Goal: Book appointment/travel/reservation

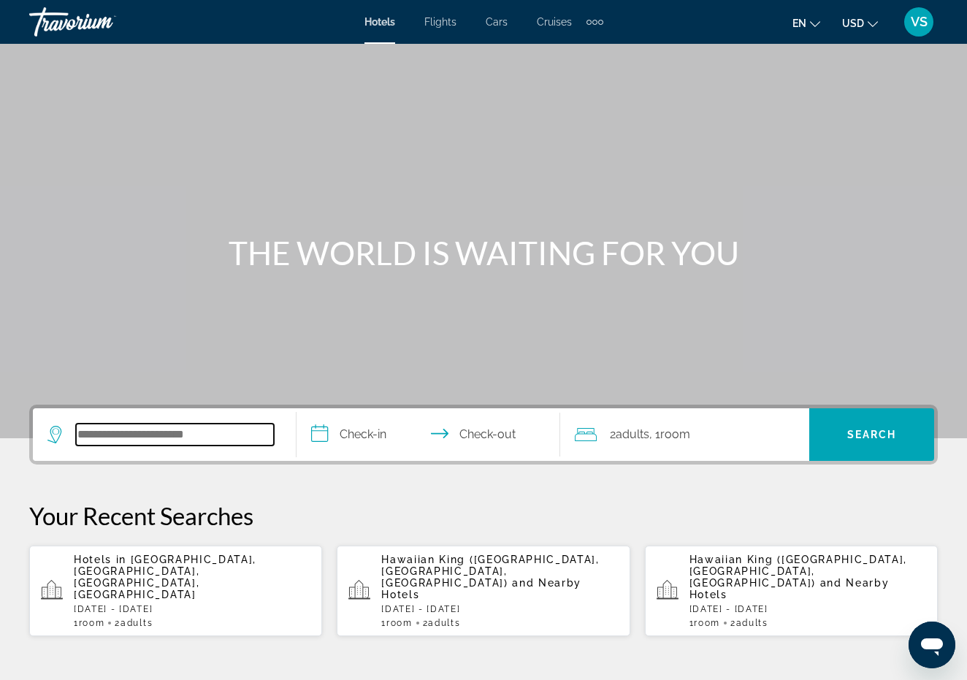
click at [188, 436] on input "Search widget" at bounding box center [175, 435] width 198 height 22
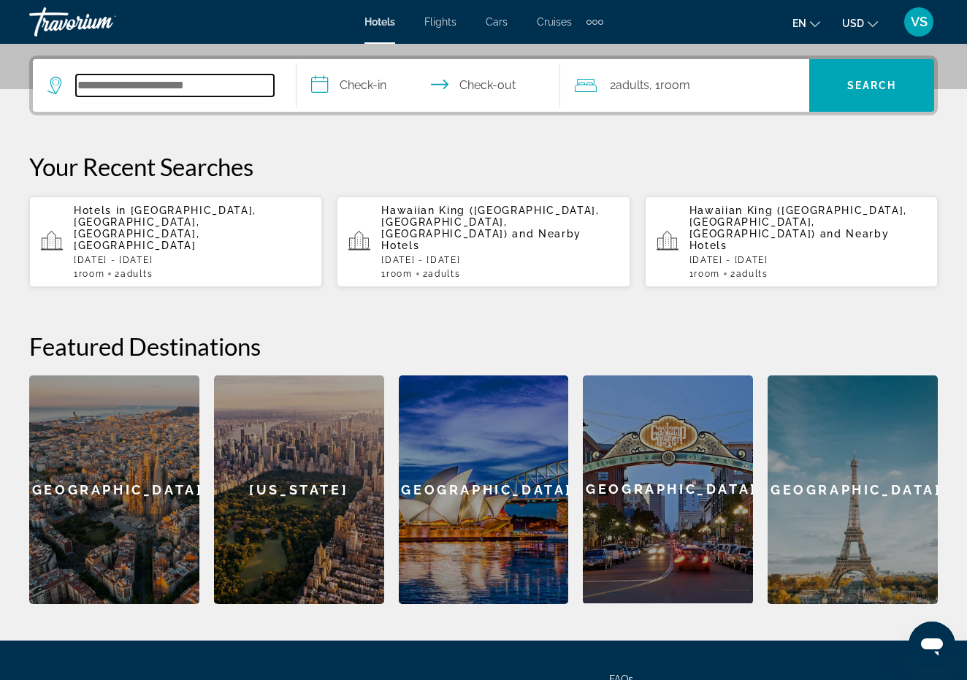
scroll to position [357, 0]
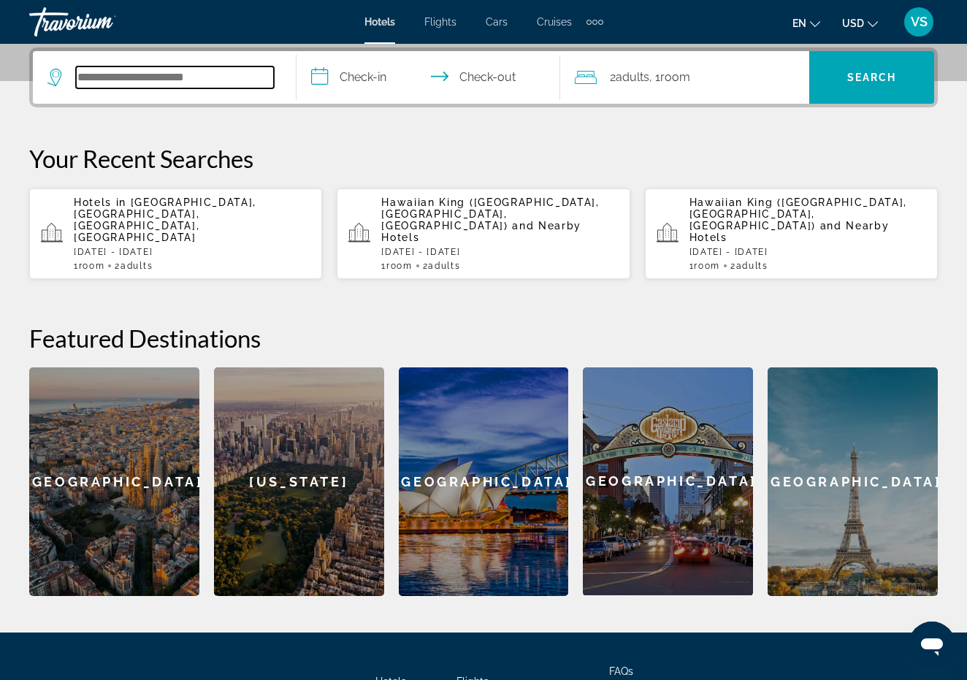
click at [108, 77] on input "Search widget" at bounding box center [175, 77] width 198 height 22
click at [324, 76] on input "**********" at bounding box center [432, 79] width 270 height 57
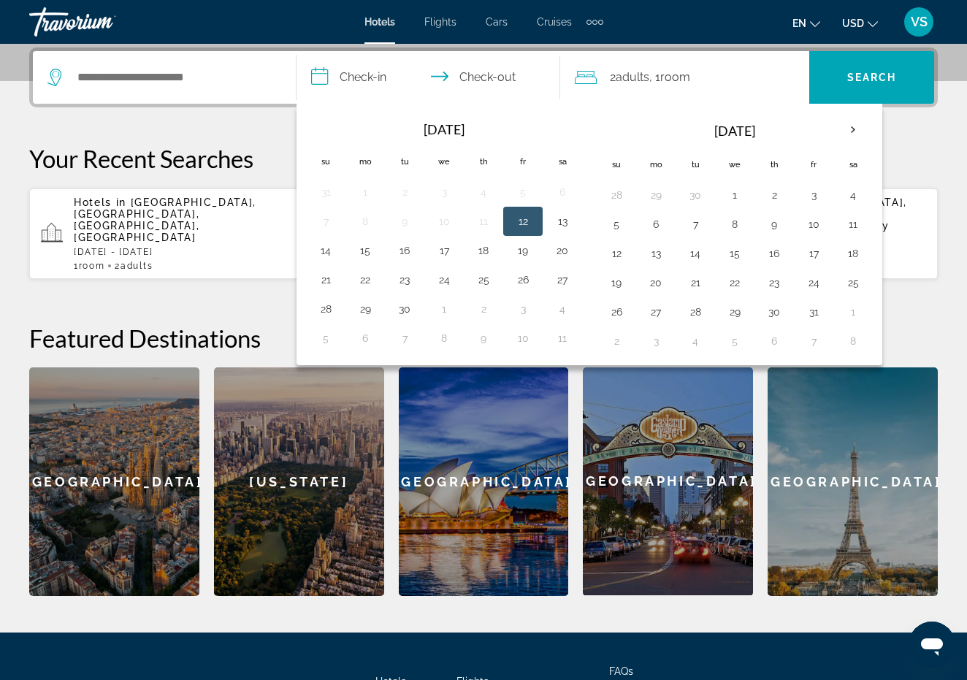
click at [952, 135] on div "**********" at bounding box center [483, 321] width 967 height 549
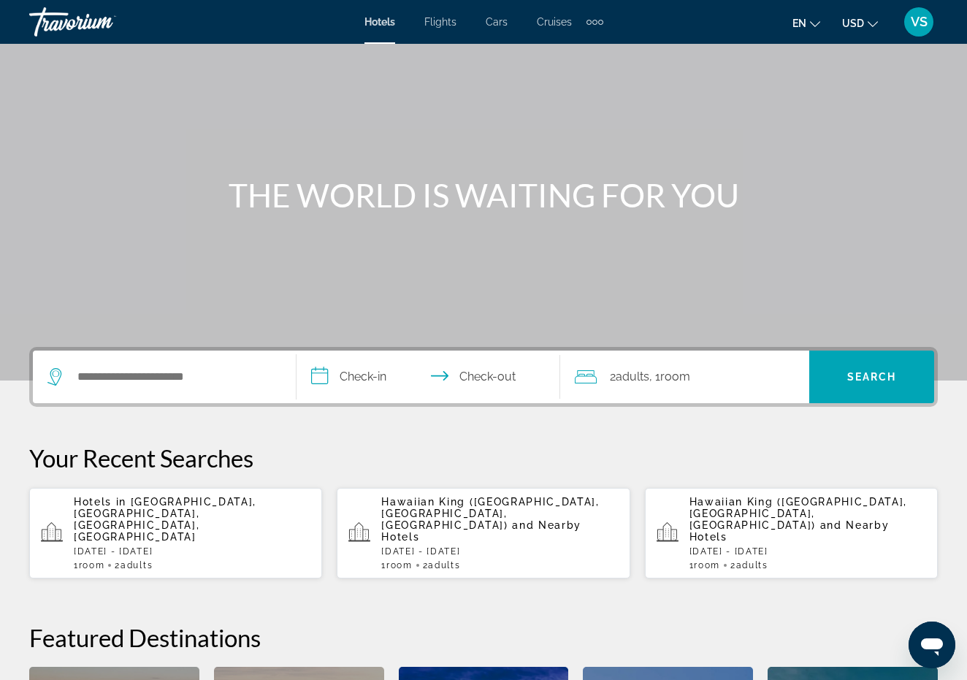
scroll to position [0, 0]
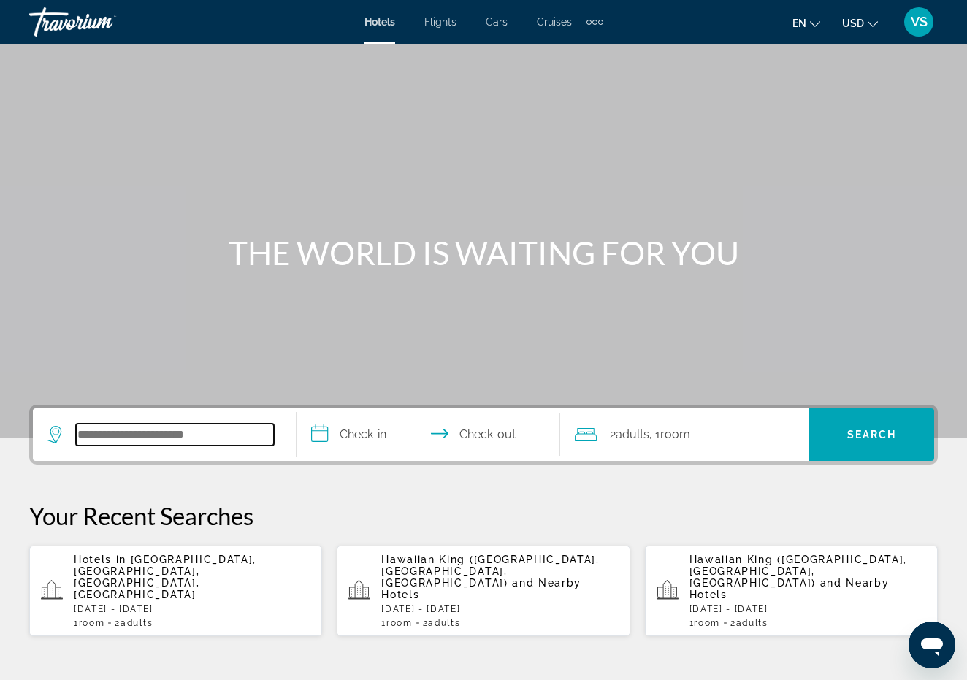
click at [222, 438] on input "Search widget" at bounding box center [175, 435] width 198 height 22
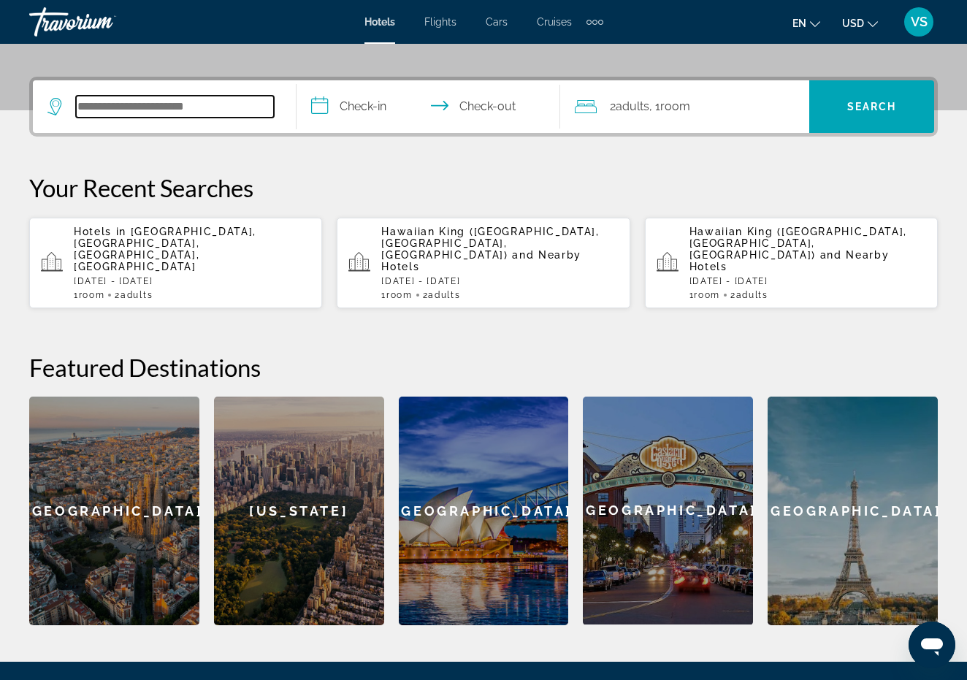
scroll to position [357, 0]
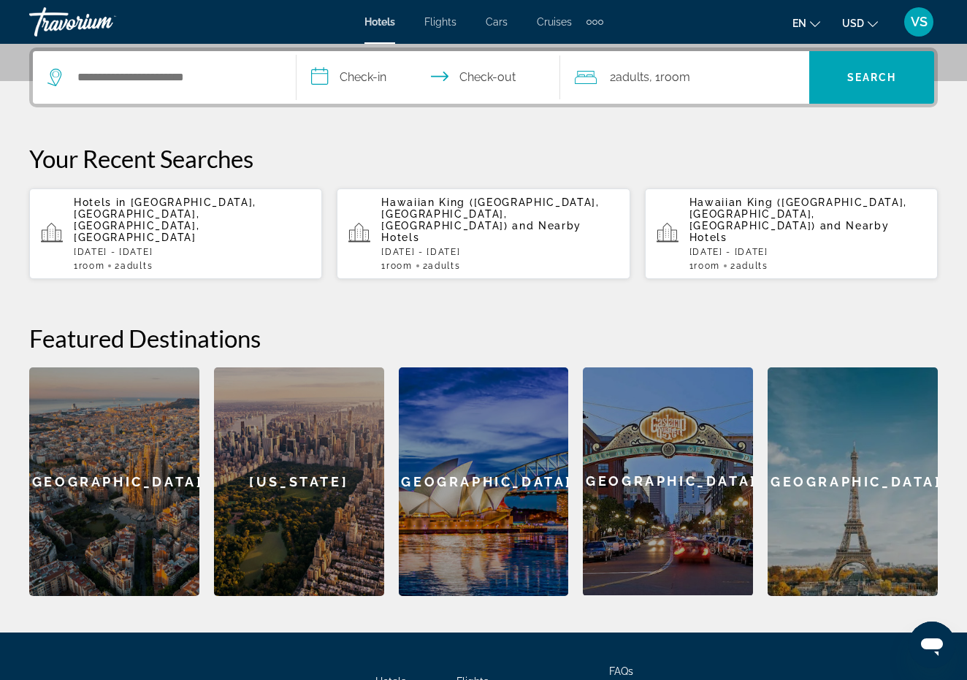
click at [329, 500] on div "[US_STATE]" at bounding box center [299, 481] width 170 height 229
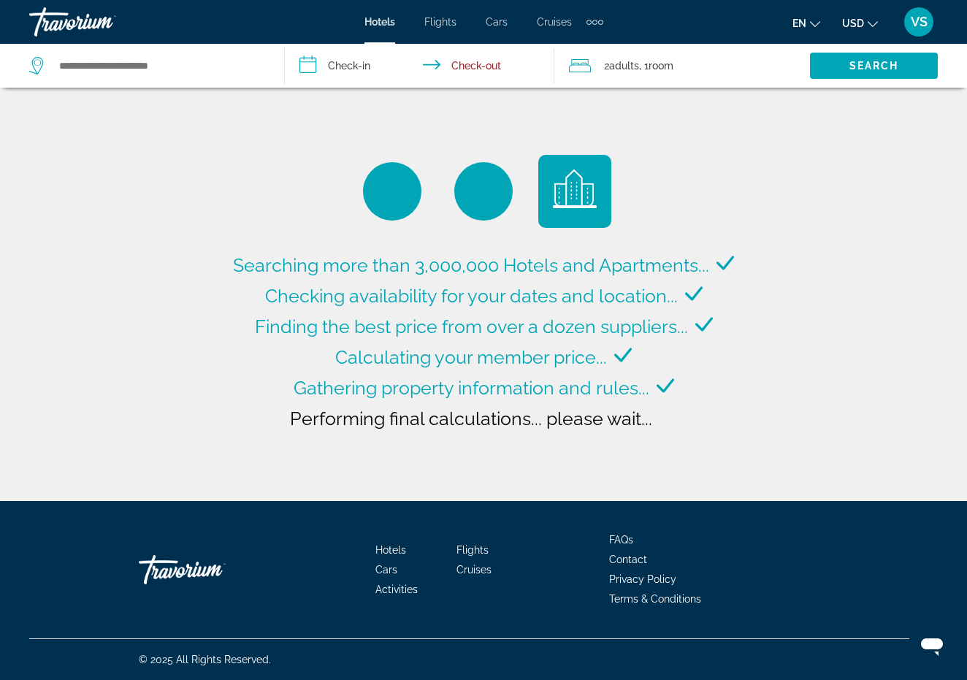
type input "**********"
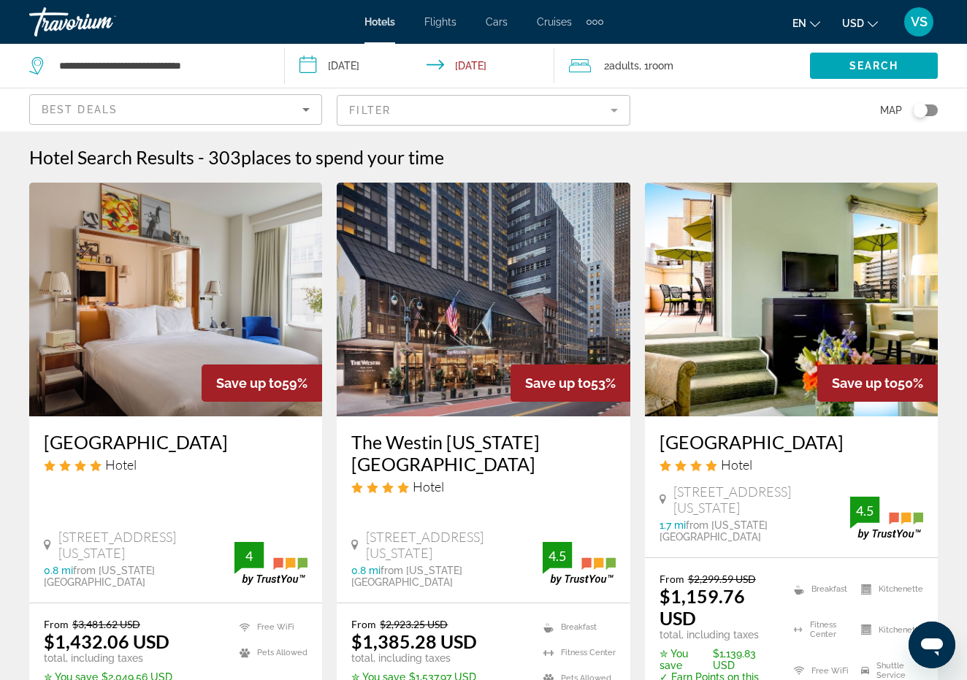
click at [618, 108] on mat-form-field "Filter" at bounding box center [483, 110] width 293 height 31
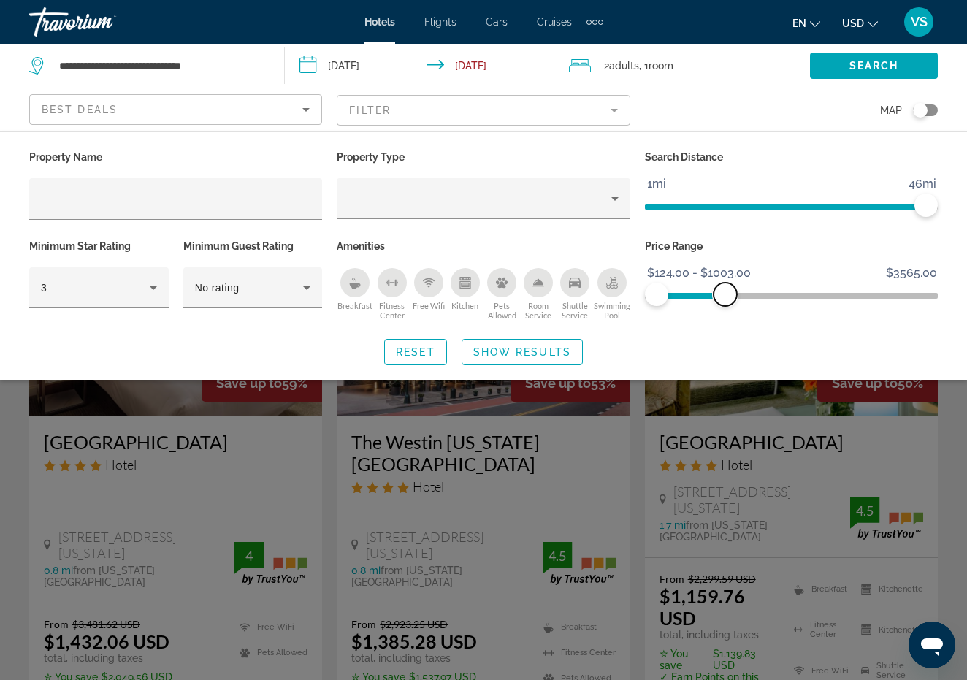
drag, startPoint x: 927, startPoint y: 291, endPoint x: 725, endPoint y: 291, distance: 201.6
click at [725, 291] on span "ngx-slider-max" at bounding box center [725, 294] width 23 height 23
click at [767, 332] on div "Property Name Property Type Search Distance 1mi 46mi 46mi Minimum Star Rating 3…" at bounding box center [483, 256] width 967 height 218
click at [571, 347] on span "Search widget" at bounding box center [522, 352] width 120 height 35
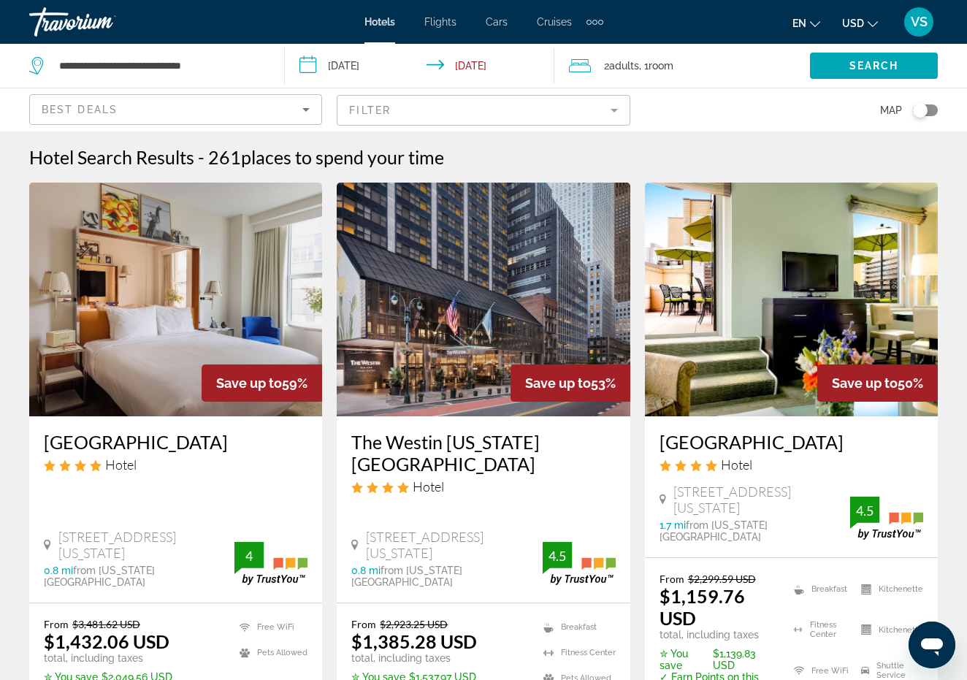
click at [615, 113] on mat-form-field "Filter" at bounding box center [483, 110] width 293 height 31
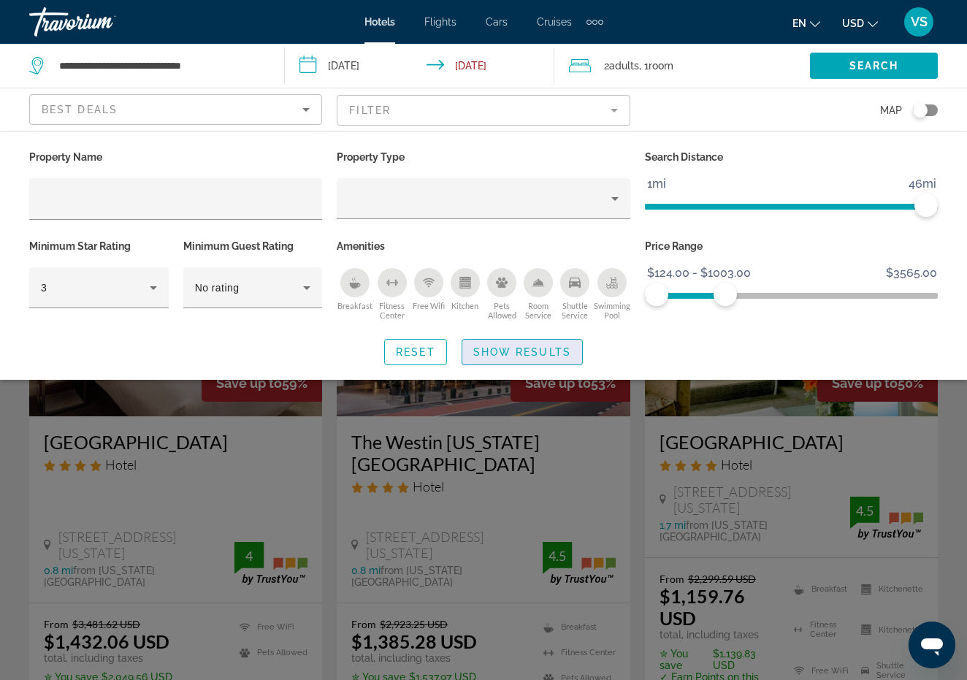
click at [515, 355] on span "Show Results" at bounding box center [522, 352] width 98 height 12
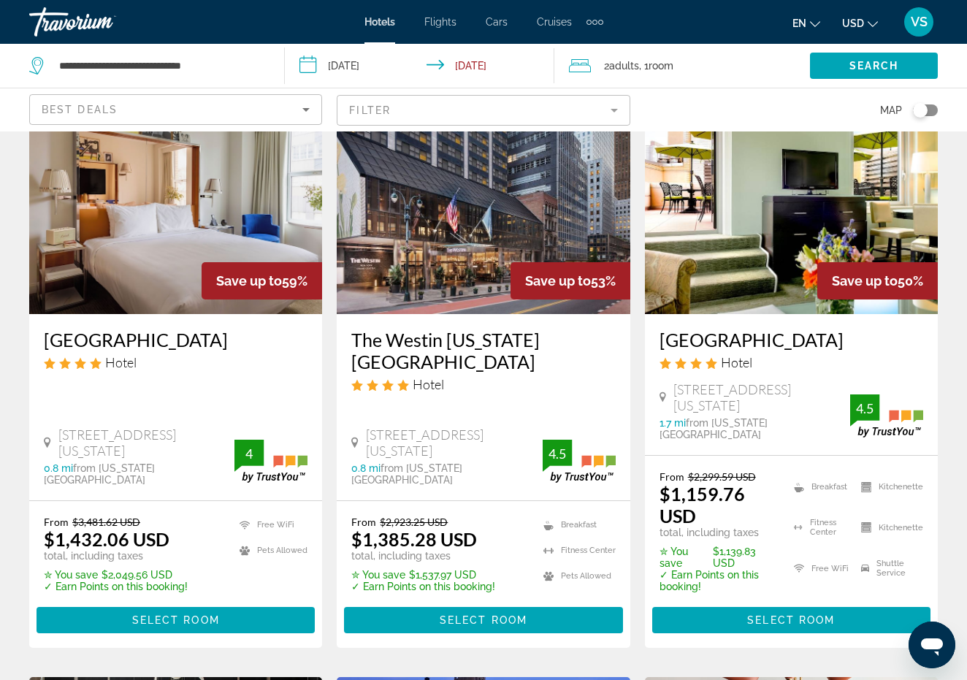
scroll to position [102, 0]
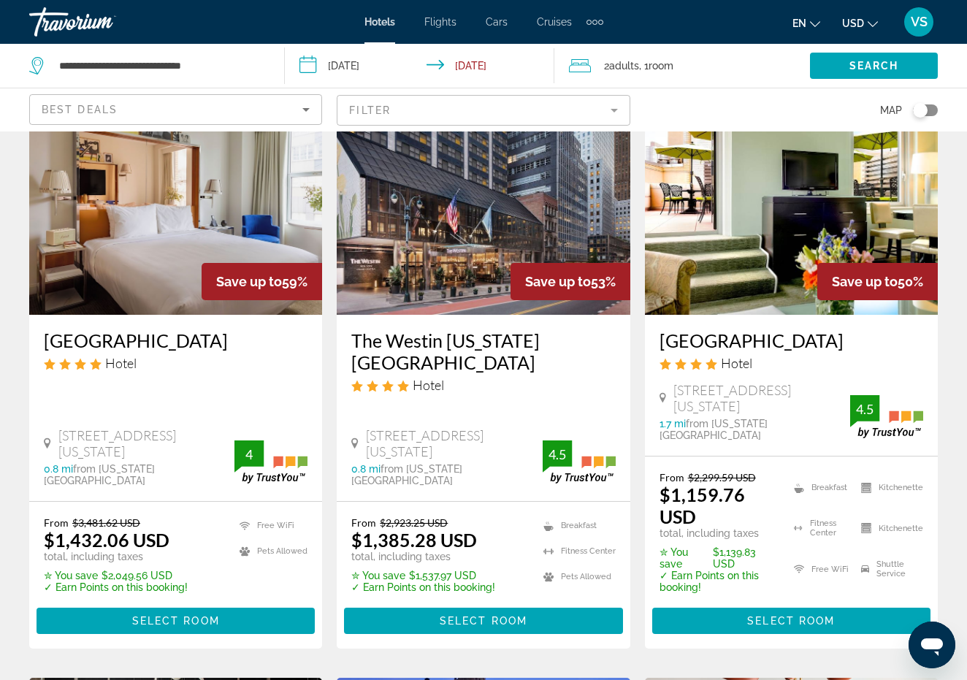
click at [307, 64] on input "**********" at bounding box center [423, 68] width 276 height 48
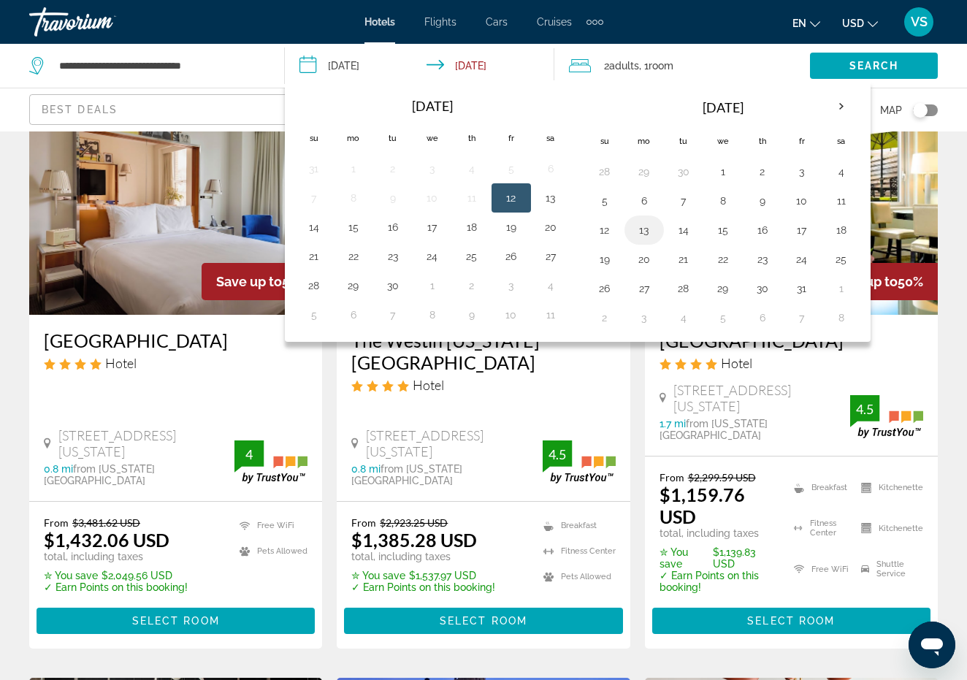
click at [644, 229] on button "13" at bounding box center [644, 230] width 23 height 20
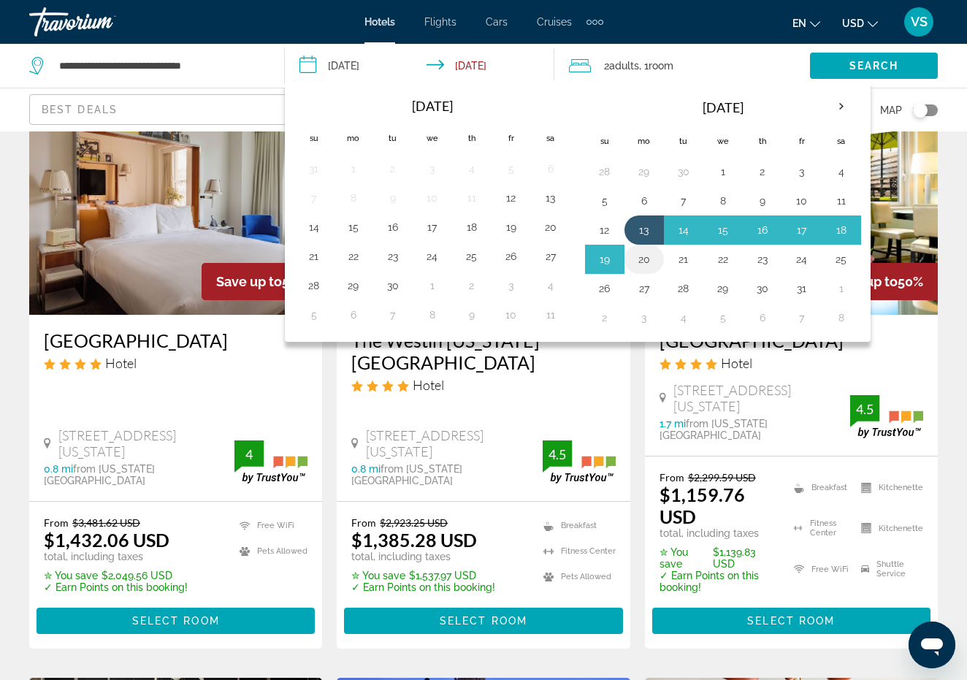
click at [642, 262] on button "20" at bounding box center [644, 259] width 23 height 20
type input "**********"
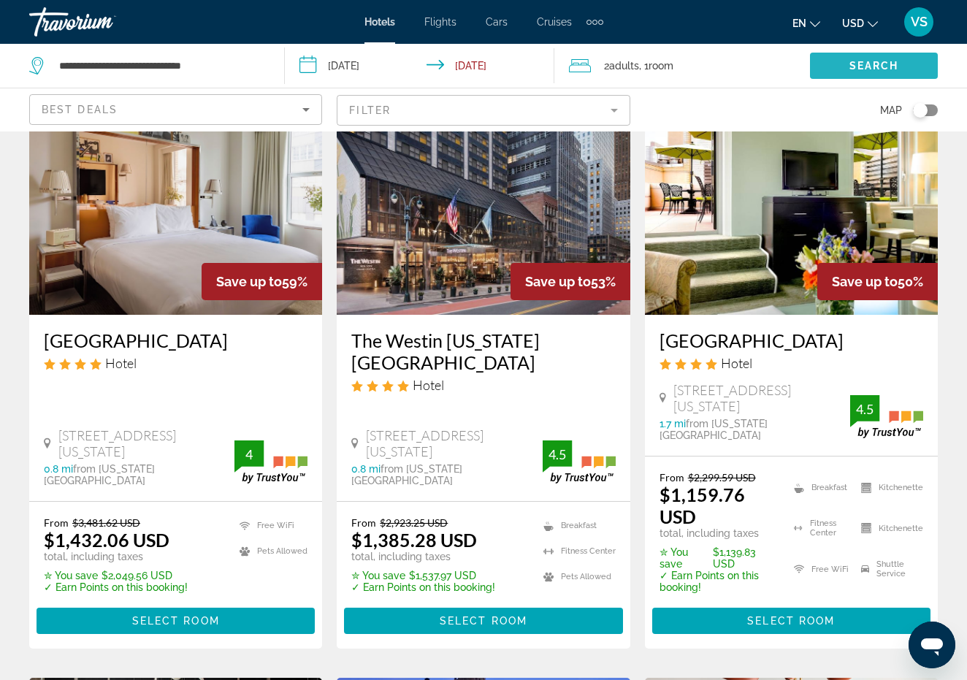
click at [903, 65] on span "Search widget" at bounding box center [874, 65] width 128 height 35
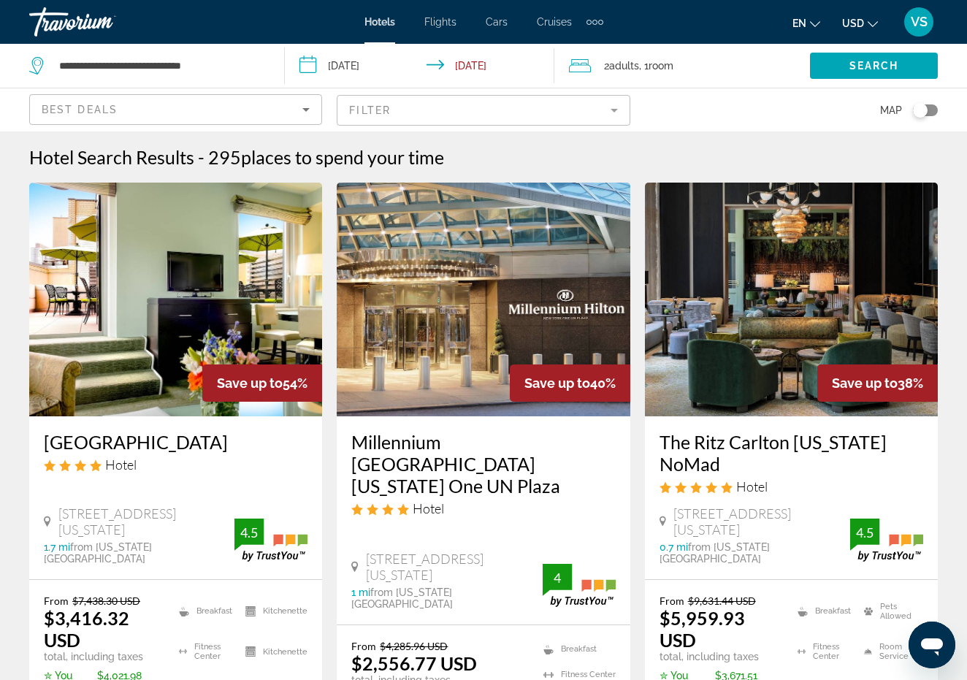
click at [310, 68] on input "**********" at bounding box center [423, 68] width 276 height 48
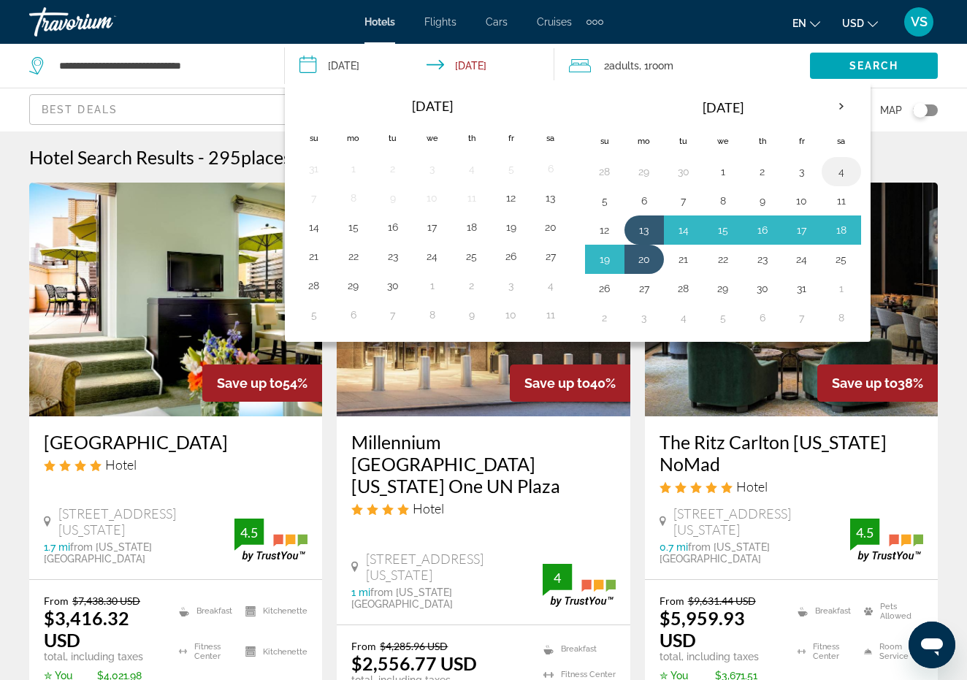
click at [848, 172] on button "4" at bounding box center [841, 171] width 23 height 20
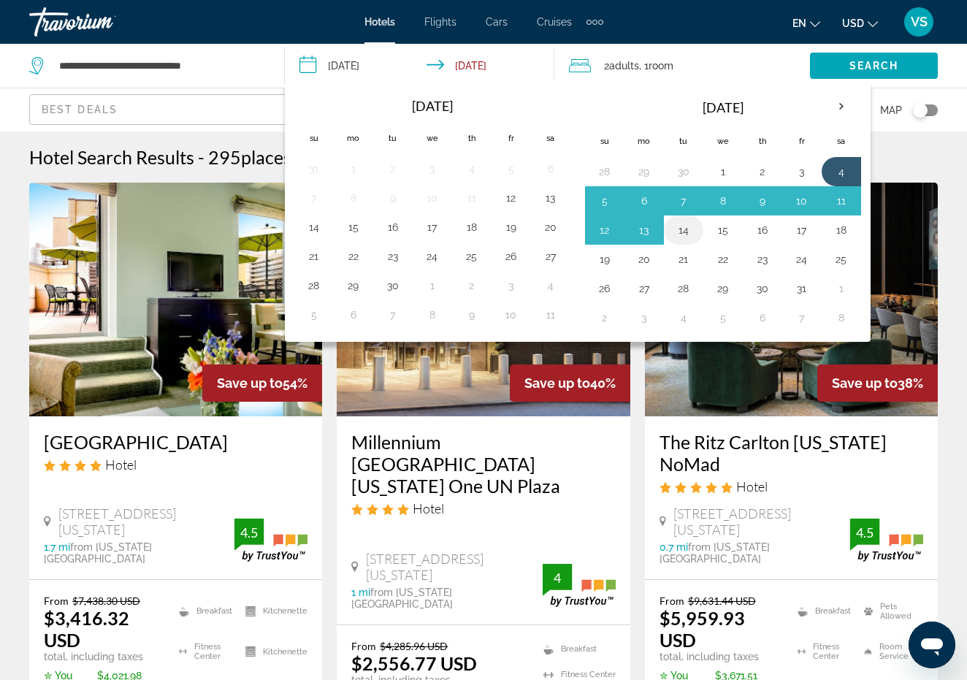
click at [690, 228] on button "14" at bounding box center [683, 230] width 23 height 20
type input "**********"
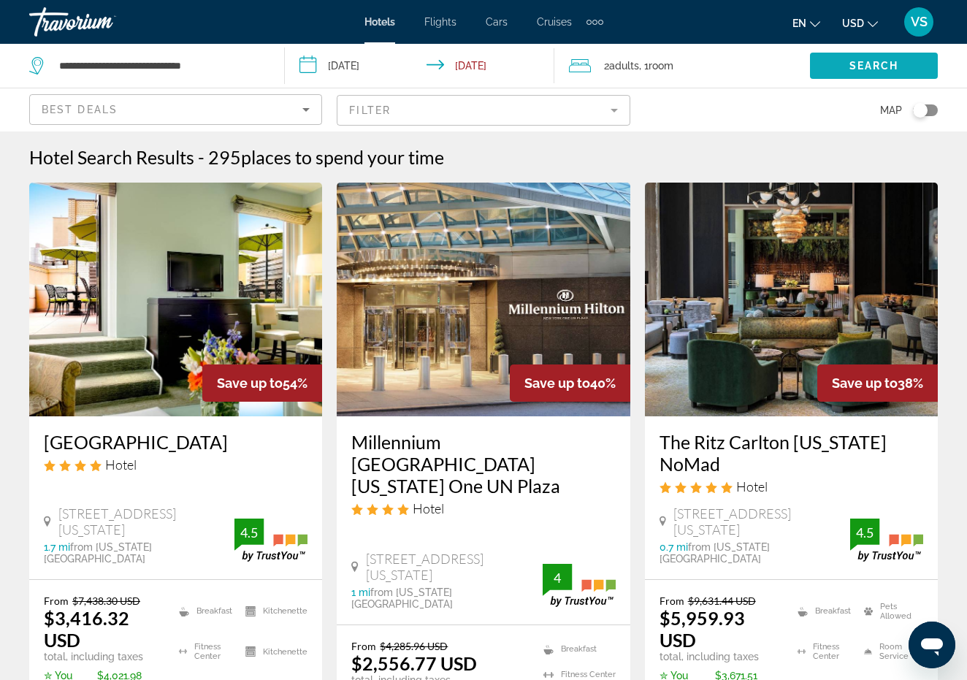
click at [879, 64] on span "Search" at bounding box center [875, 66] width 50 height 12
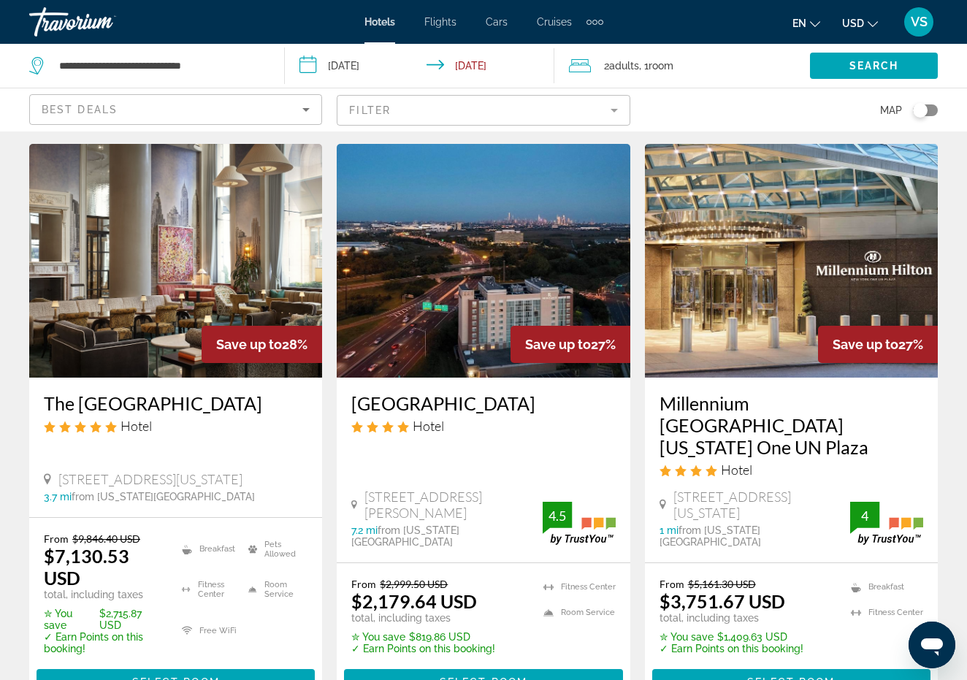
scroll to position [1919, 0]
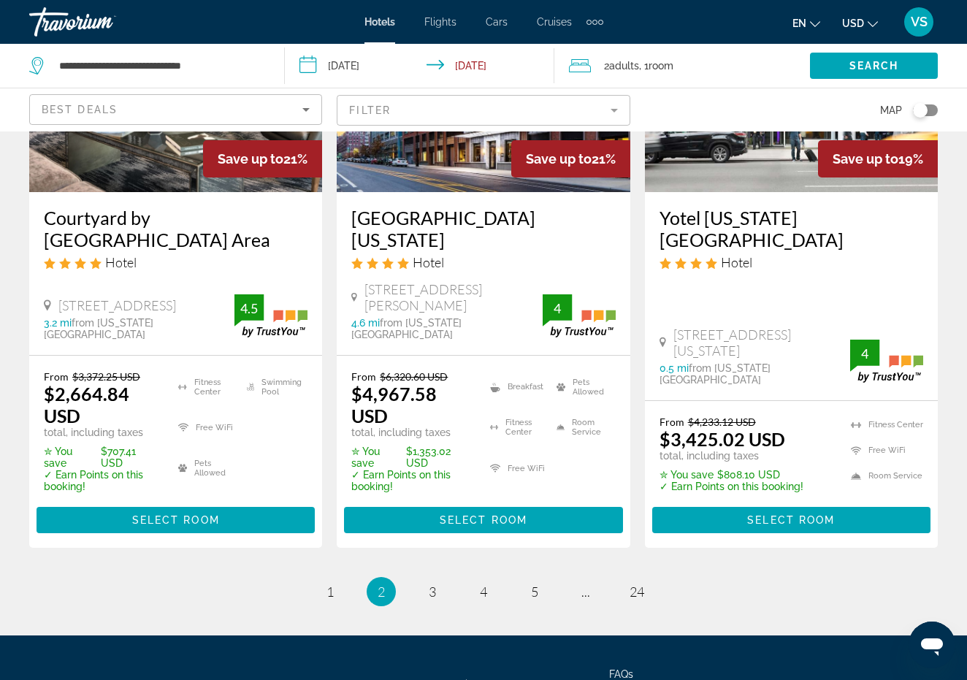
scroll to position [2099, 0]
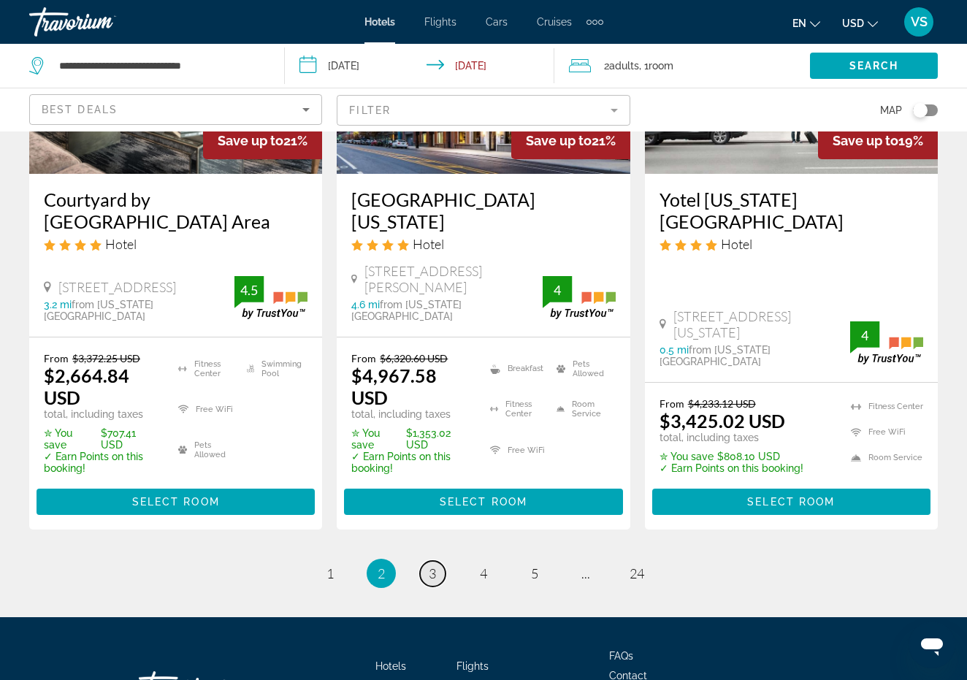
click at [435, 565] on span "3" at bounding box center [432, 573] width 7 height 16
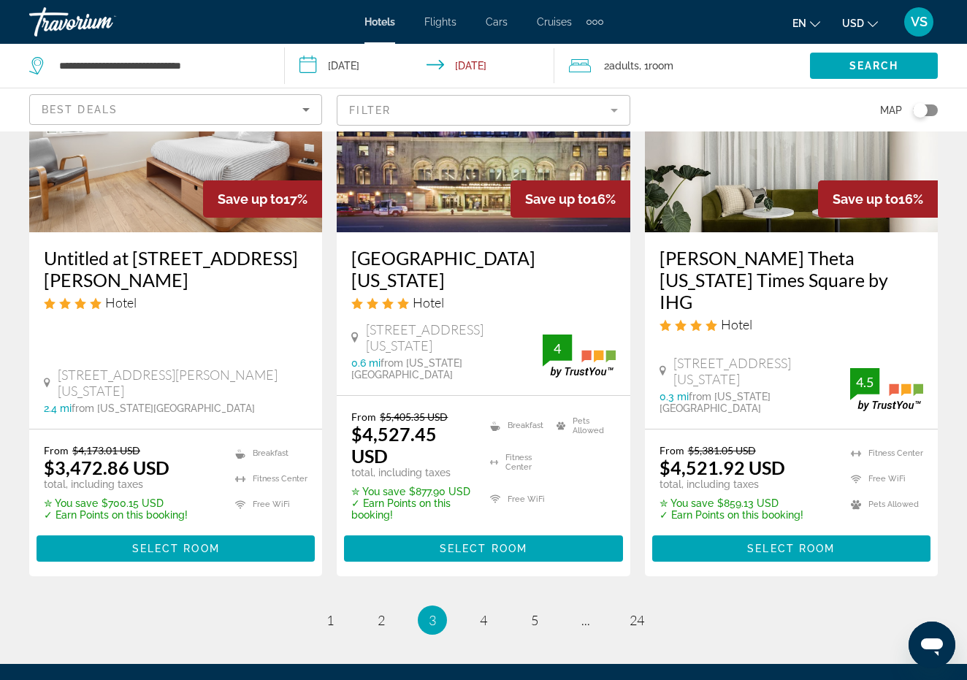
scroll to position [2007, 0]
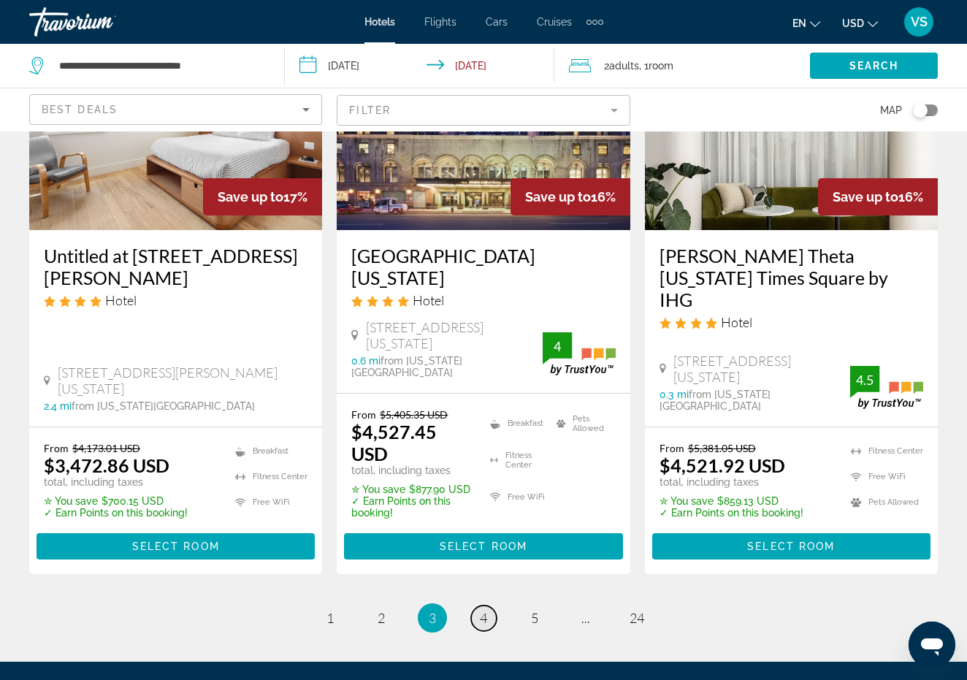
click at [481, 610] on span "4" at bounding box center [483, 618] width 7 height 16
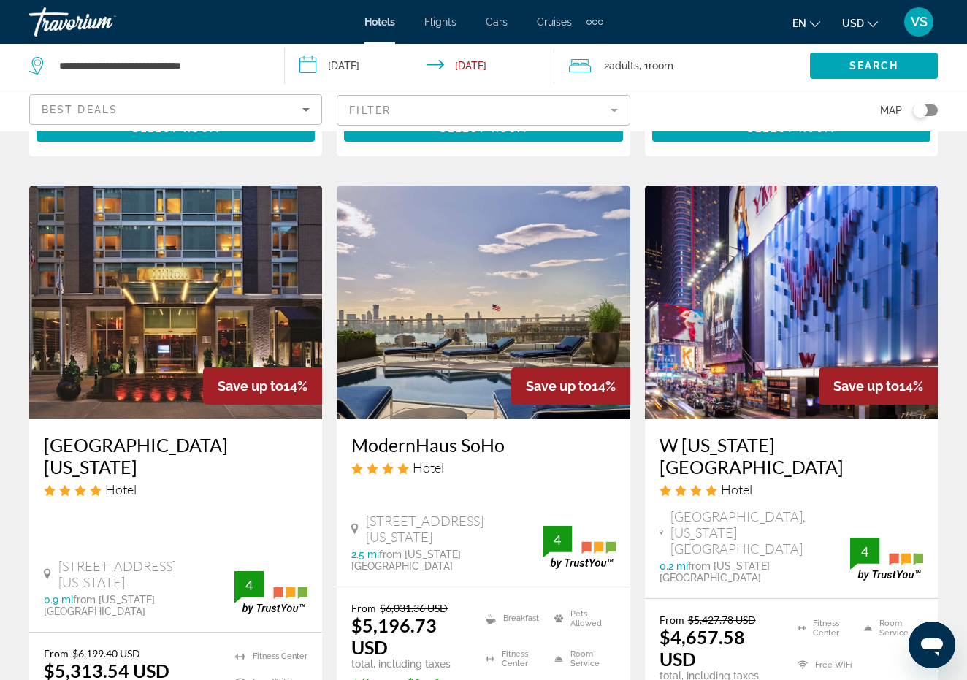
scroll to position [1203, 0]
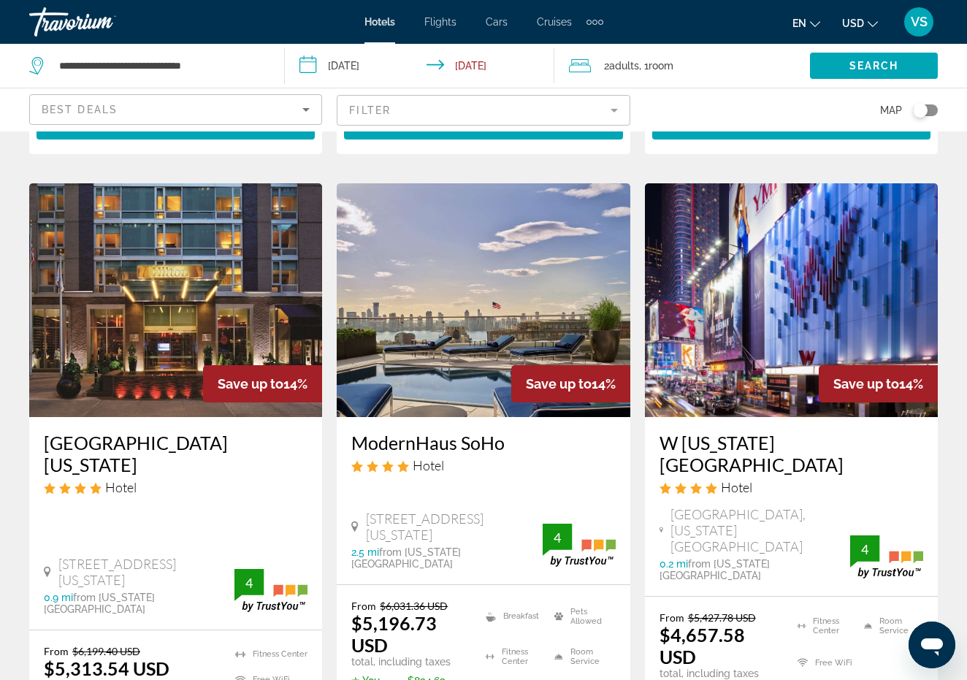
click at [616, 110] on mat-form-field "Filter" at bounding box center [483, 110] width 293 height 31
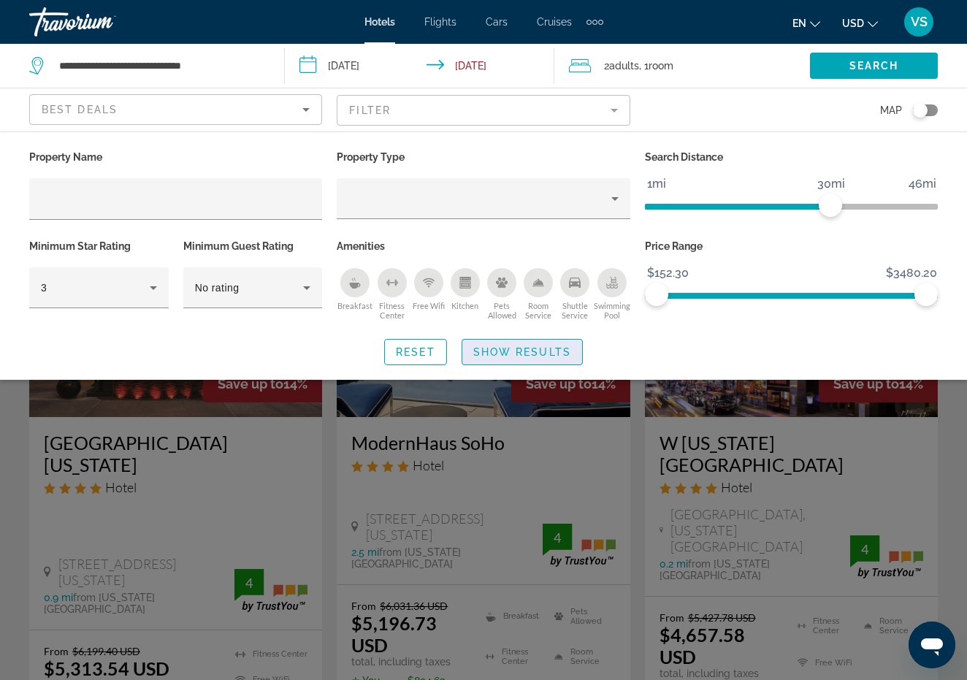
click at [553, 351] on span "Show Results" at bounding box center [522, 352] width 98 height 12
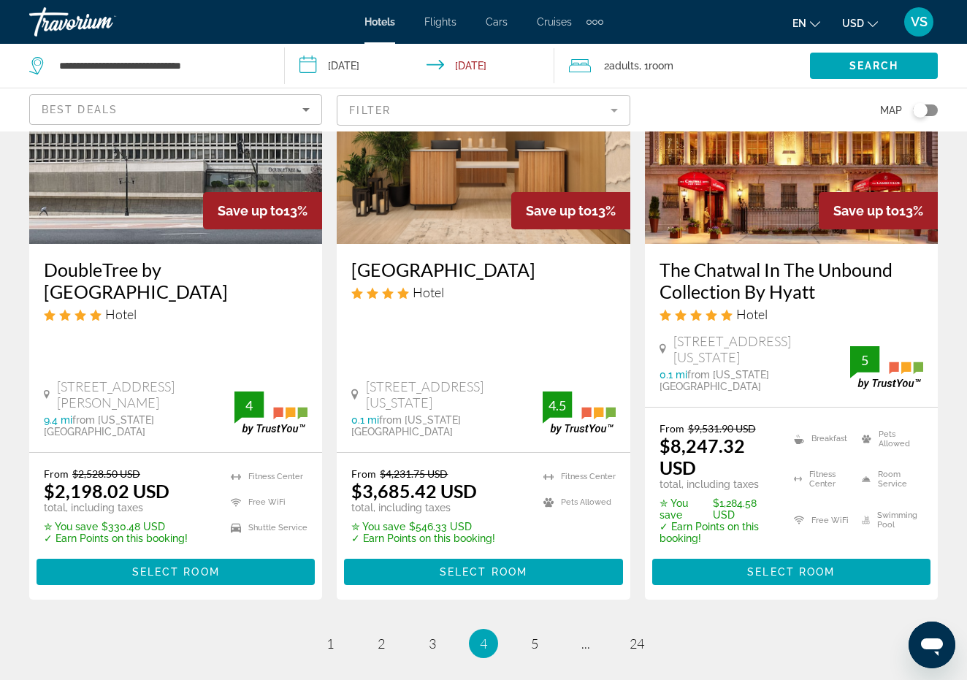
scroll to position [2001, 0]
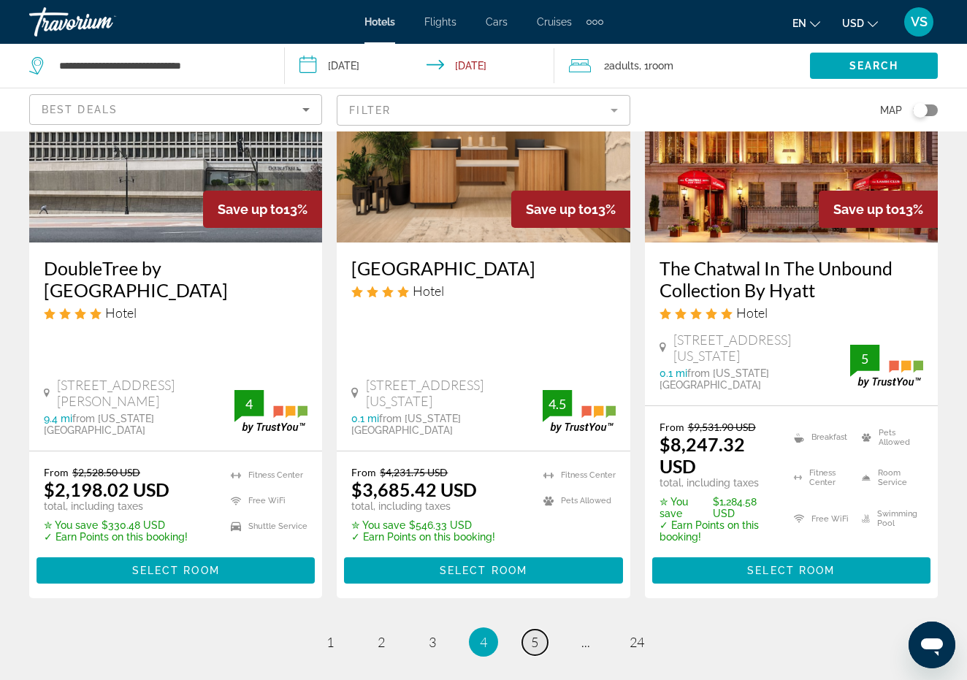
click at [541, 630] on link "page 5" at bounding box center [535, 643] width 26 height 26
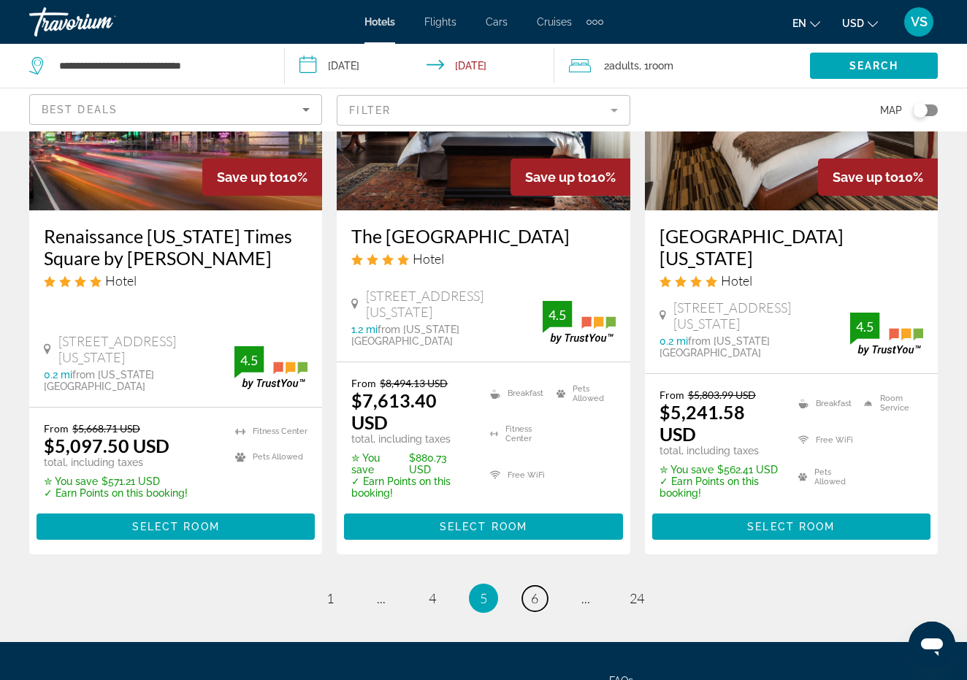
scroll to position [2133, 0]
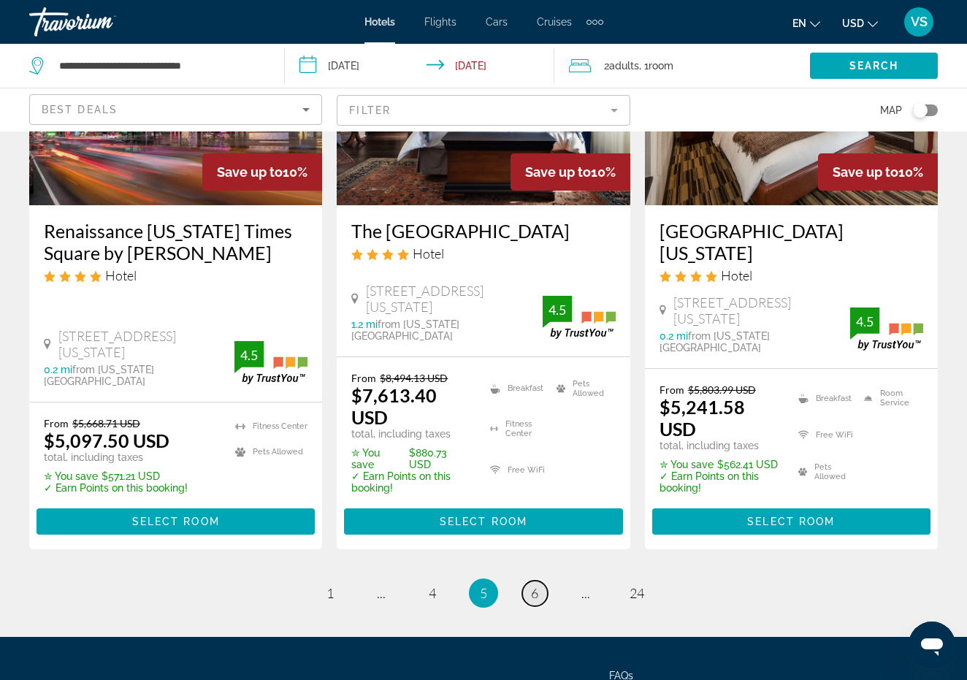
click at [540, 581] on link "page 6" at bounding box center [535, 594] width 26 height 26
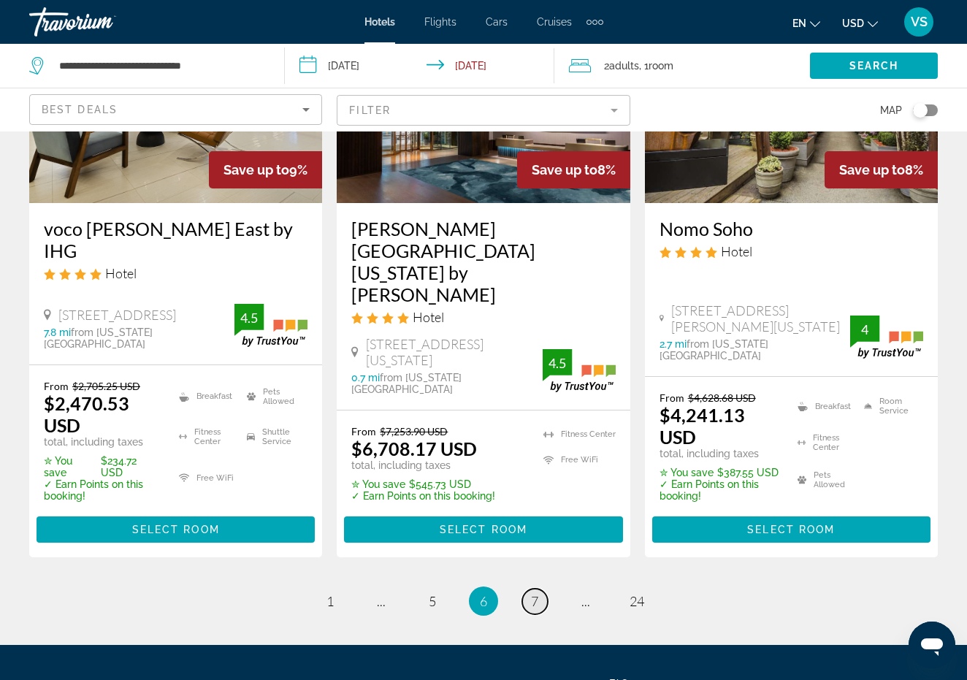
scroll to position [2111, 0]
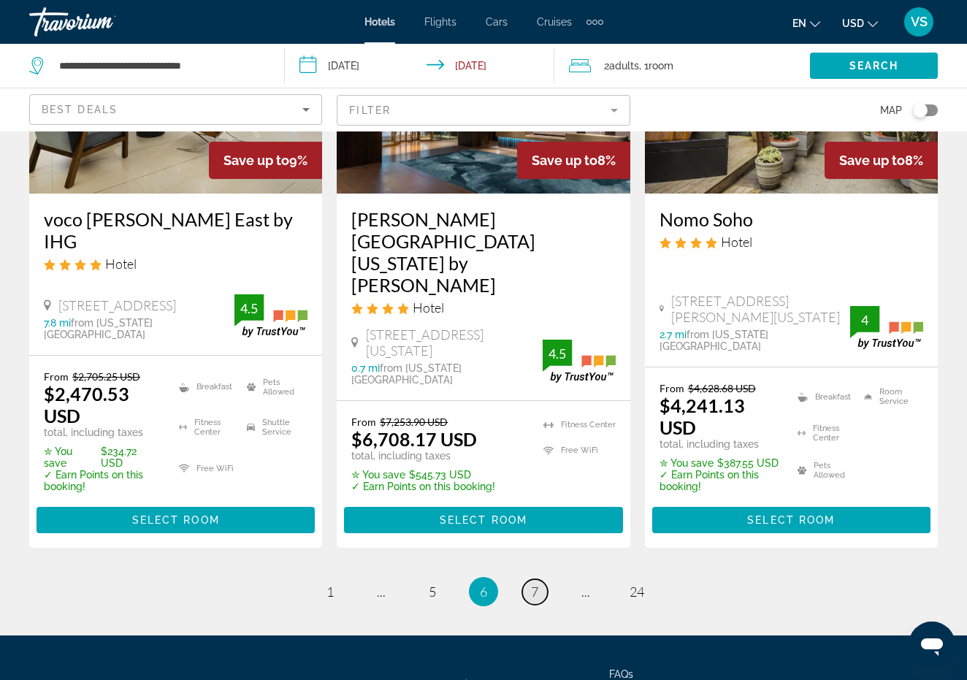
click at [540, 579] on link "page 7" at bounding box center [535, 592] width 26 height 26
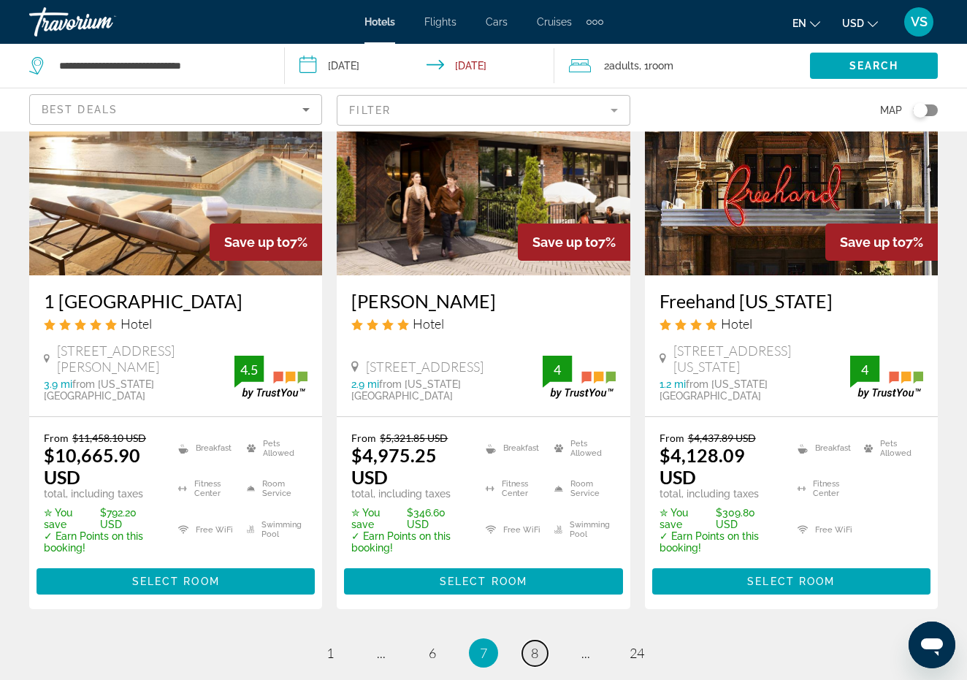
scroll to position [1996, 0]
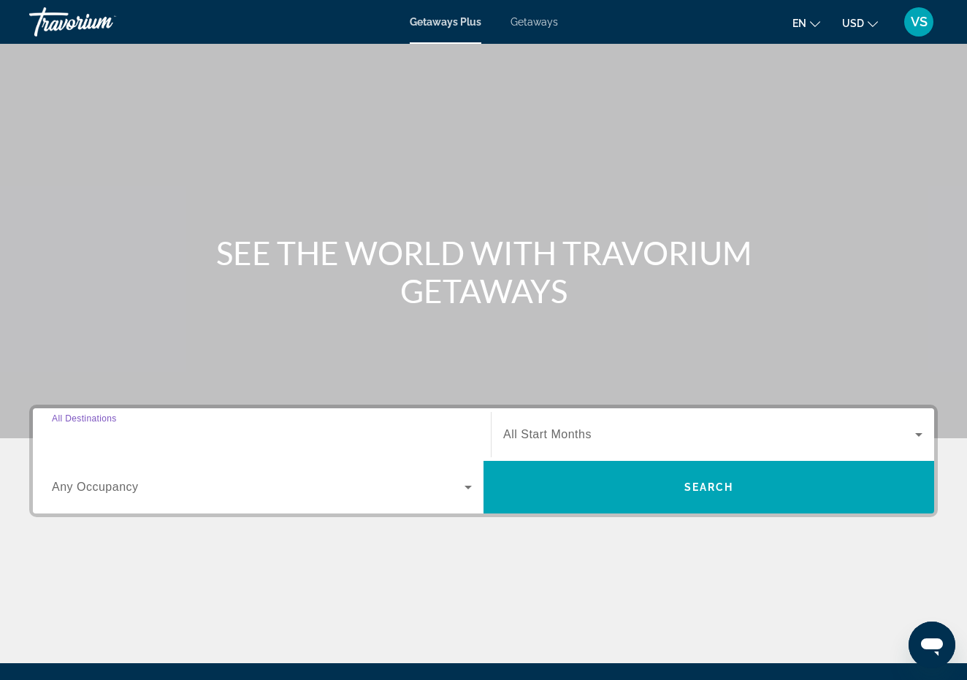
click at [139, 432] on input "Destination All Destinations" at bounding box center [262, 436] width 420 height 18
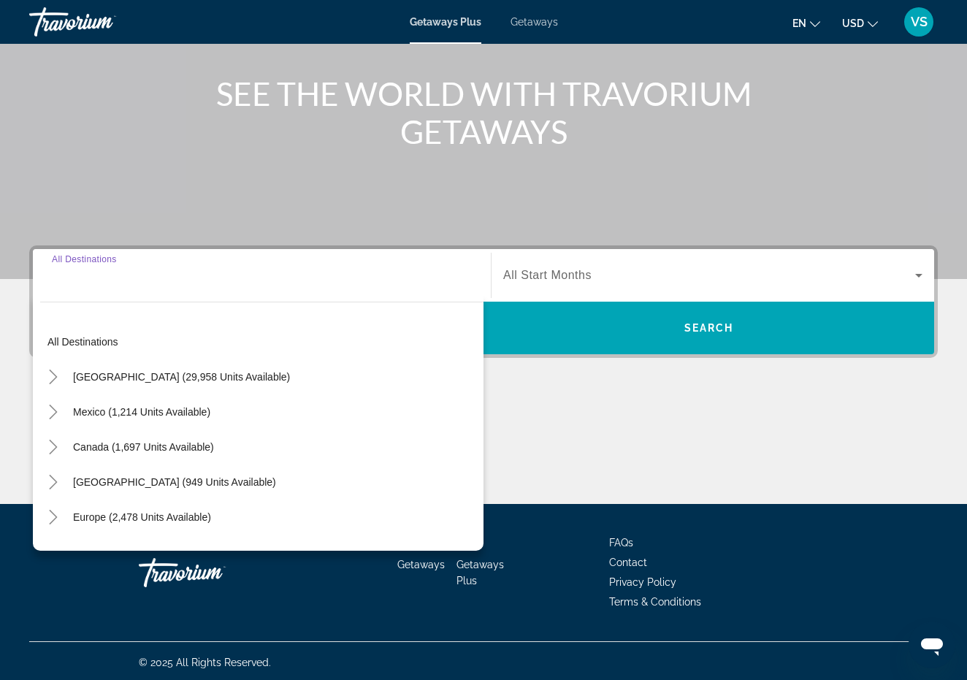
scroll to position [162, 0]
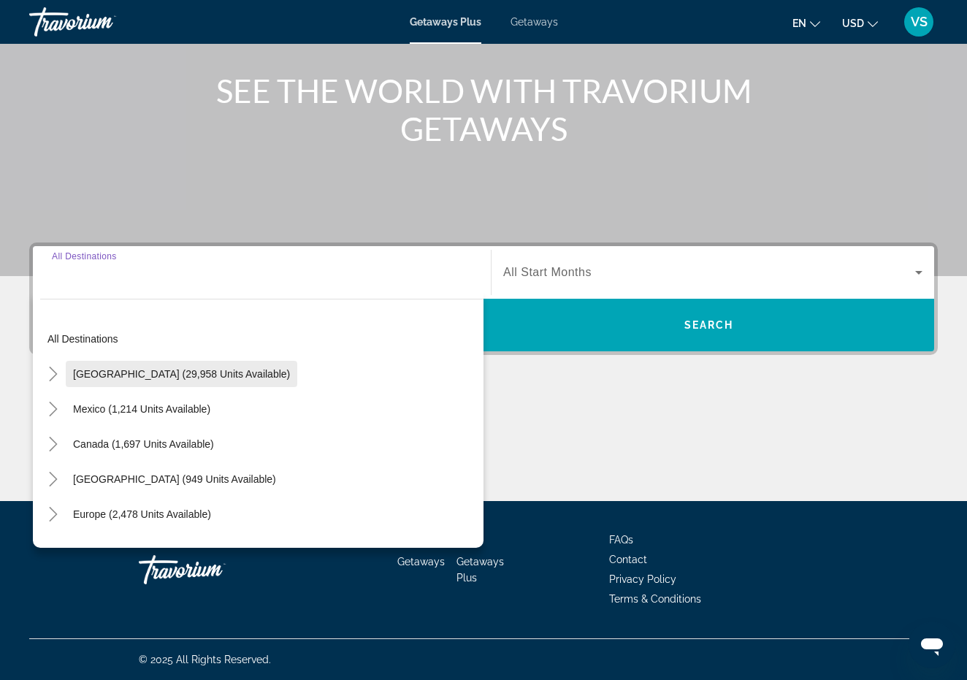
click at [208, 376] on span "United States (29,958 units available)" at bounding box center [181, 374] width 217 height 12
type input "**********"
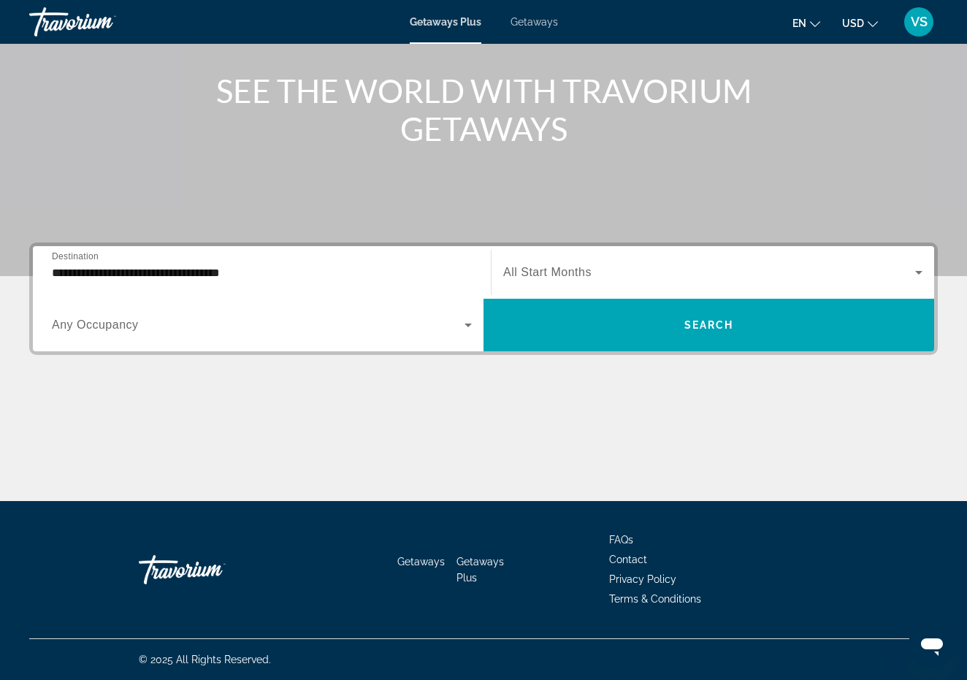
click at [188, 334] on div "Search widget" at bounding box center [262, 325] width 420 height 41
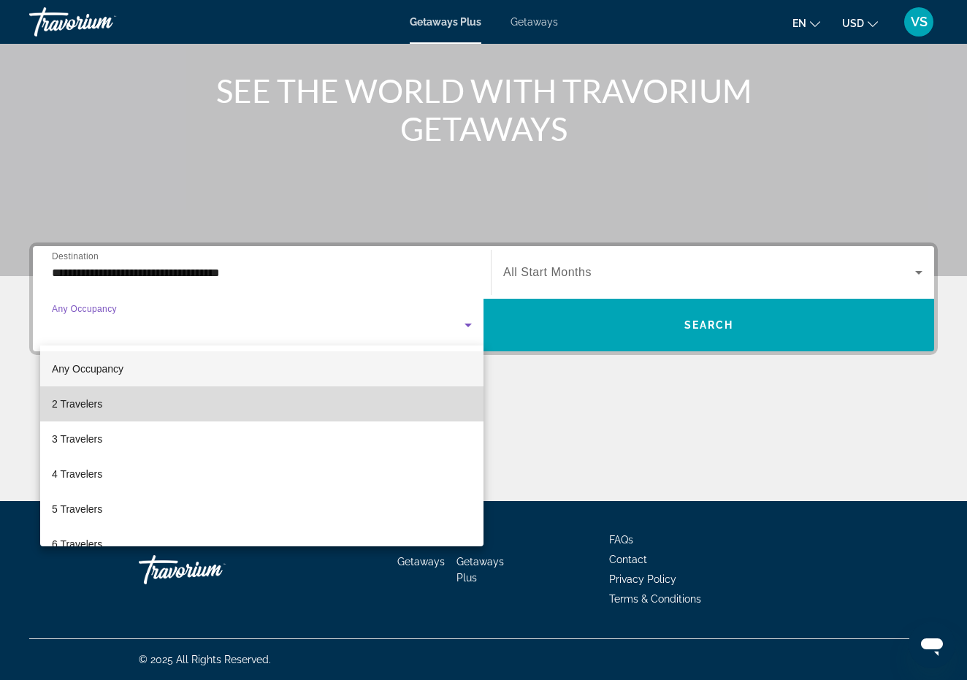
click at [126, 408] on mat-option "2 Travelers" at bounding box center [261, 403] width 443 height 35
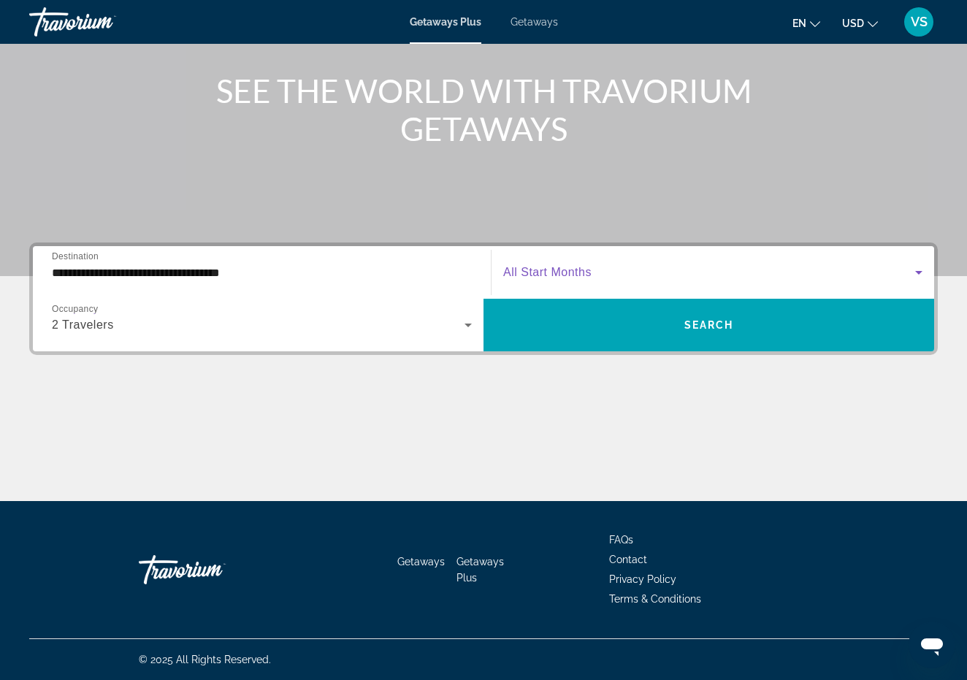
click at [795, 273] on span "Search widget" at bounding box center [709, 273] width 412 height 18
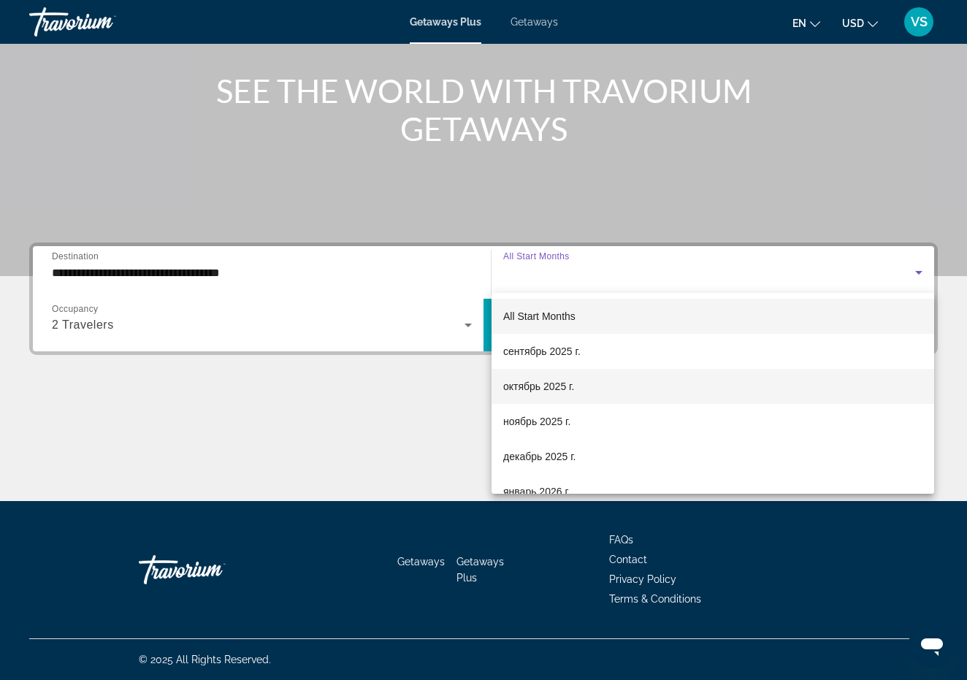
click at [553, 389] on span "октябрь 2025 г." at bounding box center [538, 387] width 71 height 18
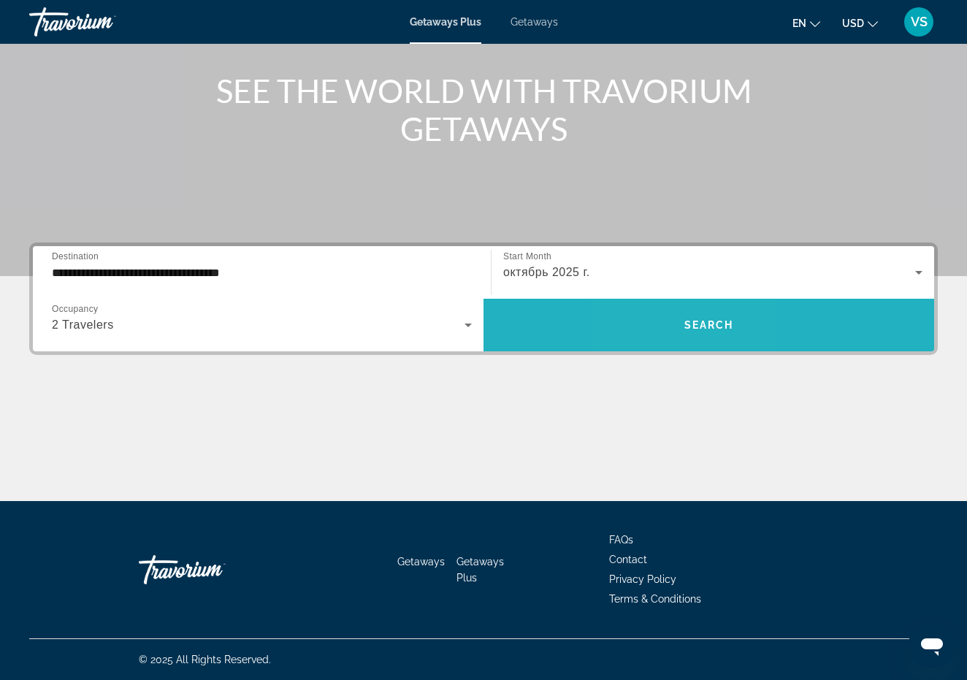
click at [671, 316] on span "Search widget" at bounding box center [709, 325] width 451 height 35
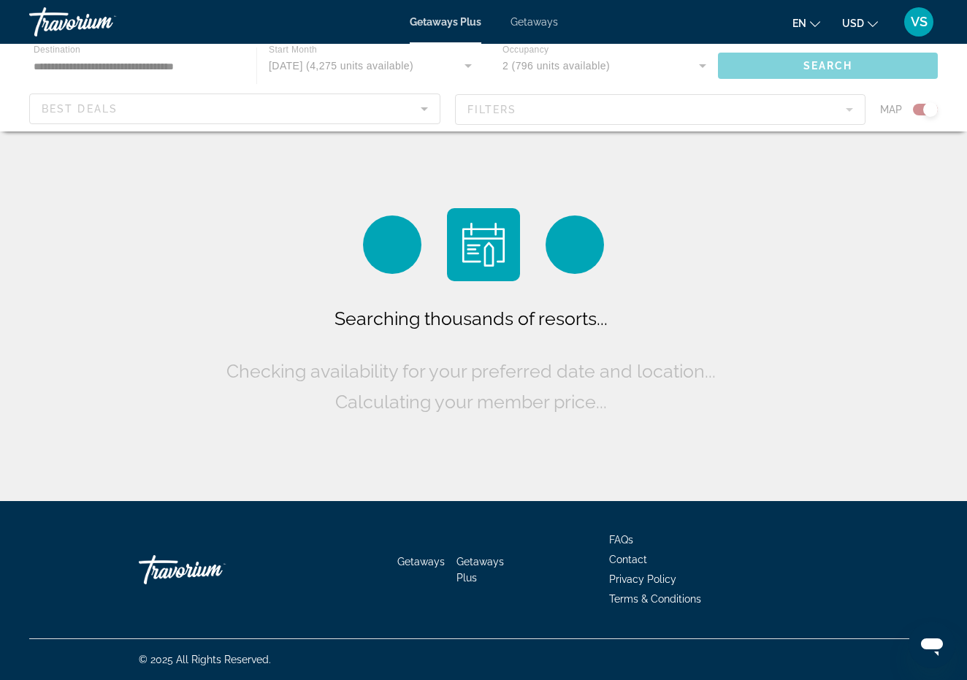
click at [917, 115] on div "Main content" at bounding box center [483, 88] width 967 height 88
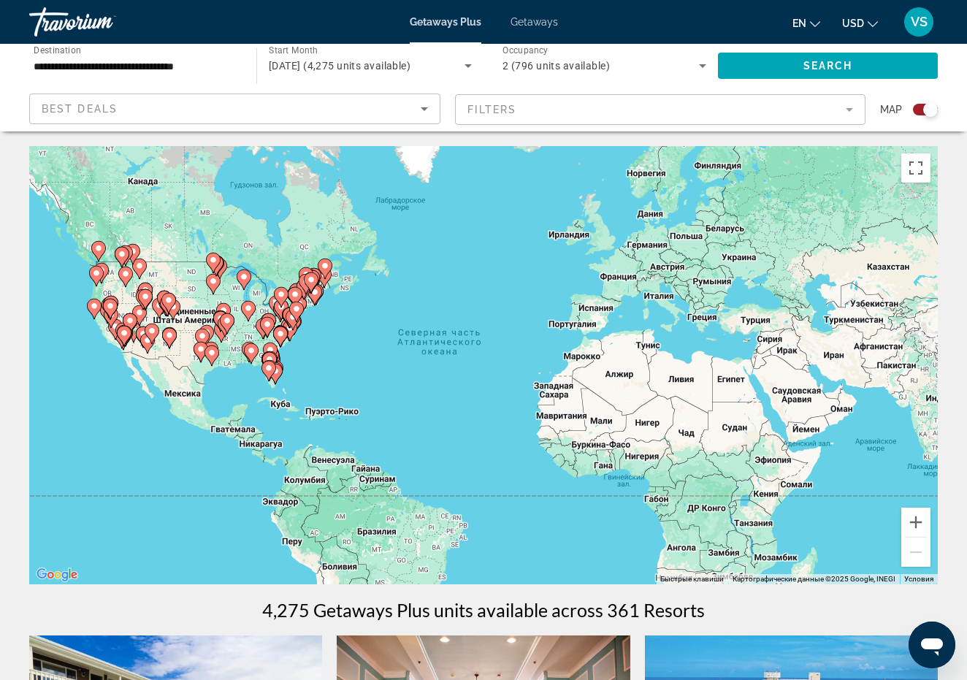
click at [917, 113] on div "Search widget" at bounding box center [925, 110] width 25 height 12
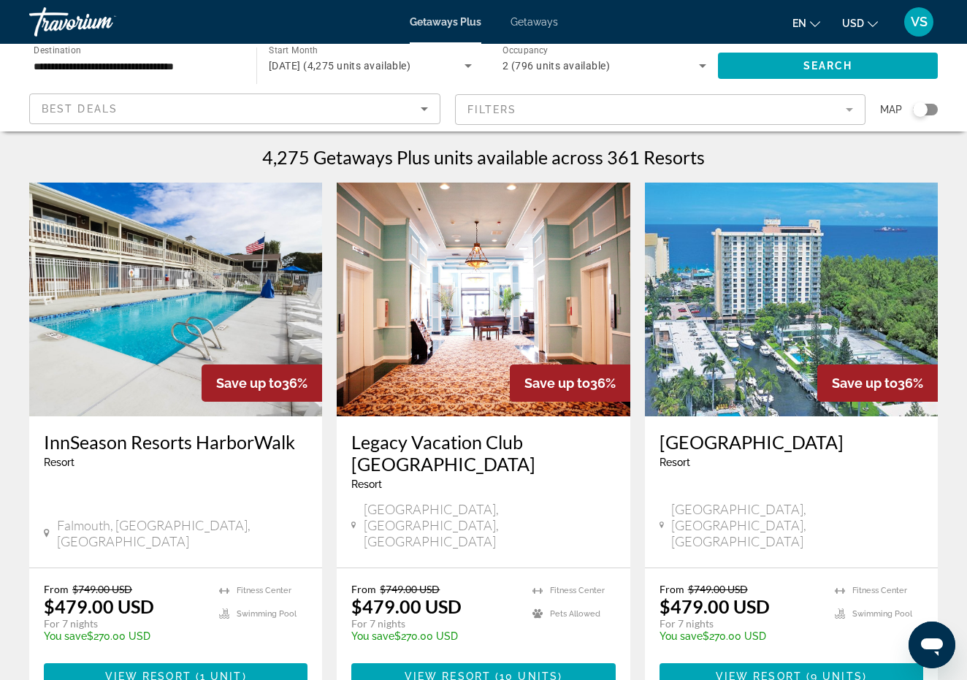
click at [920, 26] on span "VS" at bounding box center [919, 22] width 17 height 15
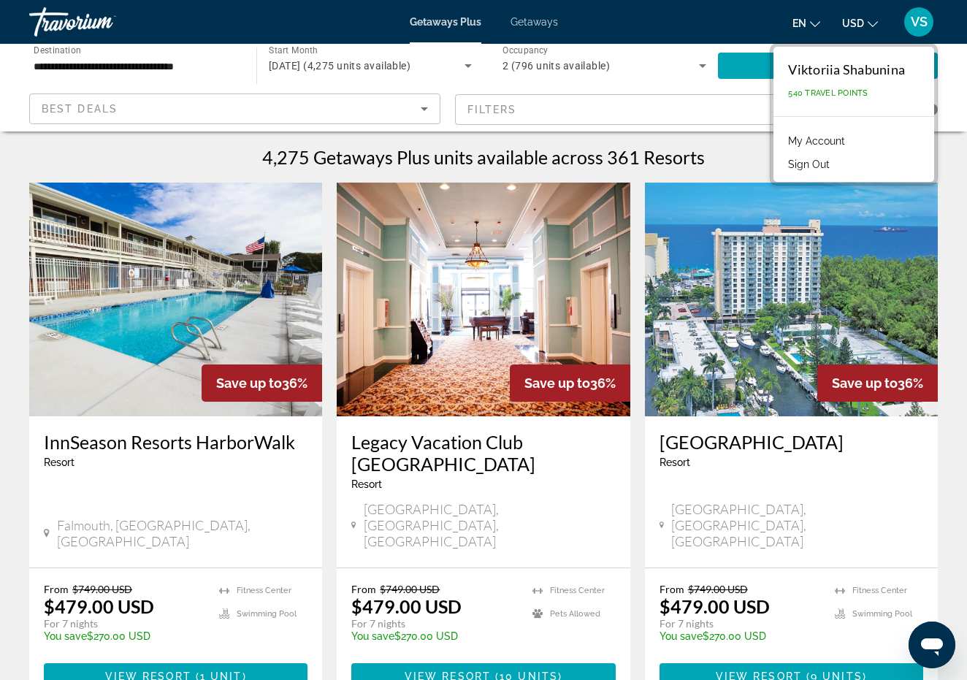
click at [920, 26] on span "VS" at bounding box center [919, 22] width 17 height 15
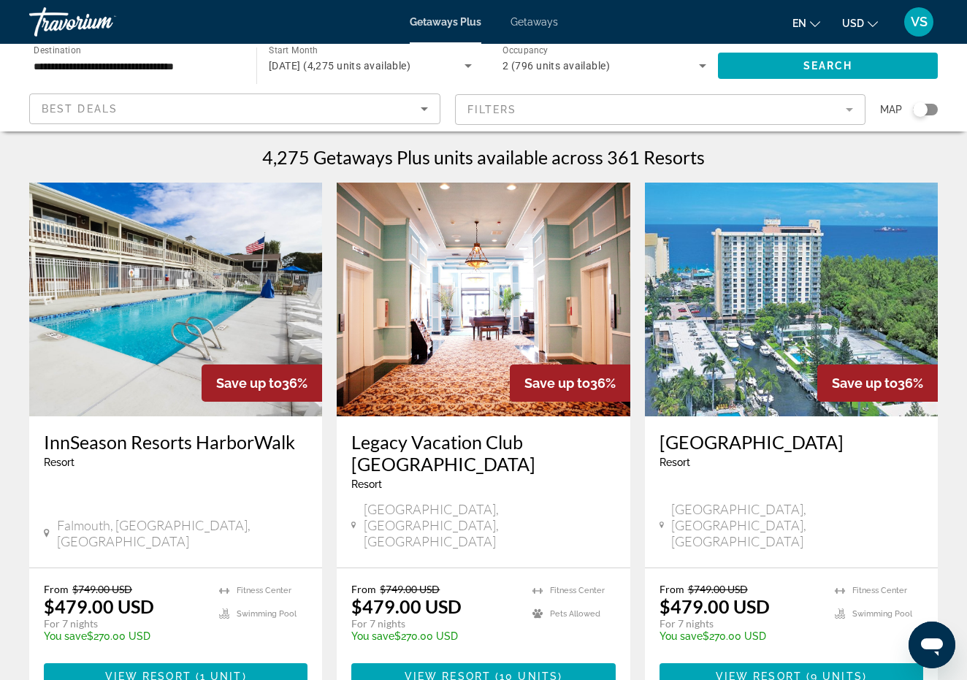
click at [921, 23] on span "VS" at bounding box center [919, 22] width 17 height 15
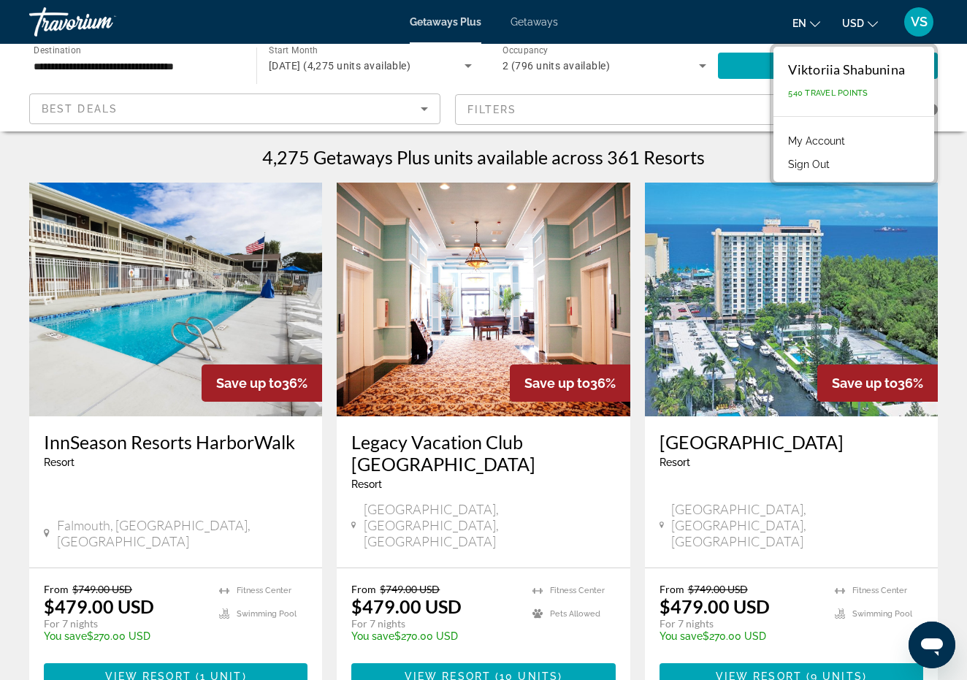
click at [942, 26] on div "Getaways Plus Getaways en English Español Français Italiano Português русский U…" at bounding box center [483, 22] width 967 height 38
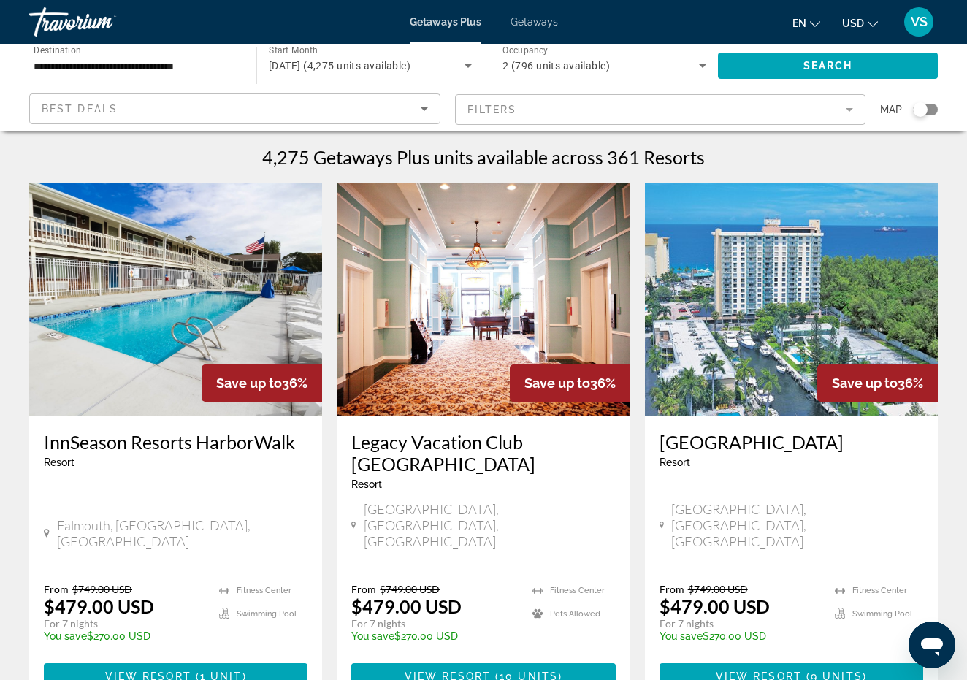
click at [940, 110] on app-map-search-filters "Best Deals Filters Map" at bounding box center [484, 110] width 938 height 44
click at [937, 110] on div "Search widget" at bounding box center [925, 110] width 25 height 12
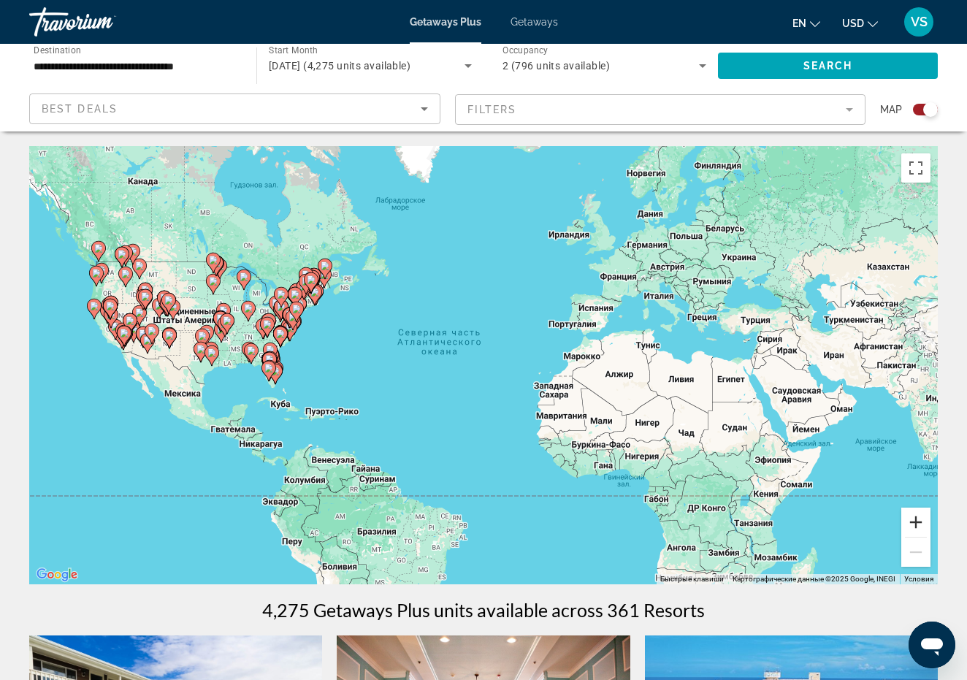
click at [915, 522] on button "Увеличить" at bounding box center [915, 522] width 29 height 29
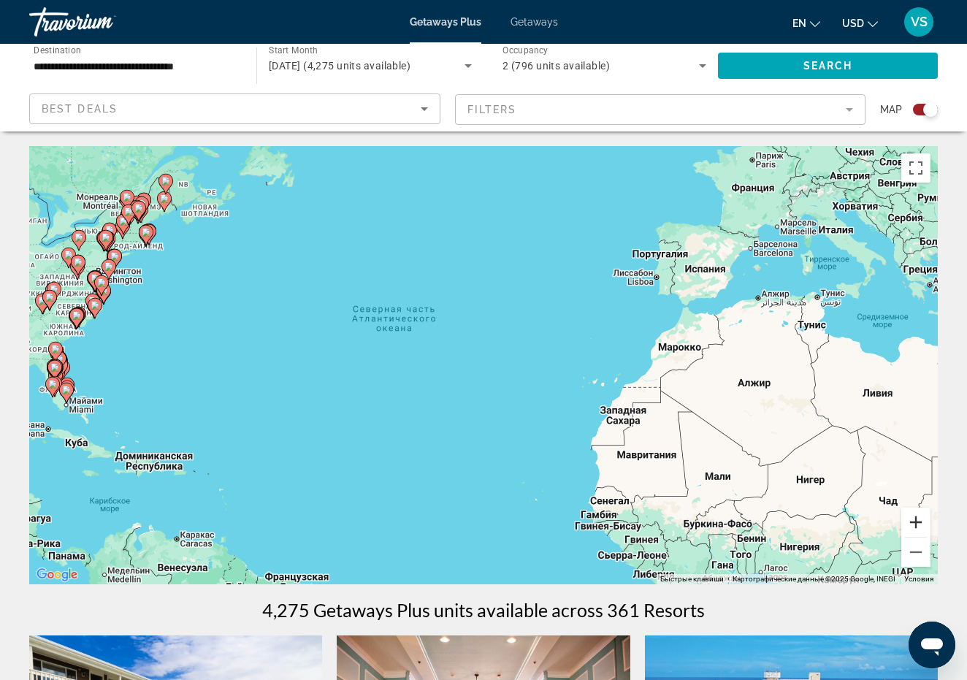
click at [915, 522] on button "Увеличить" at bounding box center [915, 522] width 29 height 29
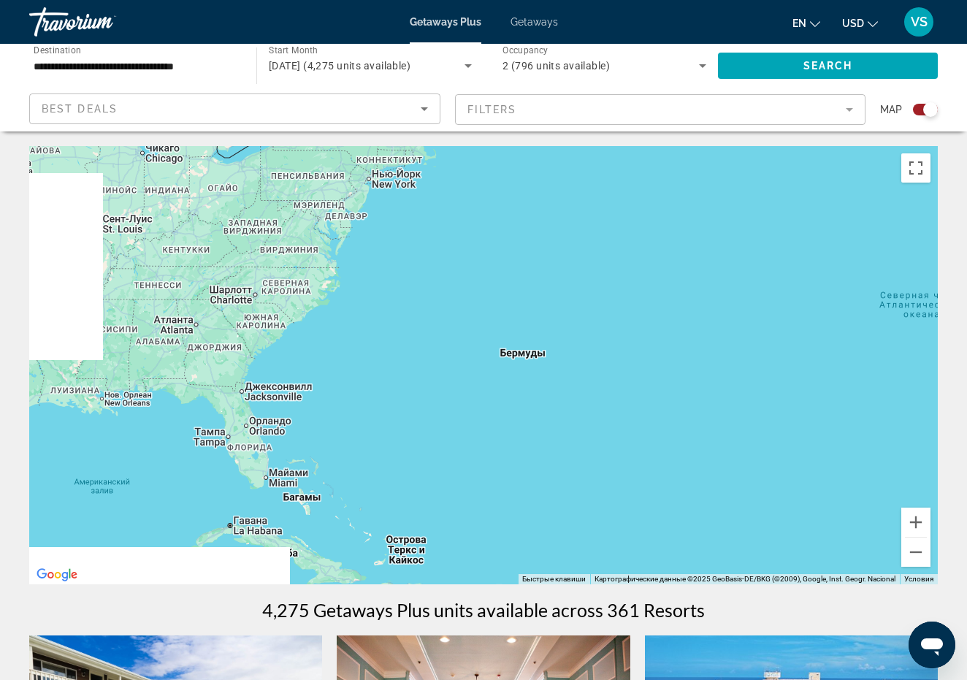
drag, startPoint x: 164, startPoint y: 379, endPoint x: 840, endPoint y: 419, distance: 677.6
click at [842, 424] on div "Main content" at bounding box center [483, 365] width 909 height 438
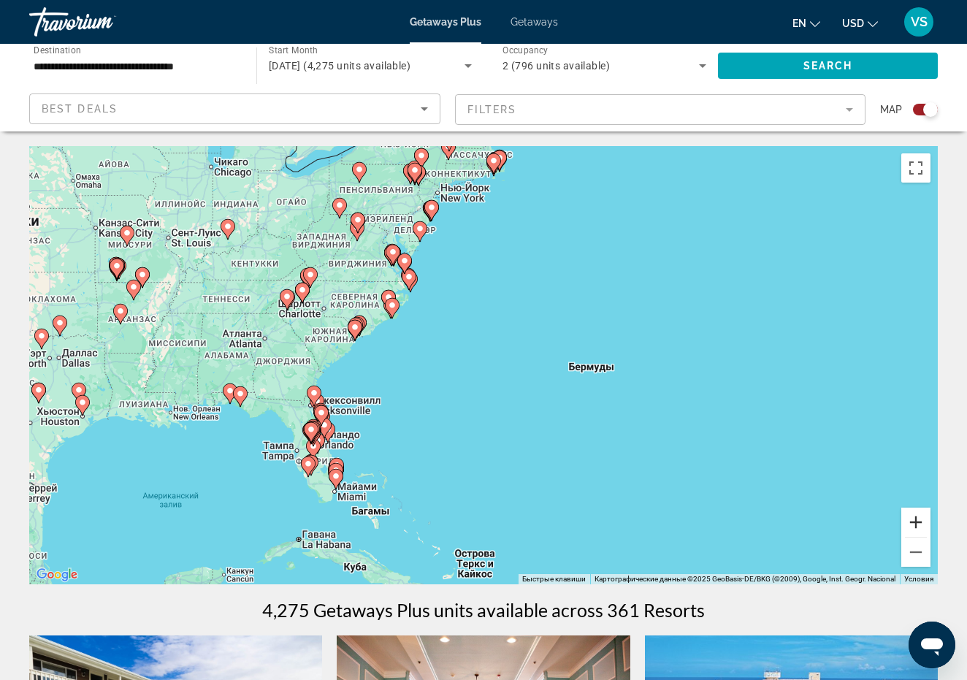
click at [916, 517] on button "Увеличить" at bounding box center [915, 522] width 29 height 29
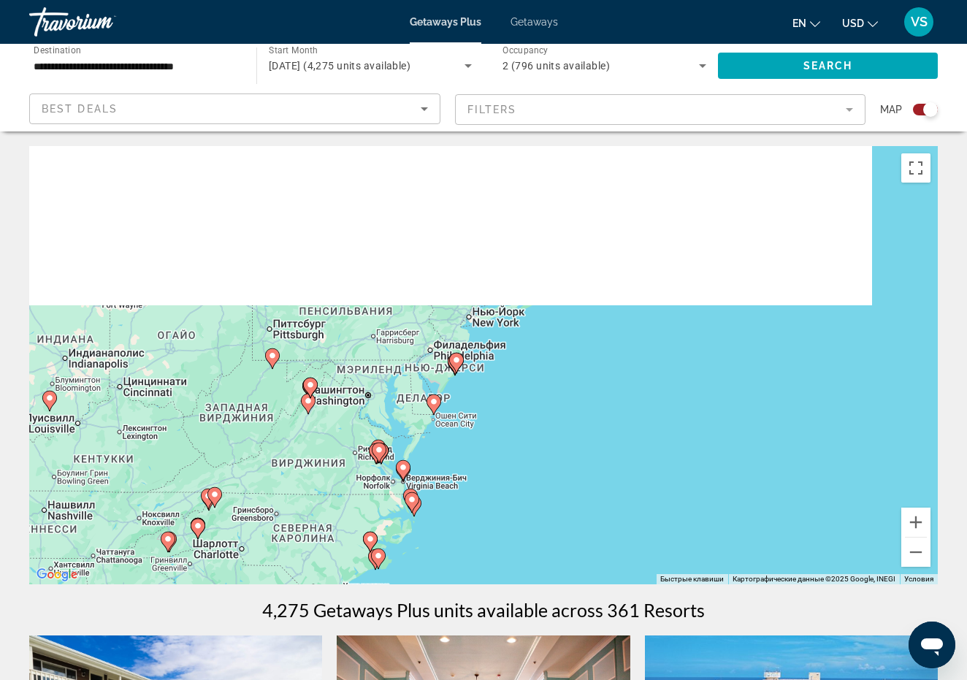
drag, startPoint x: 451, startPoint y: 243, endPoint x: 535, endPoint y: 558, distance: 326.7
click at [535, 558] on div "Чтобы активировать перетаскивание с помощью клавиатуры, нажмите Alt + Ввод. Пос…" at bounding box center [483, 365] width 909 height 438
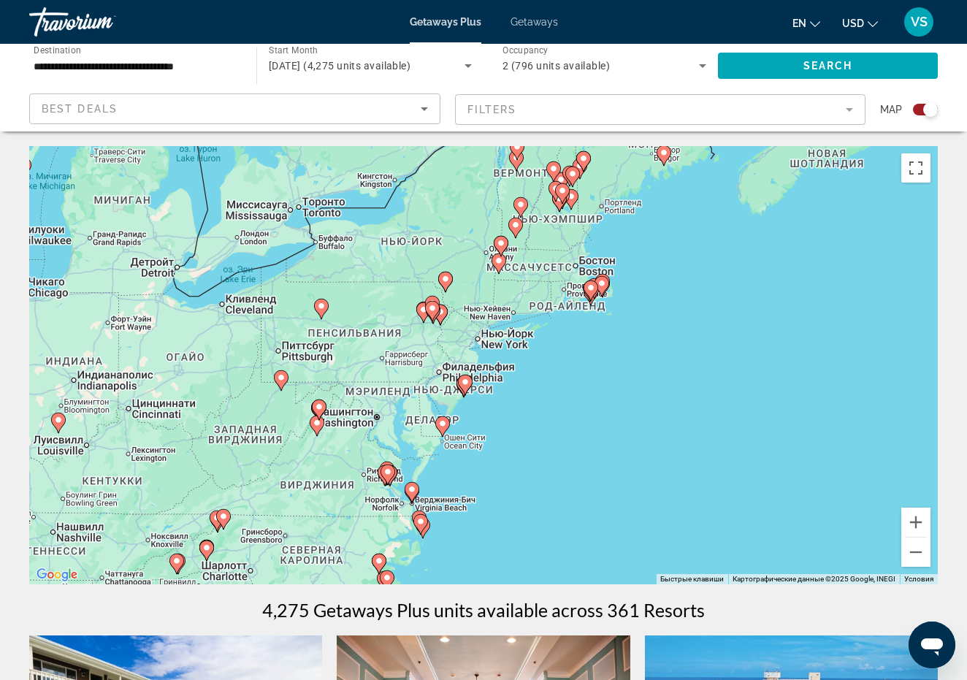
click at [480, 343] on div "Чтобы активировать перетаскивание с помощью клавиатуры, нажмите Alt + Ввод. Пос…" at bounding box center [483, 365] width 909 height 438
click at [918, 523] on button "Увеличить" at bounding box center [915, 522] width 29 height 29
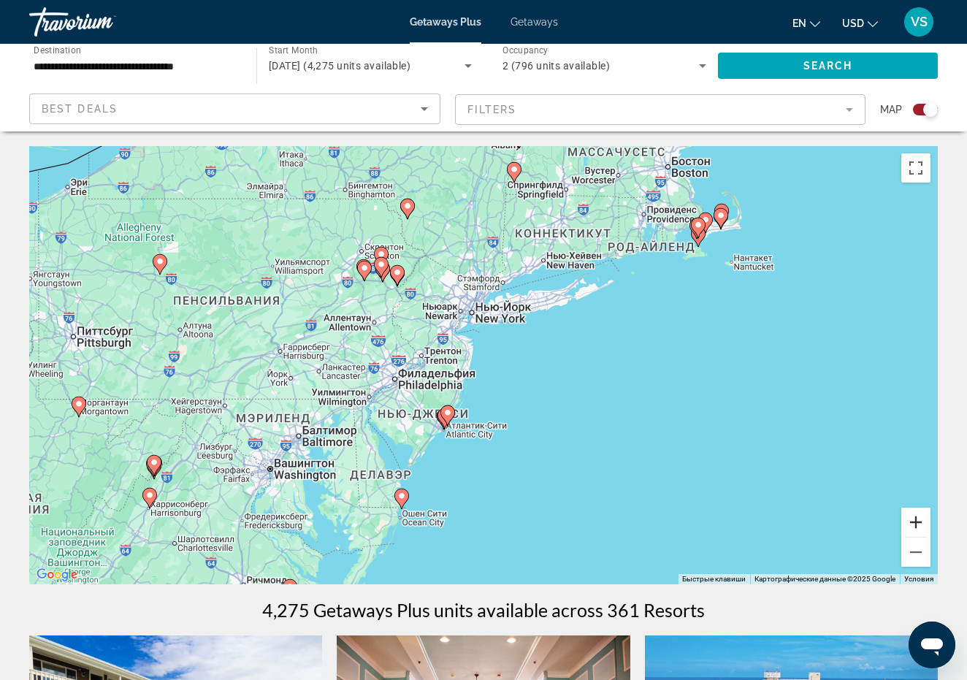
click at [918, 523] on button "Увеличить" at bounding box center [915, 522] width 29 height 29
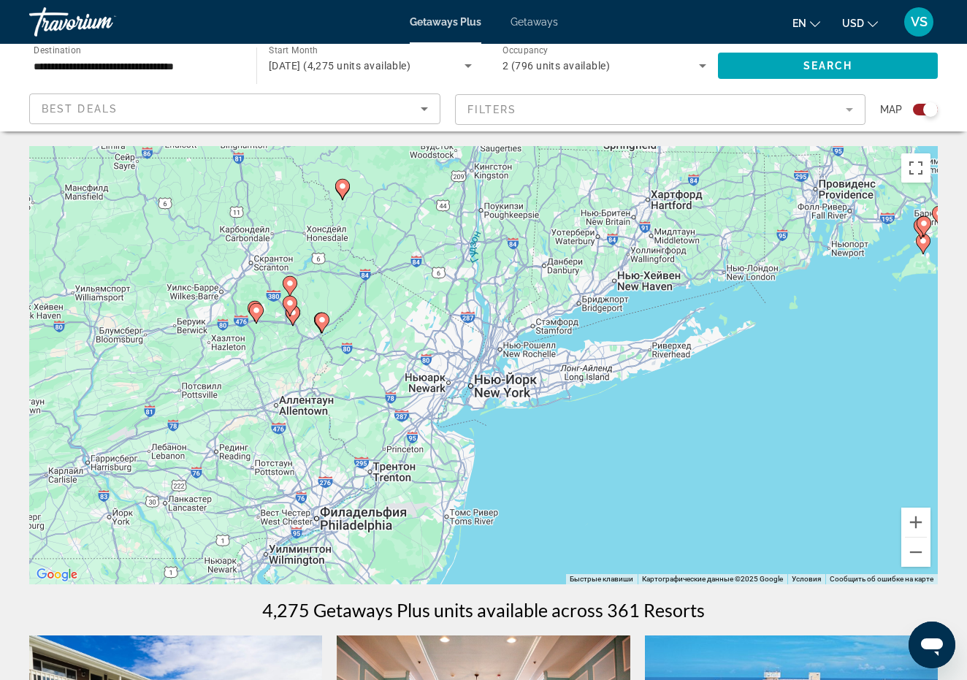
drag, startPoint x: 331, startPoint y: 258, endPoint x: 342, endPoint y: 394, distance: 136.3
click at [342, 394] on div "Чтобы активировать перетаскивание с помощью клавиатуры, нажмите Alt + Ввод. Пос…" at bounding box center [483, 365] width 909 height 438
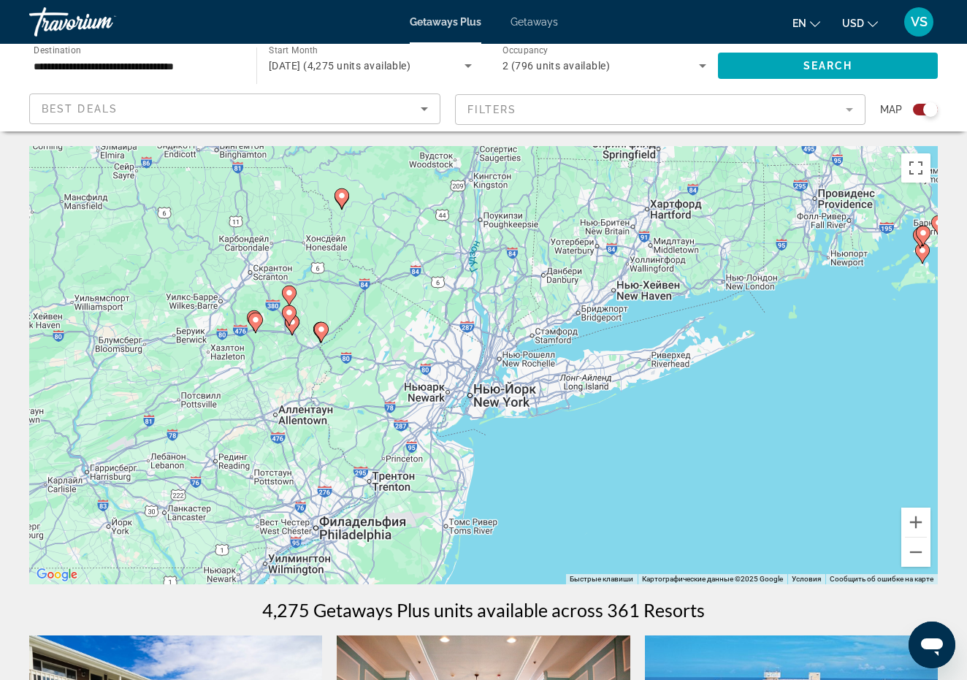
click at [490, 405] on div "Чтобы активировать перетаскивание с помощью клавиатуры, нажмите Alt + Ввод. Пос…" at bounding box center [483, 365] width 909 height 438
click at [318, 329] on image "Main content" at bounding box center [321, 329] width 9 height 9
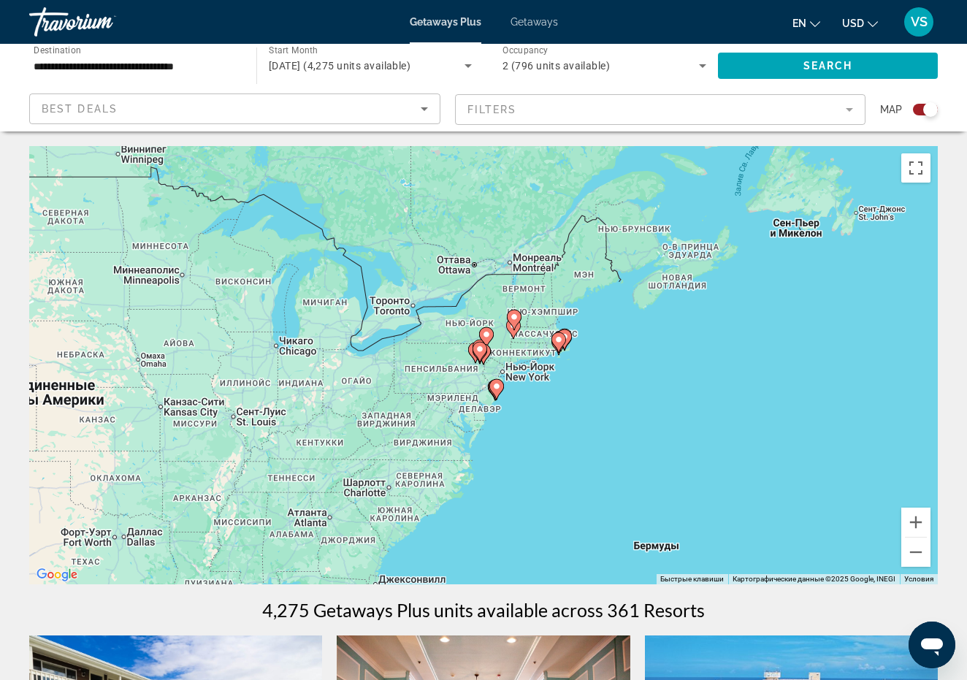
click at [529, 374] on div "Для навигации используйте клавиши со стрелками. Чтобы активировать перетаскиван…" at bounding box center [483, 365] width 909 height 438
click at [529, 374] on div "Чтобы активировать перетаскивание с помощью клавиатуры, нажмите Alt + Ввод. Пос…" at bounding box center [483, 365] width 909 height 438
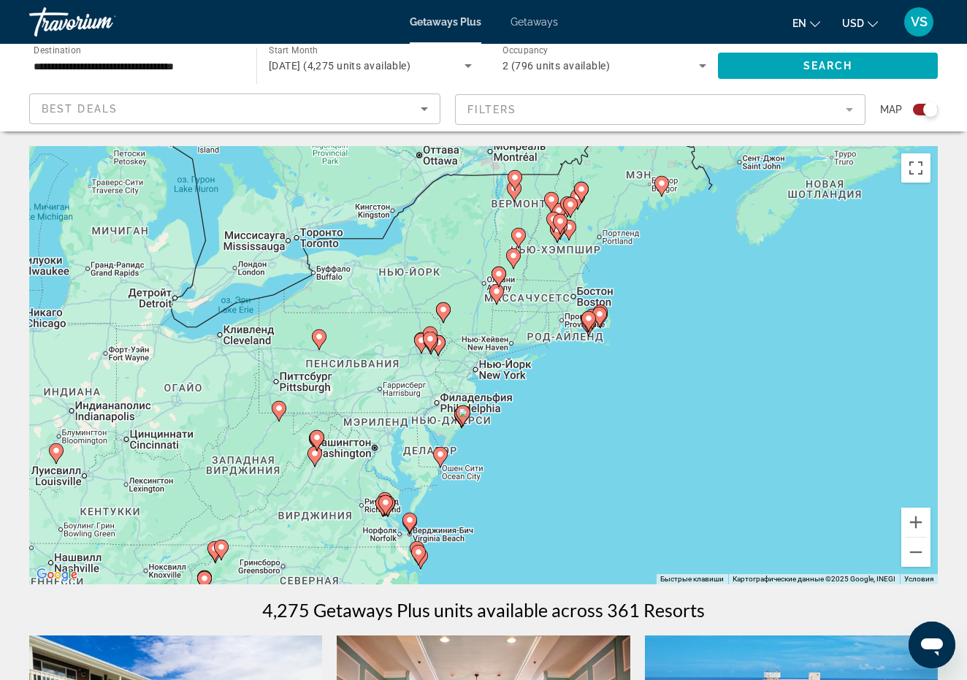
click at [529, 374] on div "Чтобы активировать перетаскивание с помощью клавиатуры, нажмите Alt + Ввод. Пос…" at bounding box center [483, 365] width 909 height 438
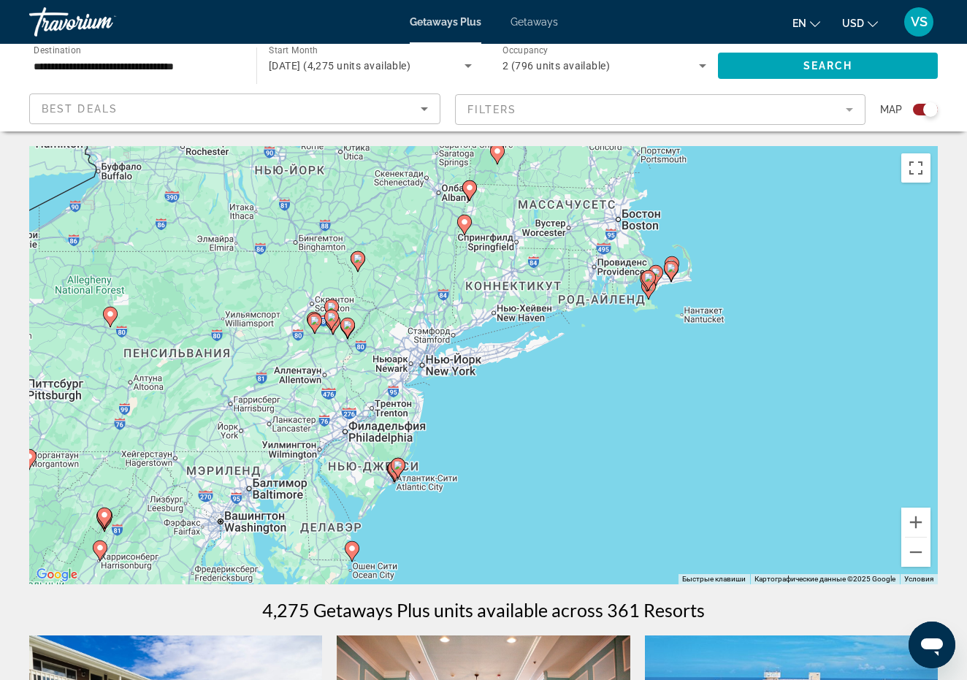
click at [458, 357] on div "Чтобы активировать перетаскивание с помощью клавиатуры, нажмите Alt + Ввод. Пос…" at bounding box center [483, 365] width 909 height 438
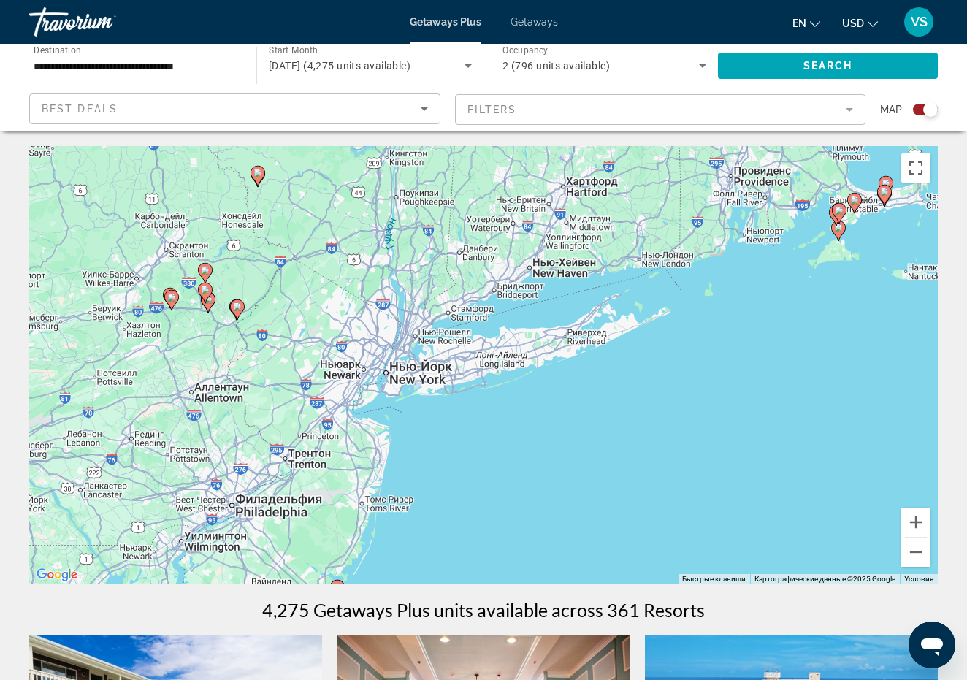
click at [237, 309] on image "Main content" at bounding box center [237, 306] width 9 height 9
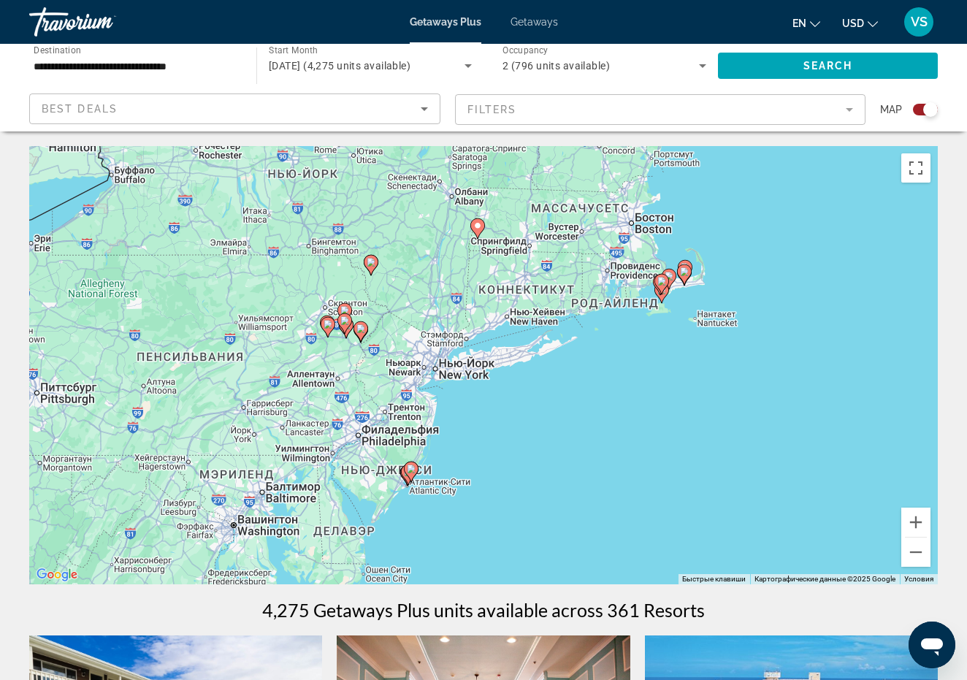
click at [359, 326] on image "Main content" at bounding box center [360, 328] width 9 height 9
type input "**********"
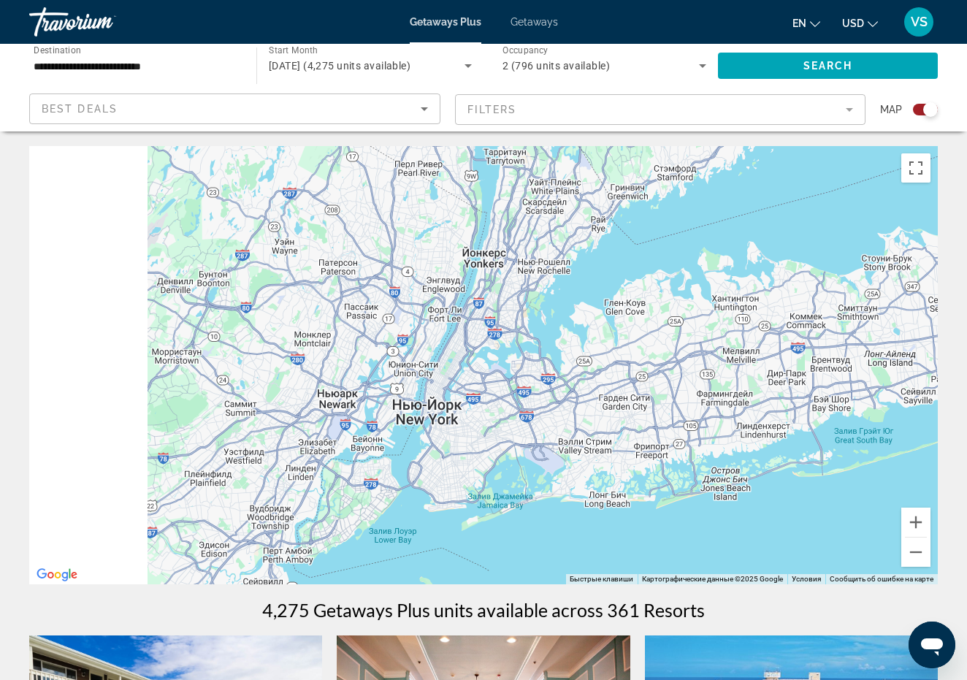
drag, startPoint x: 172, startPoint y: 354, endPoint x: 520, endPoint y: 372, distance: 348.9
click at [520, 372] on div "Для навигации используйте клавиши со стрелками. Чтобы активировать перетаскиван…" at bounding box center [483, 365] width 909 height 438
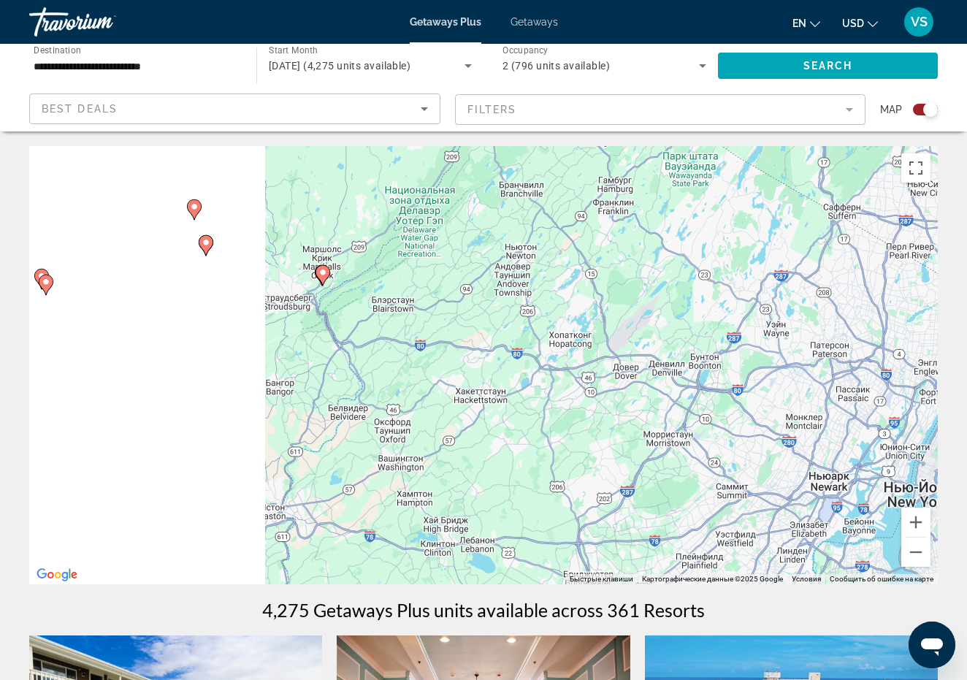
drag, startPoint x: 263, startPoint y: 363, endPoint x: 742, endPoint y: 451, distance: 487.1
click at [741, 451] on div "Для навигации используйте клавиши со стрелками. Чтобы активировать перетаскиван…" at bounding box center [483, 365] width 909 height 438
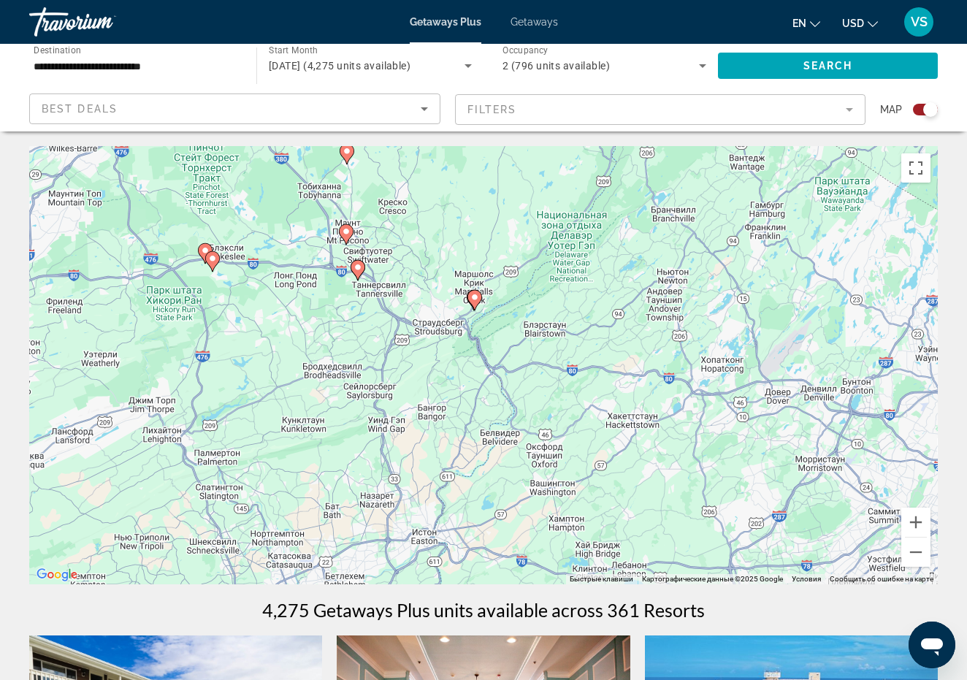
click at [476, 294] on image "Main content" at bounding box center [474, 297] width 9 height 9
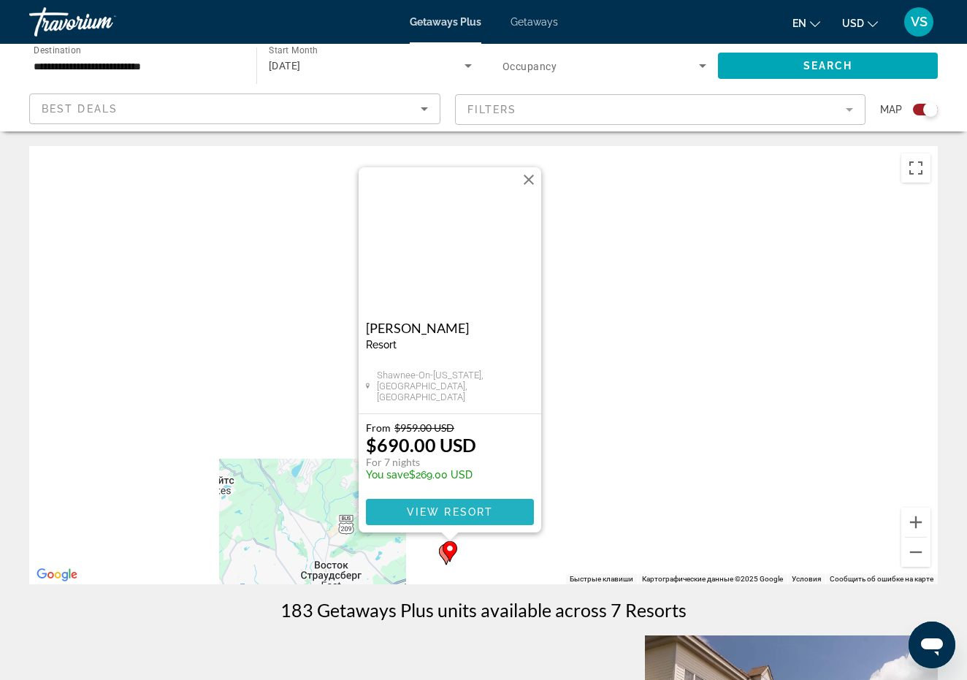
click at [473, 509] on span "View Resort" at bounding box center [450, 512] width 86 height 12
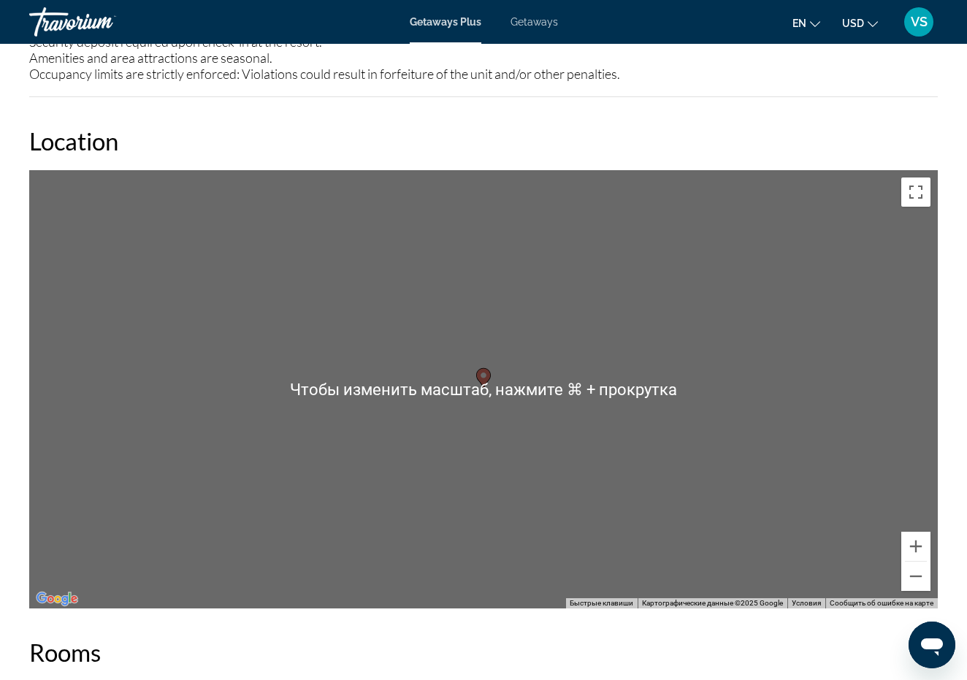
scroll to position [2192, 0]
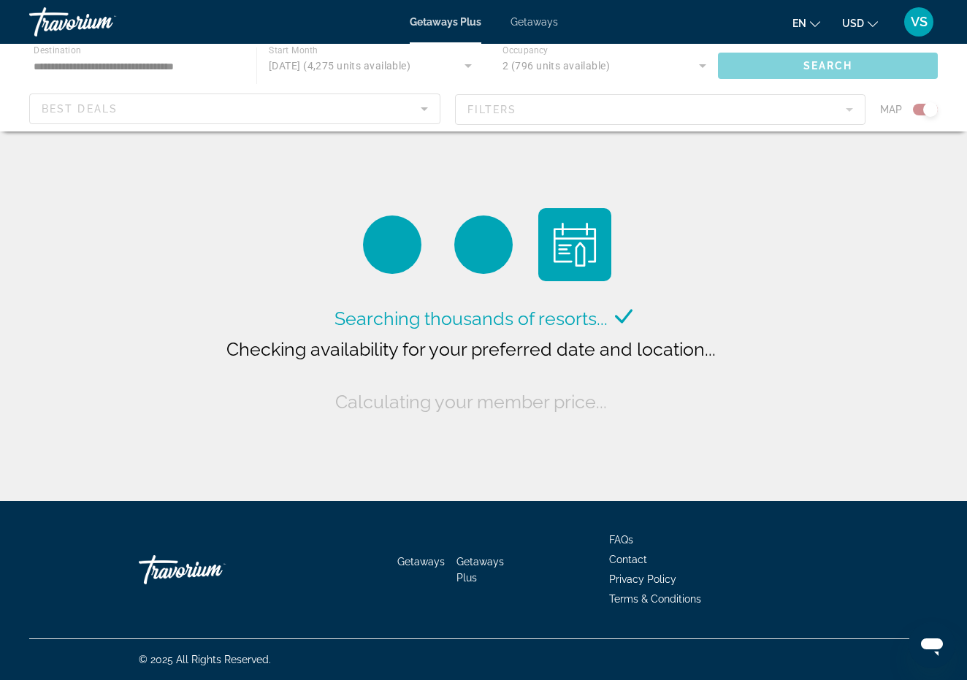
click at [547, 20] on span "Getaways" at bounding box center [534, 22] width 47 height 12
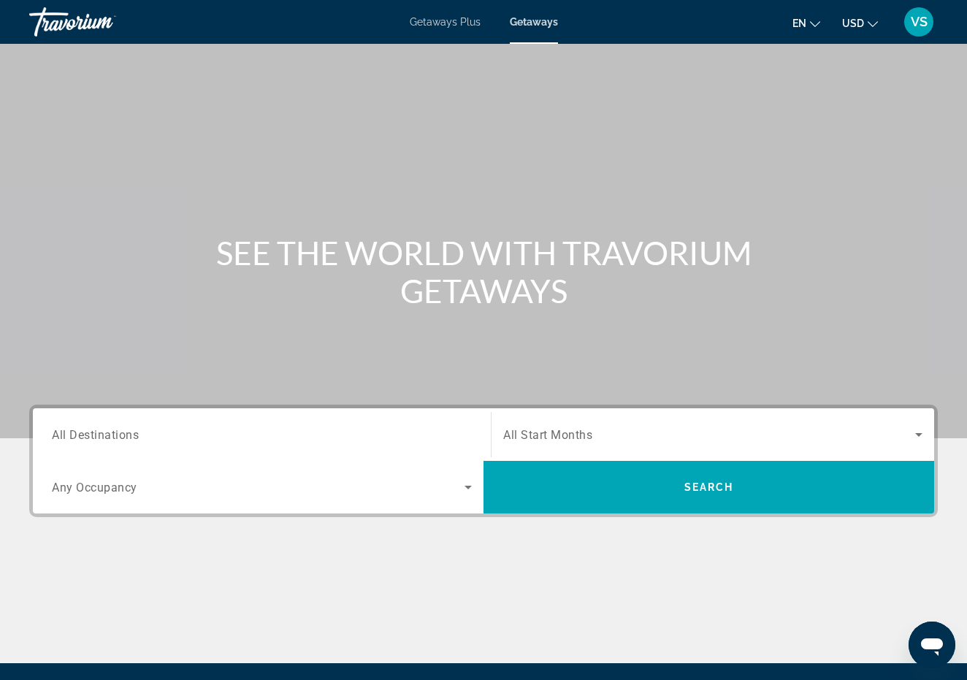
click at [231, 440] on input "Destination All Destinations" at bounding box center [262, 436] width 420 height 18
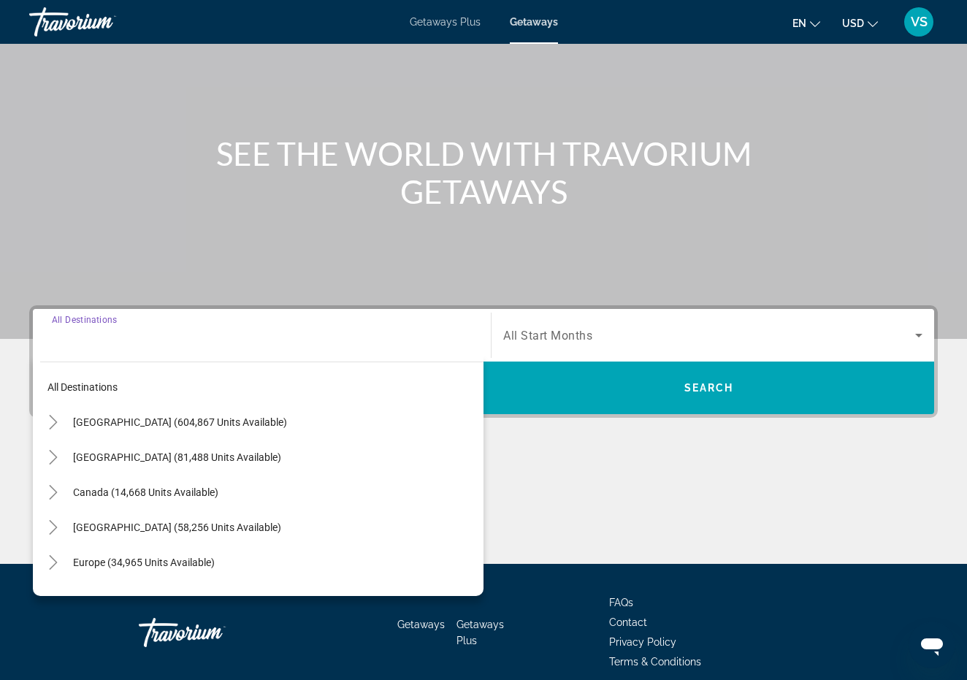
scroll to position [162, 0]
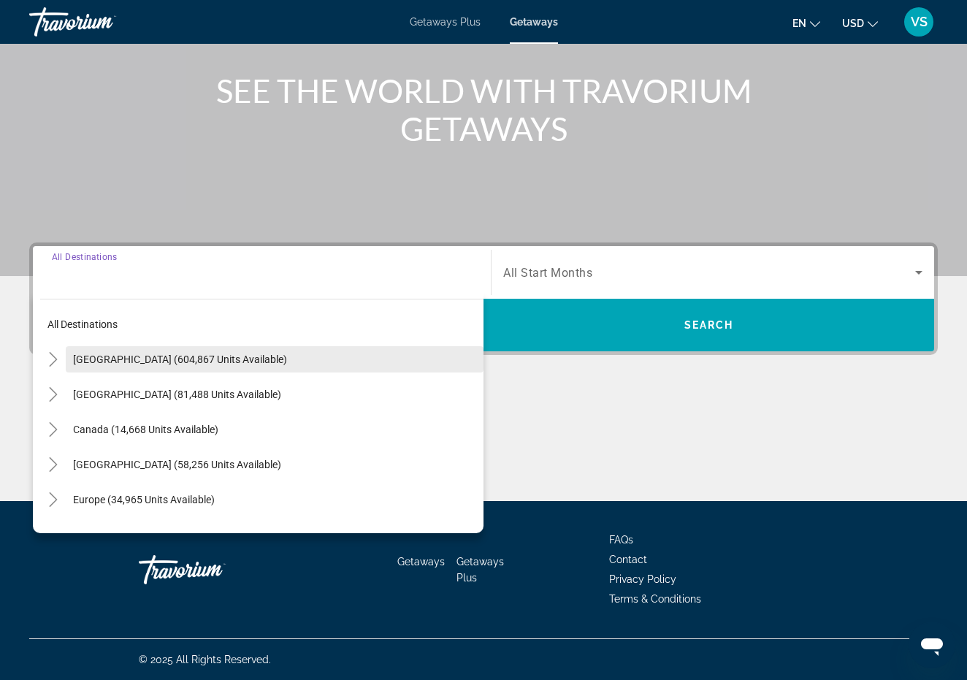
click at [224, 359] on span "United States (604,867 units available)" at bounding box center [180, 360] width 214 height 12
type input "**********"
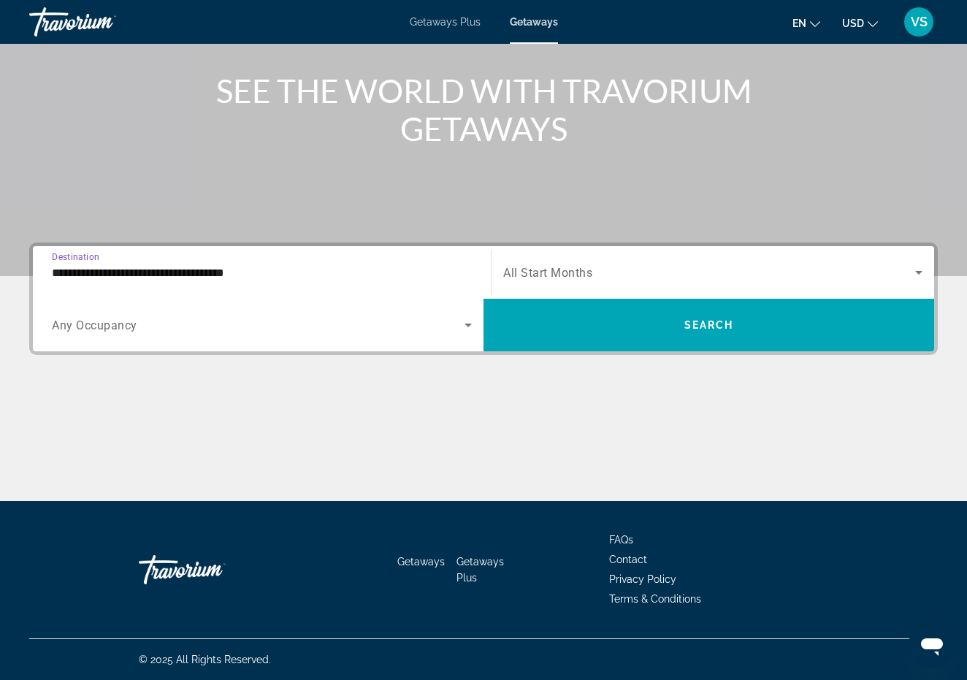
click at [221, 327] on span "Search widget" at bounding box center [258, 325] width 413 height 18
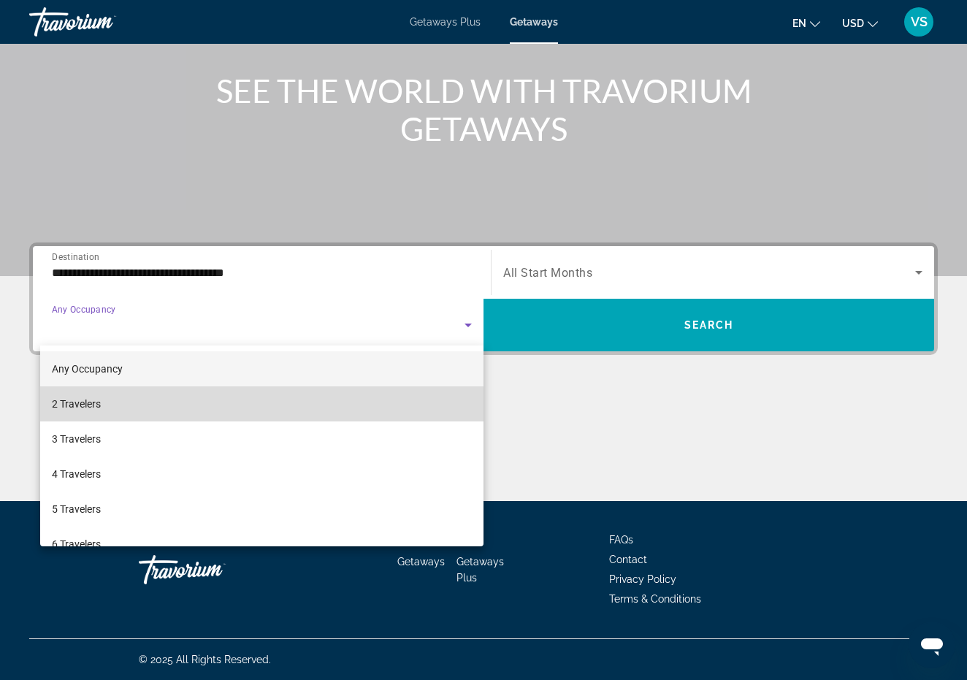
click at [191, 407] on mat-option "2 Travelers" at bounding box center [261, 403] width 443 height 35
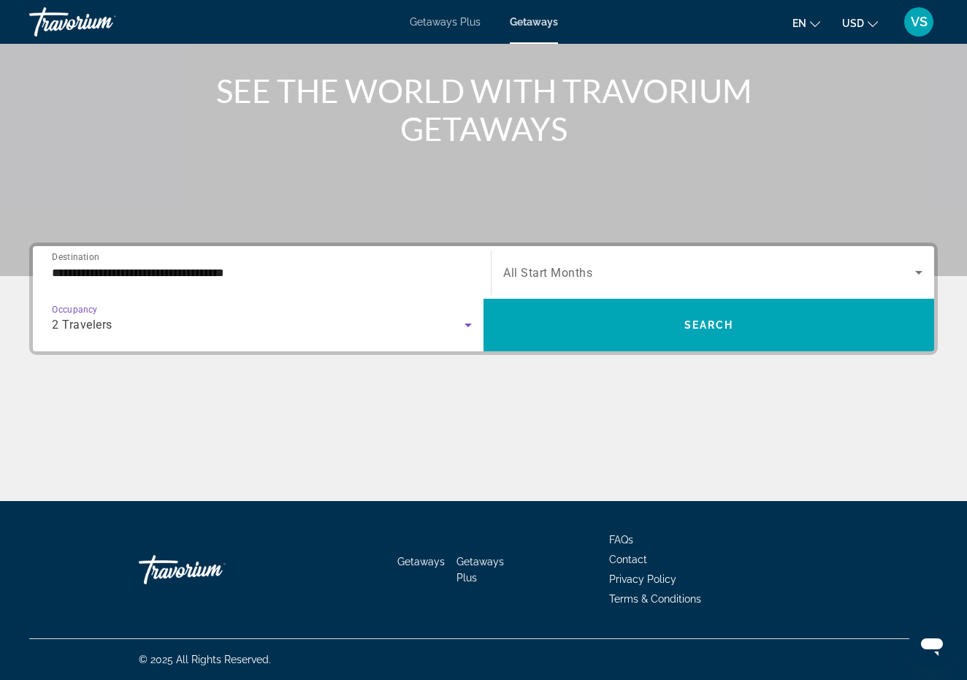
click at [918, 272] on icon "Search widget" at bounding box center [918, 273] width 7 height 4
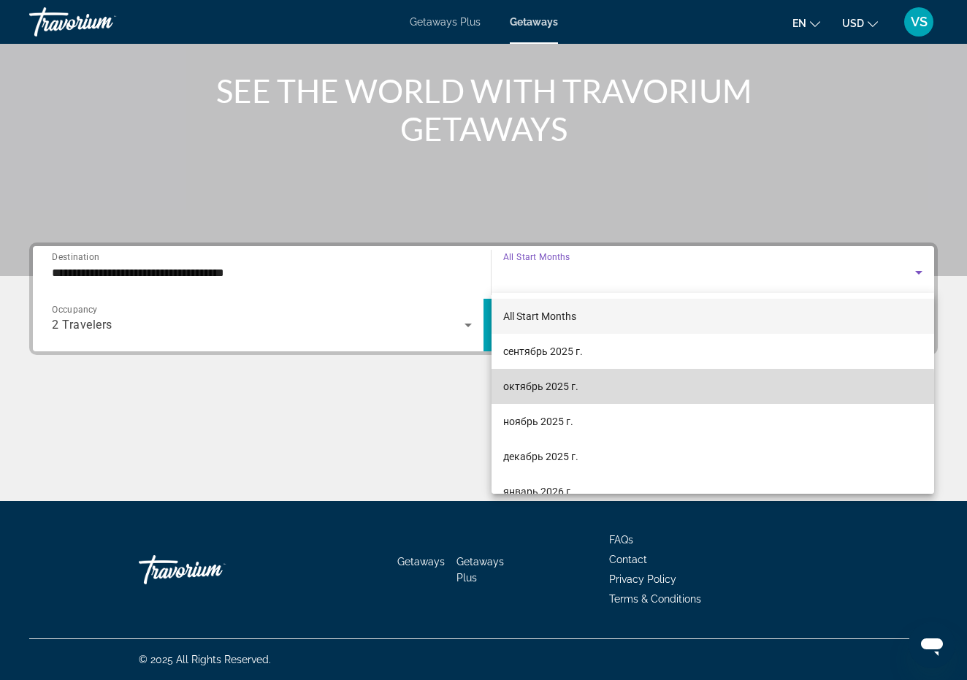
click at [687, 391] on mat-option "октябрь 2025 г." at bounding box center [713, 386] width 443 height 35
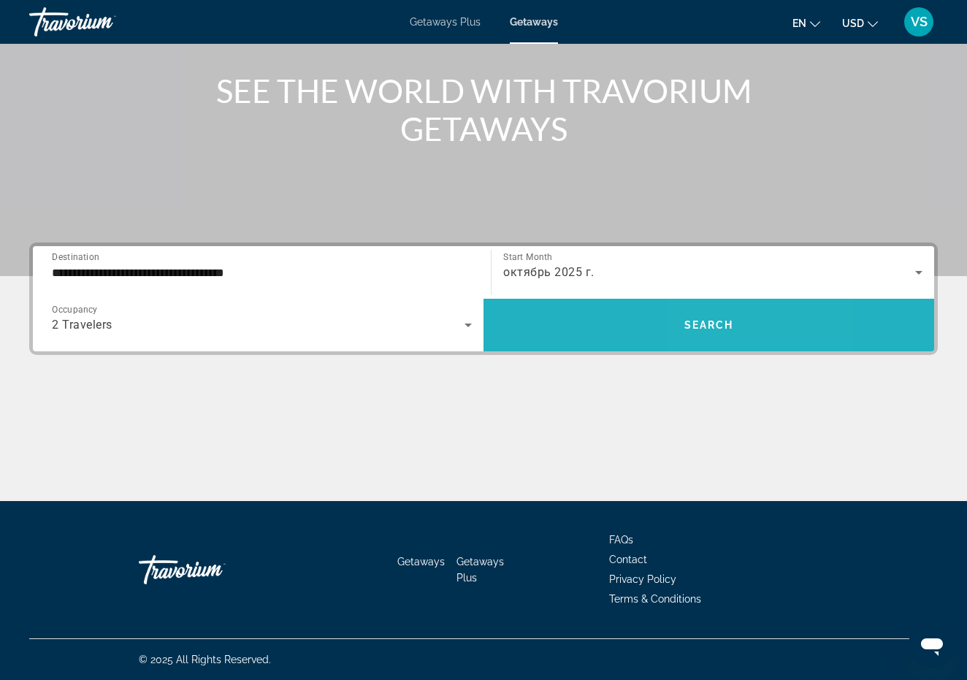
click at [746, 330] on span "Search widget" at bounding box center [709, 325] width 451 height 35
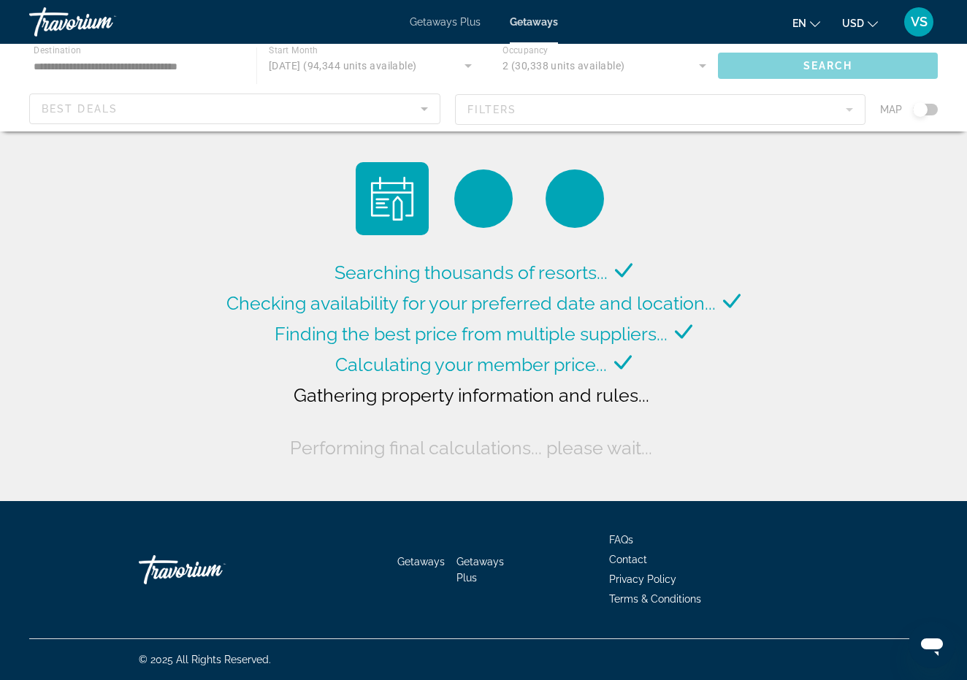
click at [937, 110] on div "Main content" at bounding box center [483, 88] width 967 height 88
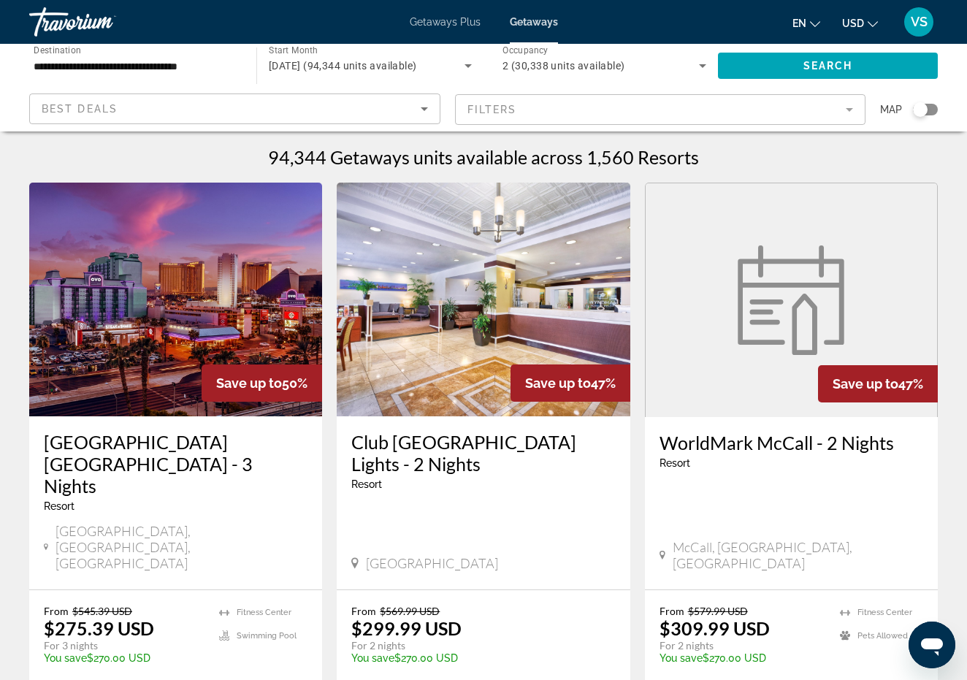
click at [934, 110] on div "Search widget" at bounding box center [925, 110] width 25 height 12
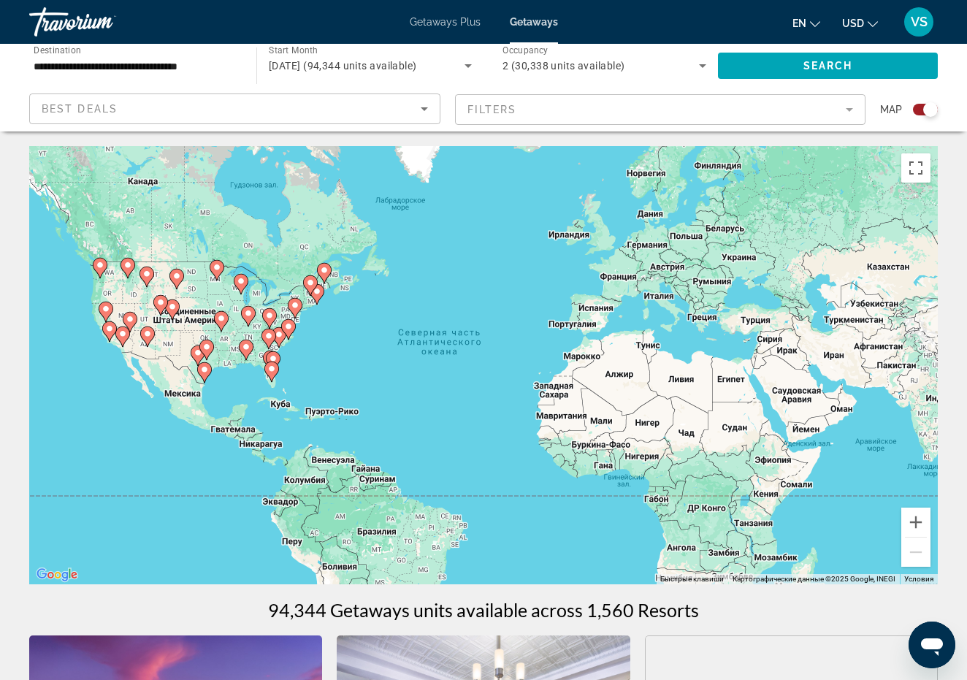
click at [326, 344] on div "Чтобы активировать перетаскивание с помощью клавиатуры, нажмите Alt + Ввод. Пос…" at bounding box center [483, 365] width 909 height 438
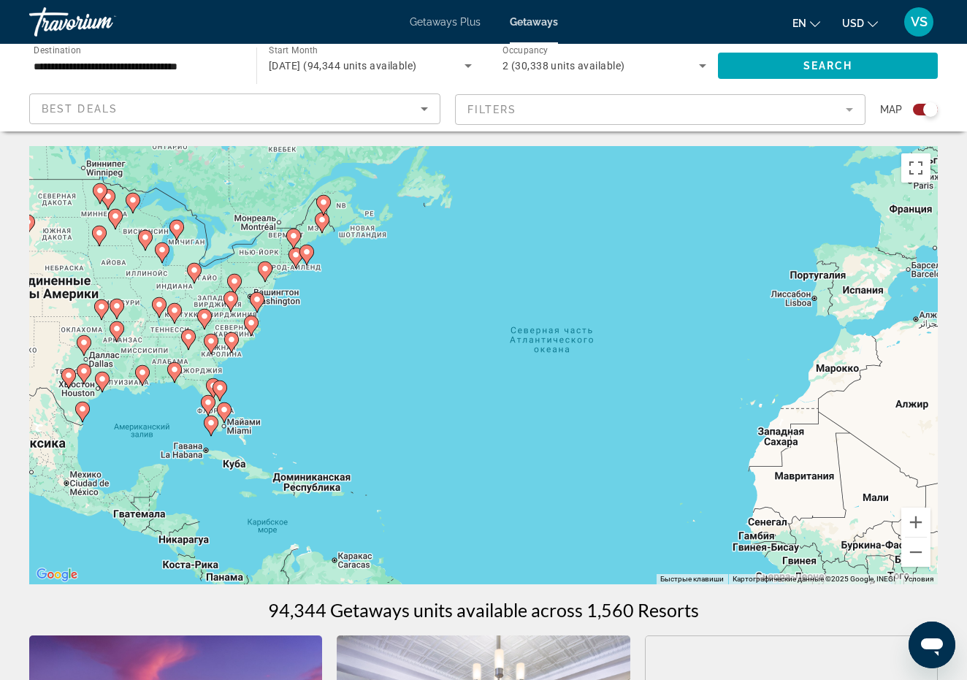
click at [326, 344] on div "Чтобы активировать перетаскивание с помощью клавиатуры, нажмите Alt + Ввод. Пос…" at bounding box center [483, 365] width 909 height 438
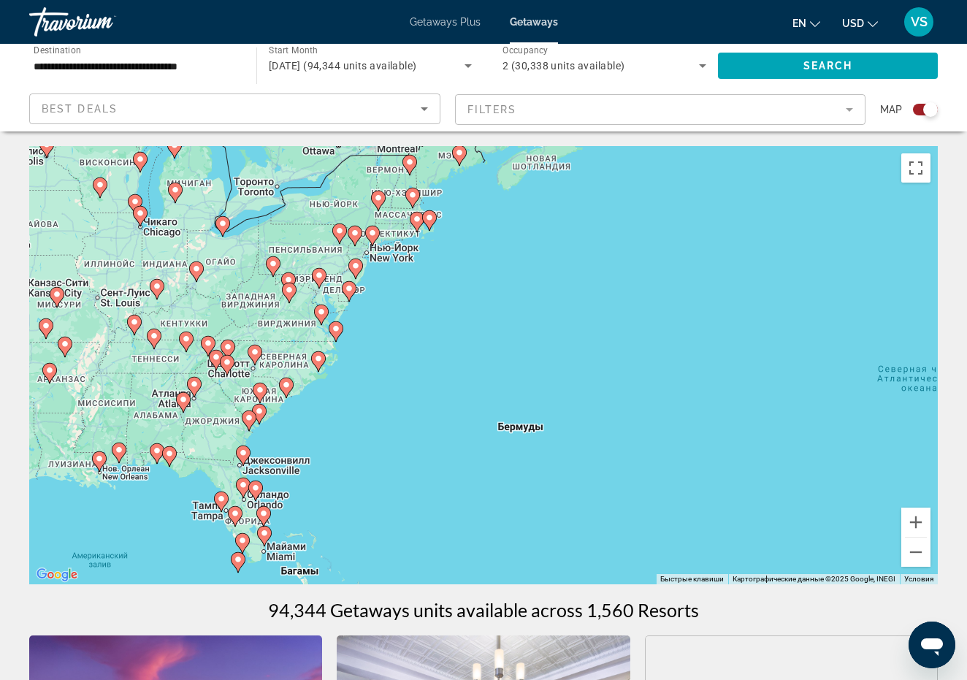
drag, startPoint x: 210, startPoint y: 322, endPoint x: 365, endPoint y: 370, distance: 162.0
click at [365, 370] on div "Чтобы активировать перетаскивание с помощью клавиатуры, нажмите Alt + Ввод. Пос…" at bounding box center [483, 365] width 909 height 438
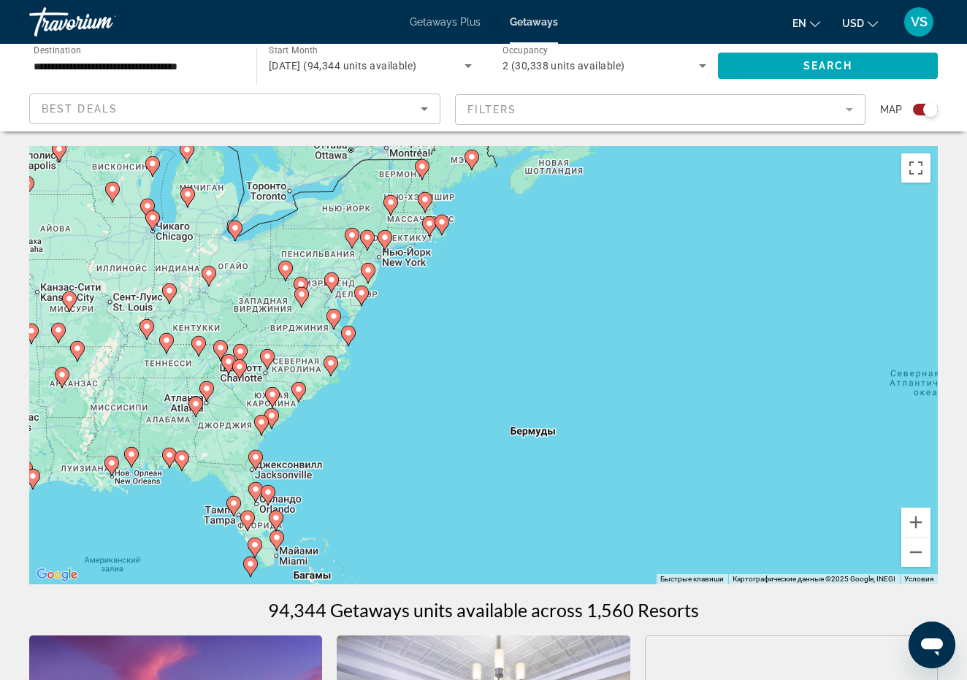
click at [416, 316] on div "Чтобы активировать перетаскивание с помощью клавиатуры, нажмите Alt + Ввод. Пос…" at bounding box center [483, 365] width 909 height 438
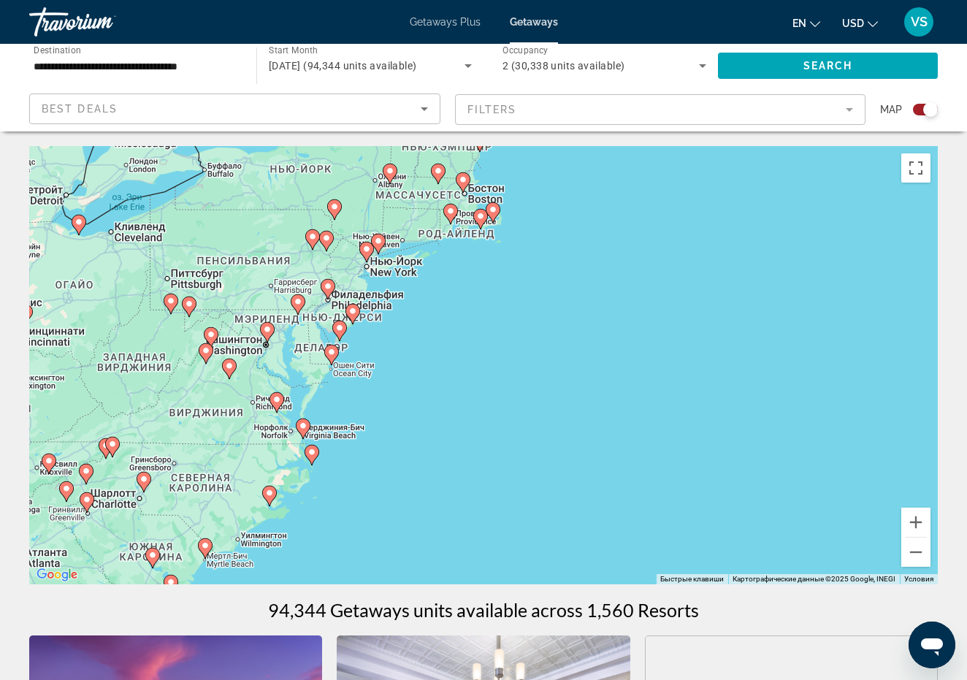
drag, startPoint x: 389, startPoint y: 235, endPoint x: 423, endPoint y: 326, distance: 96.9
click at [423, 328] on div "Чтобы активировать перетаскивание с помощью клавиатуры, нажмите Alt + Ввод. Пос…" at bounding box center [483, 365] width 909 height 438
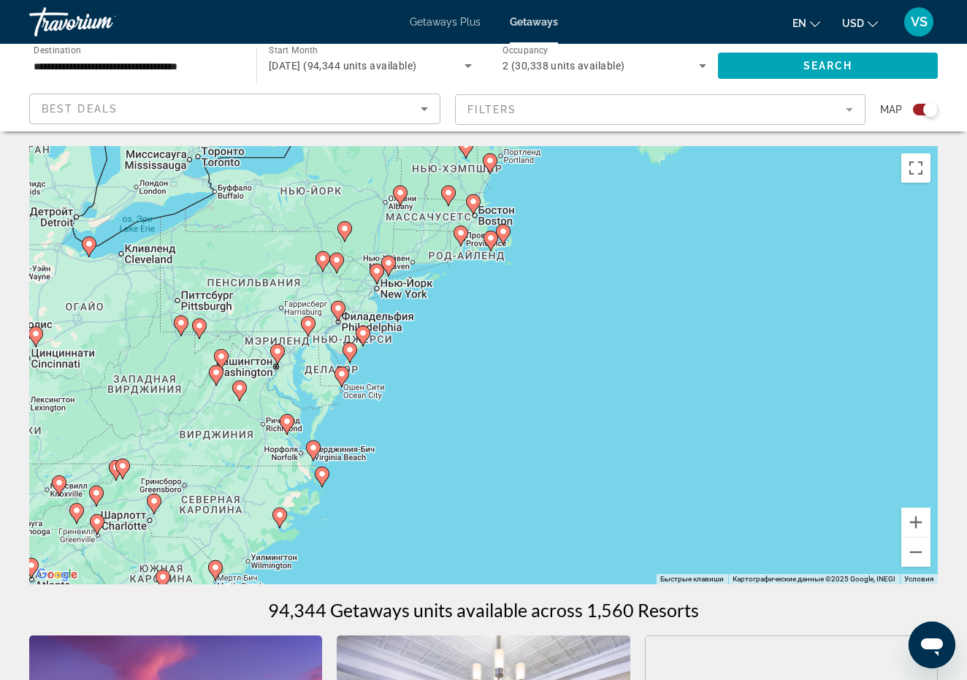
click at [423, 326] on div "Чтобы активировать перетаскивание с помощью клавиатуры, нажмите Alt + Ввод. Пос…" at bounding box center [483, 365] width 909 height 438
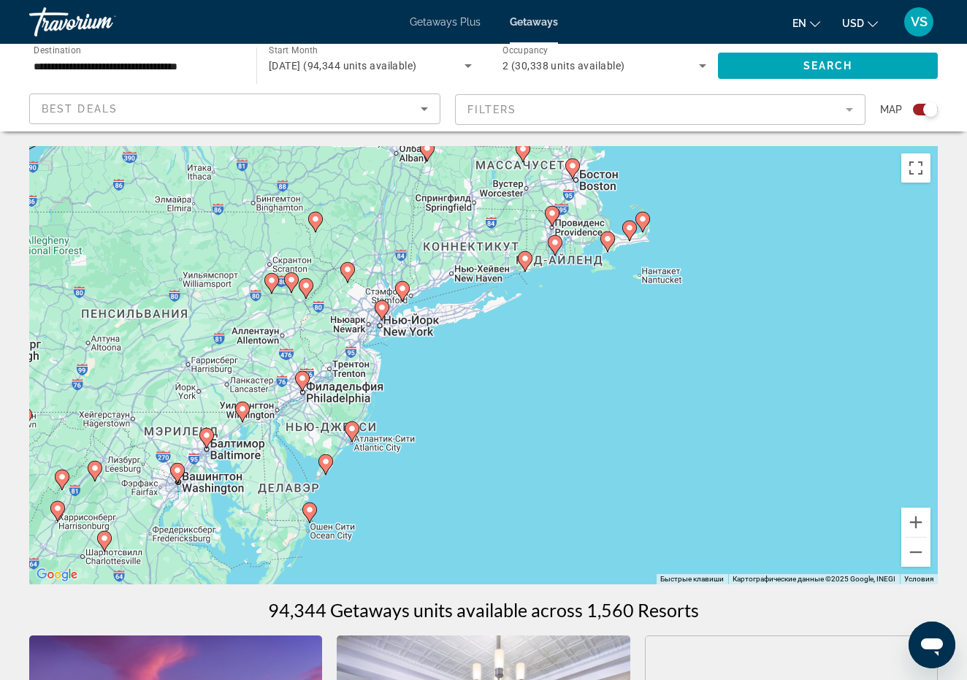
drag, startPoint x: 350, startPoint y: 289, endPoint x: 399, endPoint y: 363, distance: 89.1
click at [399, 365] on div "Чтобы активировать перетаскивание с помощью клавиатуры, нажмите Alt + Ввод. Пос…" at bounding box center [483, 365] width 909 height 438
click at [405, 356] on div "Чтобы активировать перетаскивание с помощью клавиатуры, нажмите Alt + Ввод. Пос…" at bounding box center [483, 365] width 909 height 438
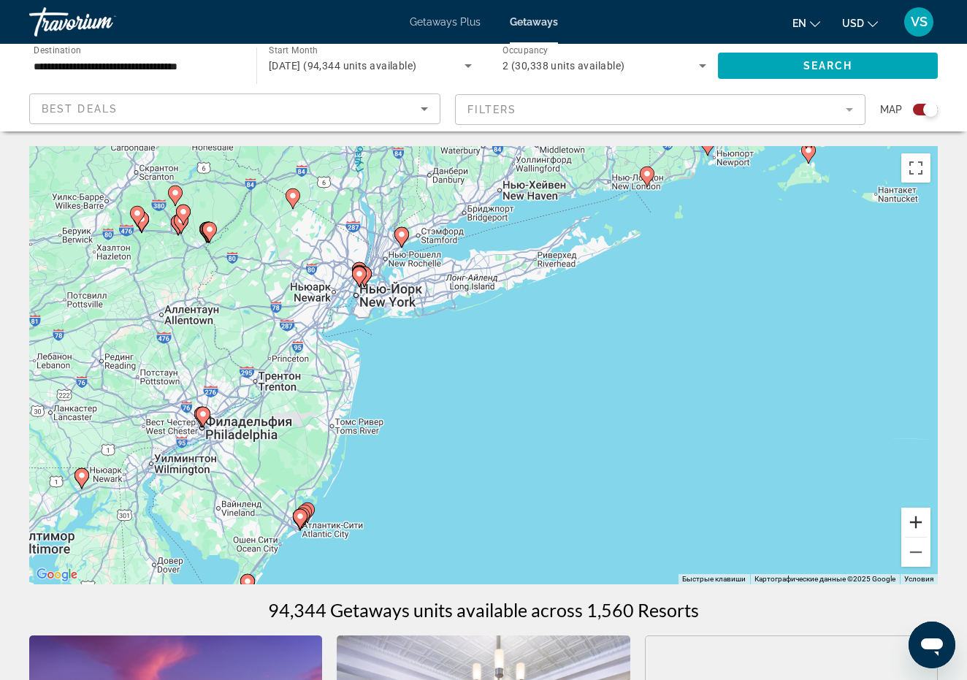
click at [915, 522] on button "Увеличить" at bounding box center [915, 522] width 29 height 29
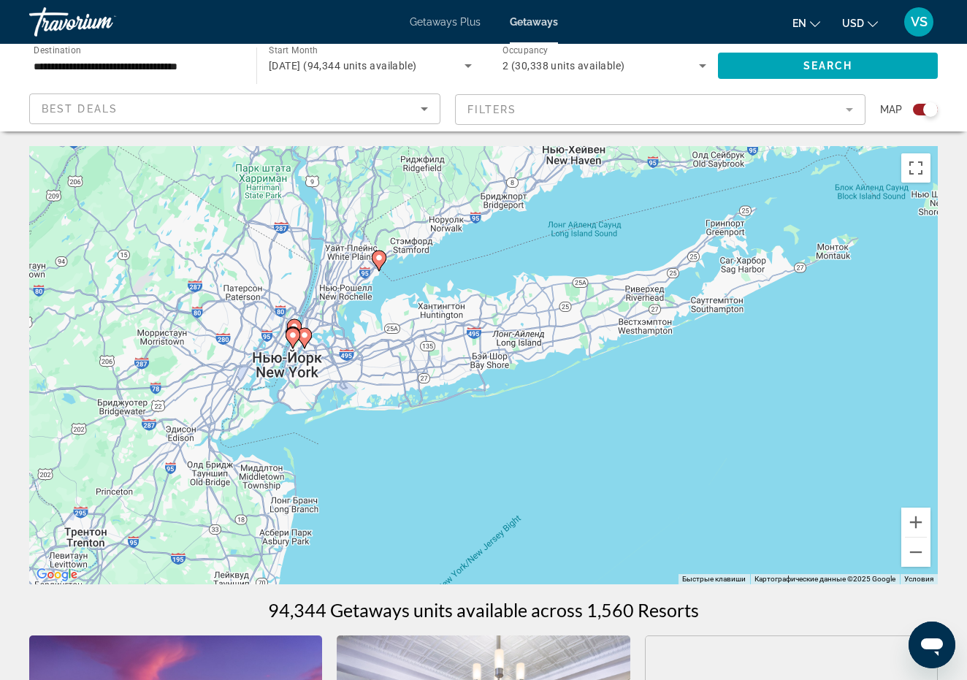
drag, startPoint x: 347, startPoint y: 300, endPoint x: 438, endPoint y: 476, distance: 198.0
click at [437, 476] on div "Чтобы активировать перетаскивание с помощью клавиатуры, нажмите Alt + Ввод. Пос…" at bounding box center [483, 365] width 909 height 438
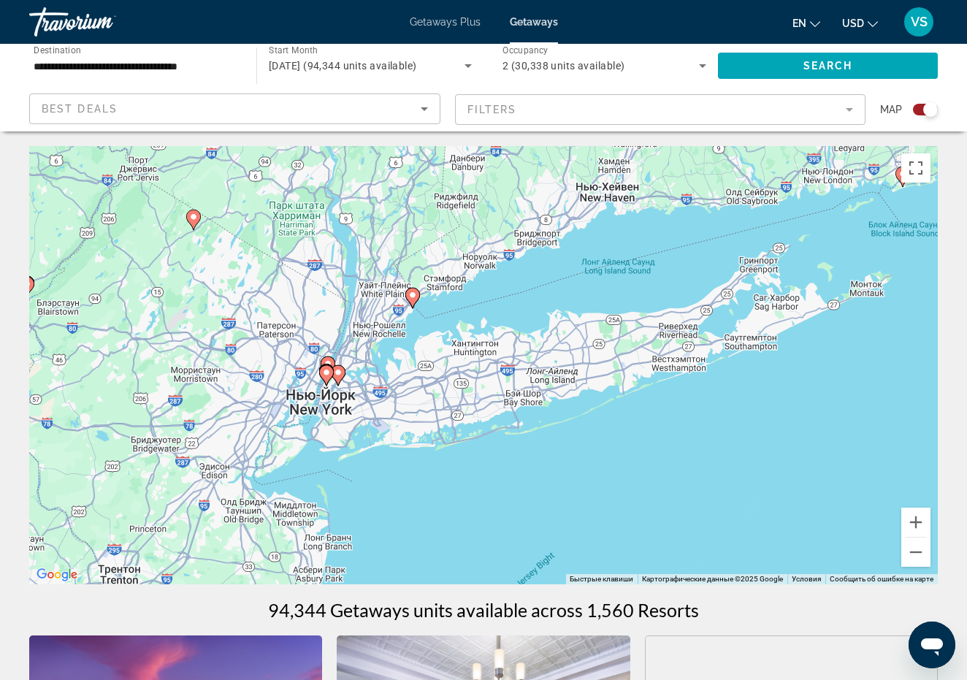
click at [495, 490] on div "Чтобы активировать перетаскивание с помощью клавиатуры, нажмите Alt + Ввод. Пос…" at bounding box center [483, 365] width 909 height 438
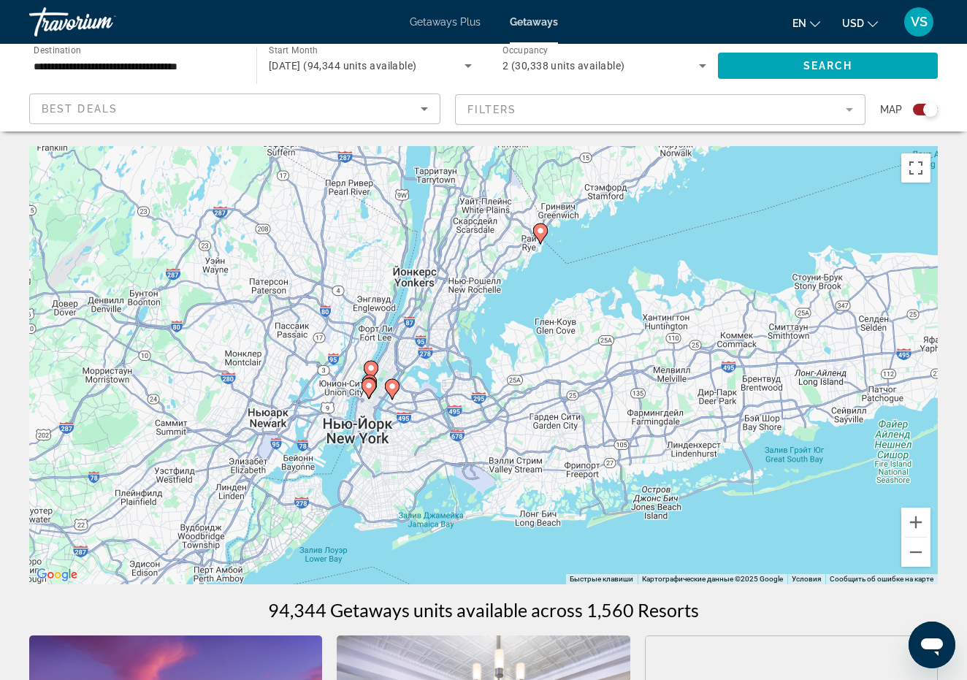
drag, startPoint x: 173, startPoint y: 324, endPoint x: 391, endPoint y: 443, distance: 248.1
click at [392, 443] on div "Чтобы активировать перетаскивание с помощью клавиатуры, нажмите Alt + Ввод. Пос…" at bounding box center [483, 365] width 909 height 438
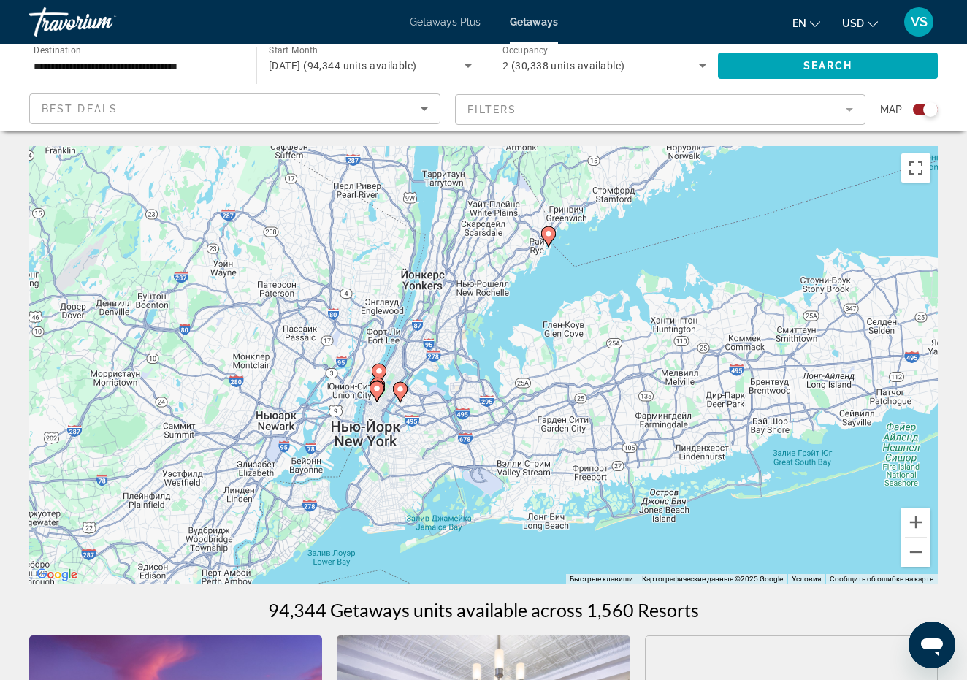
click at [423, 439] on div "Чтобы активировать перетаскивание с помощью клавиатуры, нажмите Alt + Ввод. Пос…" at bounding box center [483, 365] width 909 height 438
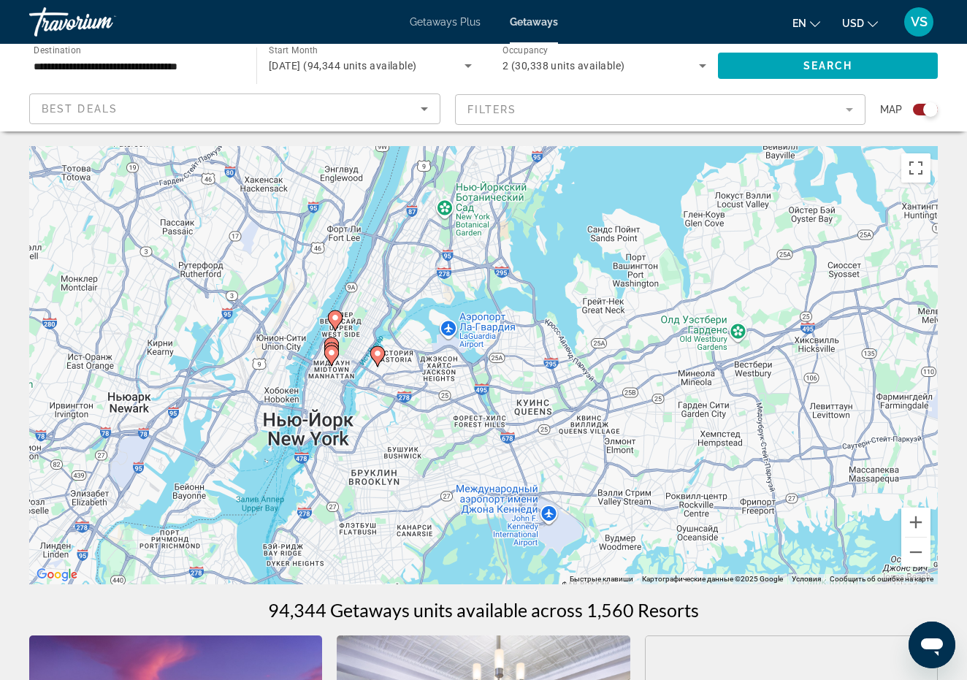
click at [339, 368] on div "Чтобы активировать перетаскивание с помощью клавиатуры, нажмите Alt + Ввод. Пос…" at bounding box center [483, 365] width 909 height 438
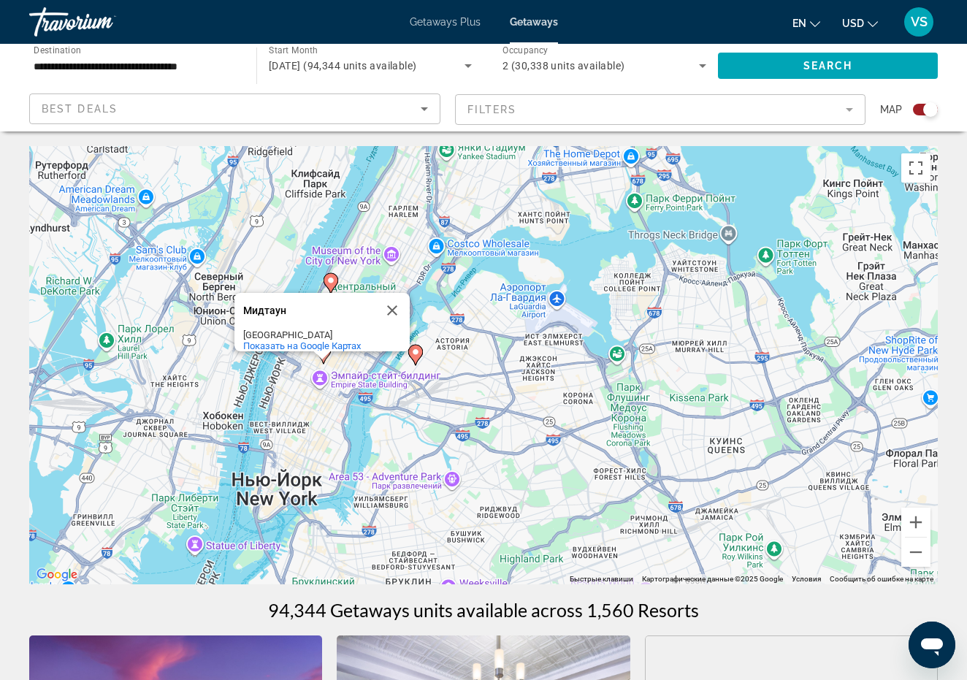
click at [417, 353] on image "Main content" at bounding box center [415, 352] width 9 height 9
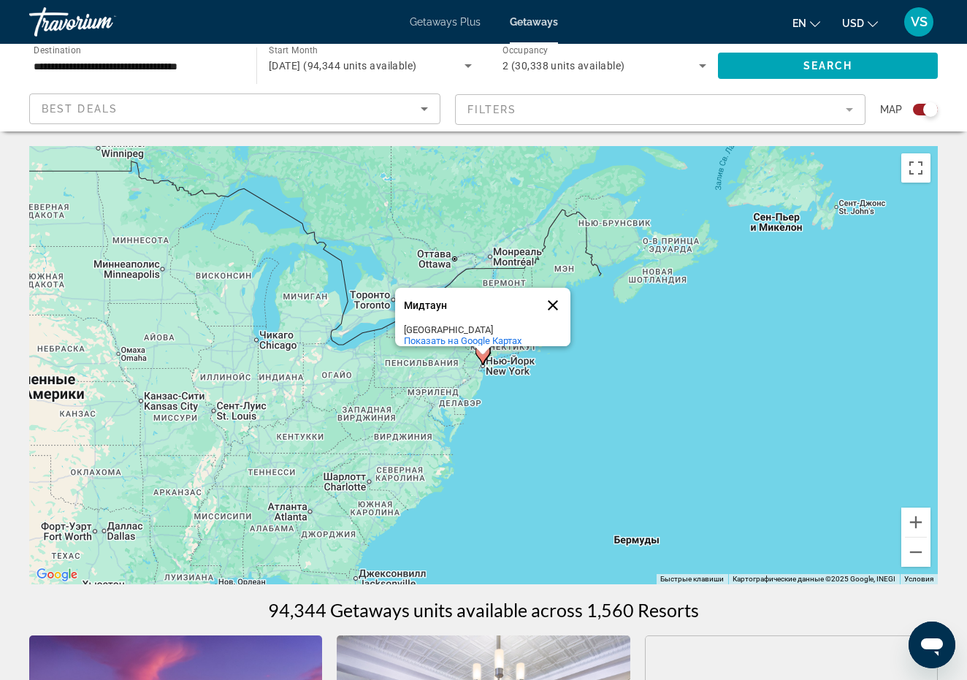
click at [554, 293] on button "Закрыть" at bounding box center [552, 305] width 35 height 35
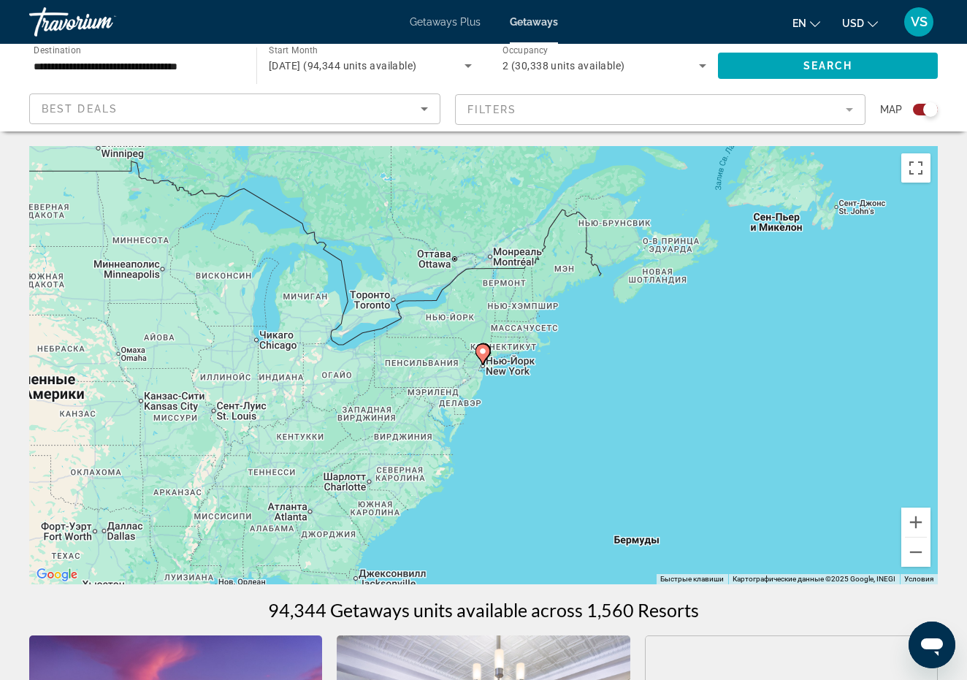
click at [485, 353] on image "Main content" at bounding box center [482, 351] width 9 height 9
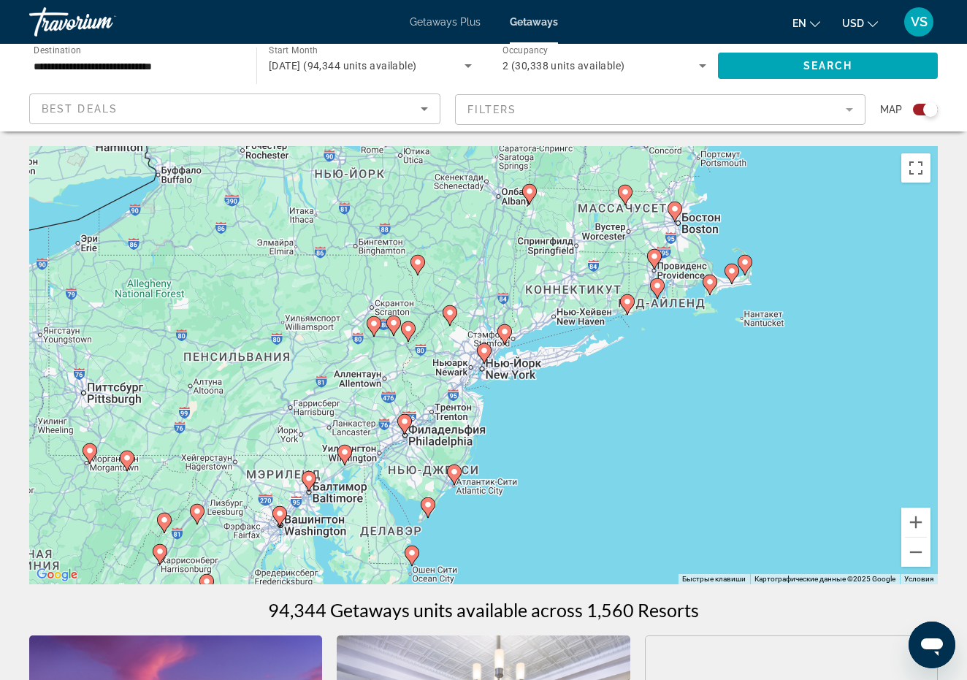
click at [508, 332] on image "Main content" at bounding box center [504, 331] width 9 height 9
type input "**********"
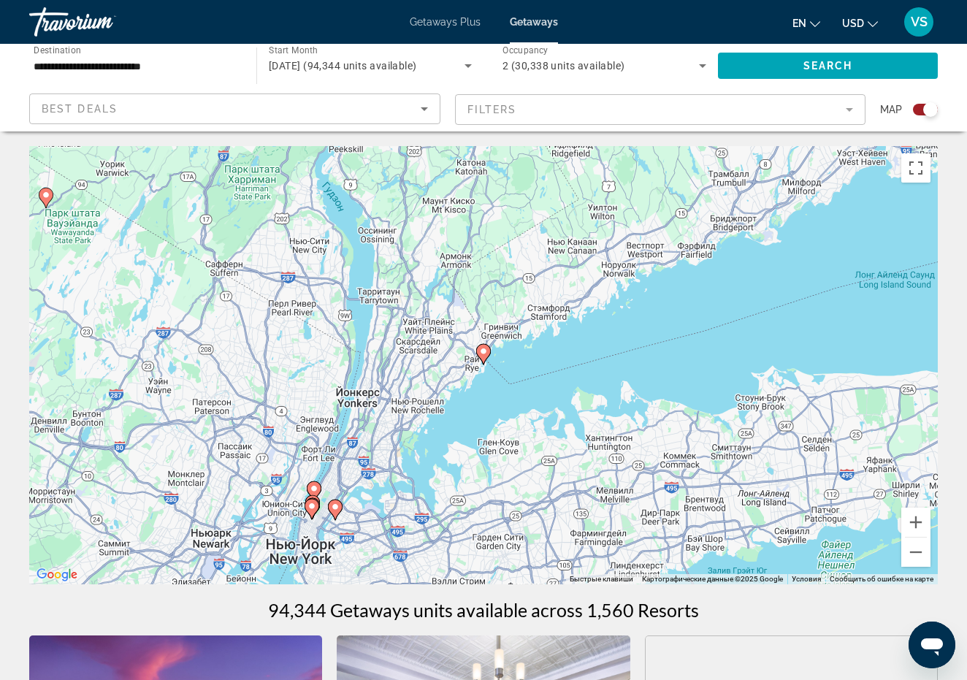
click at [335, 503] on image "Main content" at bounding box center [335, 507] width 9 height 9
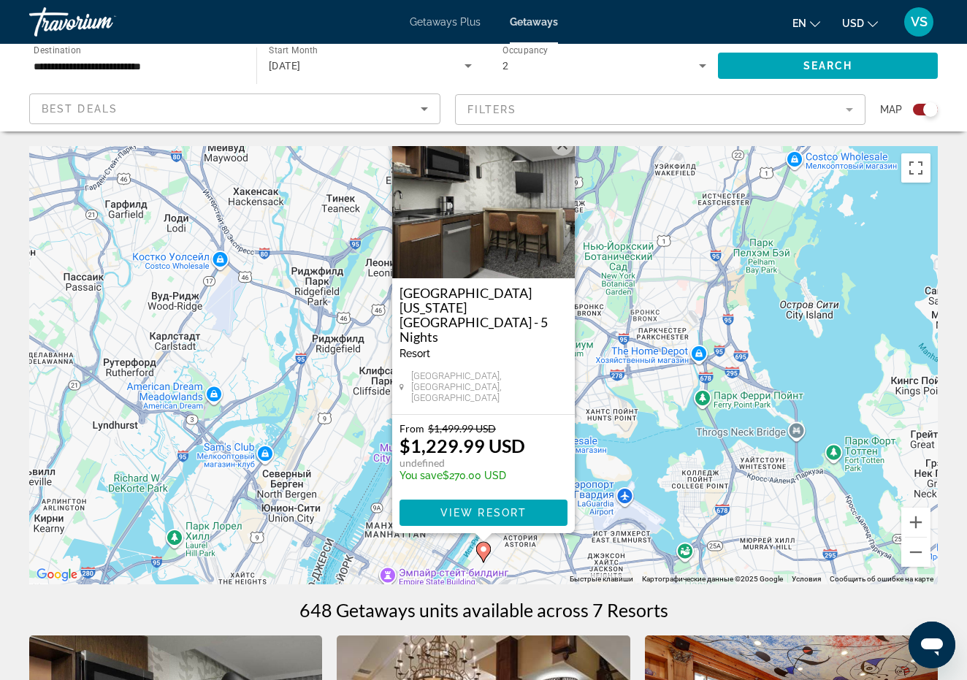
click at [563, 156] on button "Закрыть" at bounding box center [563, 145] width 22 height 22
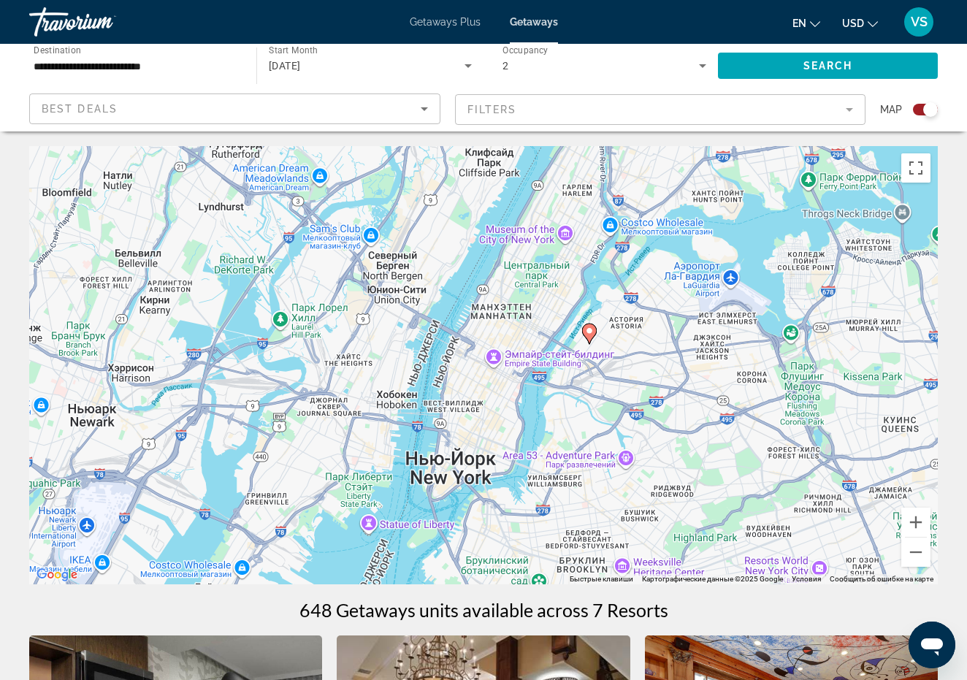
drag, startPoint x: 442, startPoint y: 500, endPoint x: 548, endPoint y: 280, distance: 244.1
click at [548, 280] on div "Чтобы активировать перетаскивание с помощью клавиатуры, нажмите Alt + Ввод. Пос…" at bounding box center [483, 365] width 909 height 438
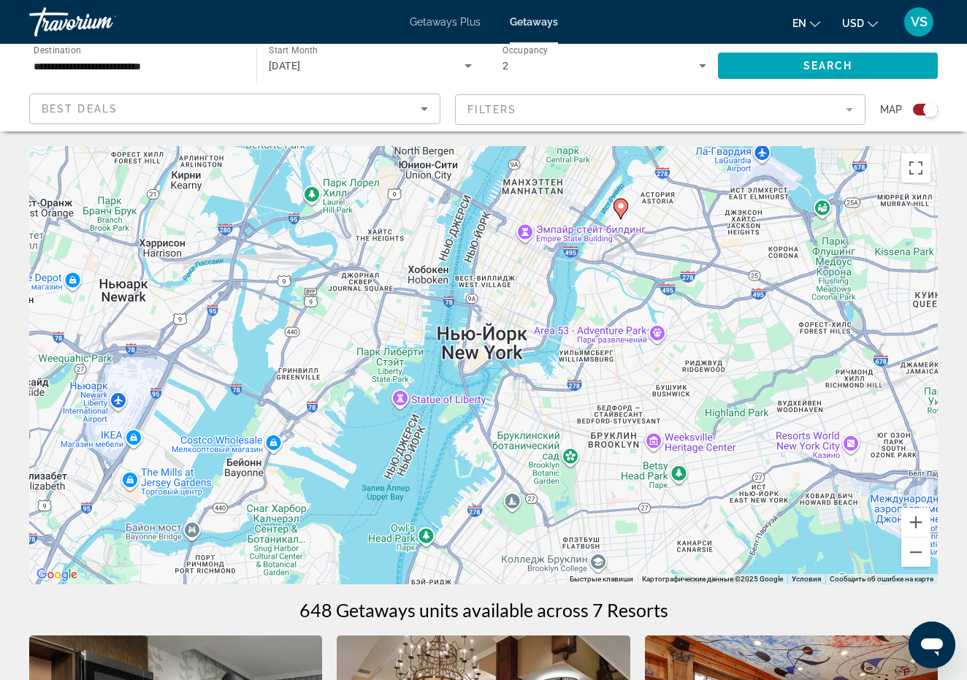
drag, startPoint x: 581, startPoint y: 427, endPoint x: 610, endPoint y: 298, distance: 131.7
click at [612, 298] on div "Чтобы активировать перетаскивание с помощью клавиатуры, нажмите Alt + Ввод. Пос…" at bounding box center [483, 365] width 909 height 438
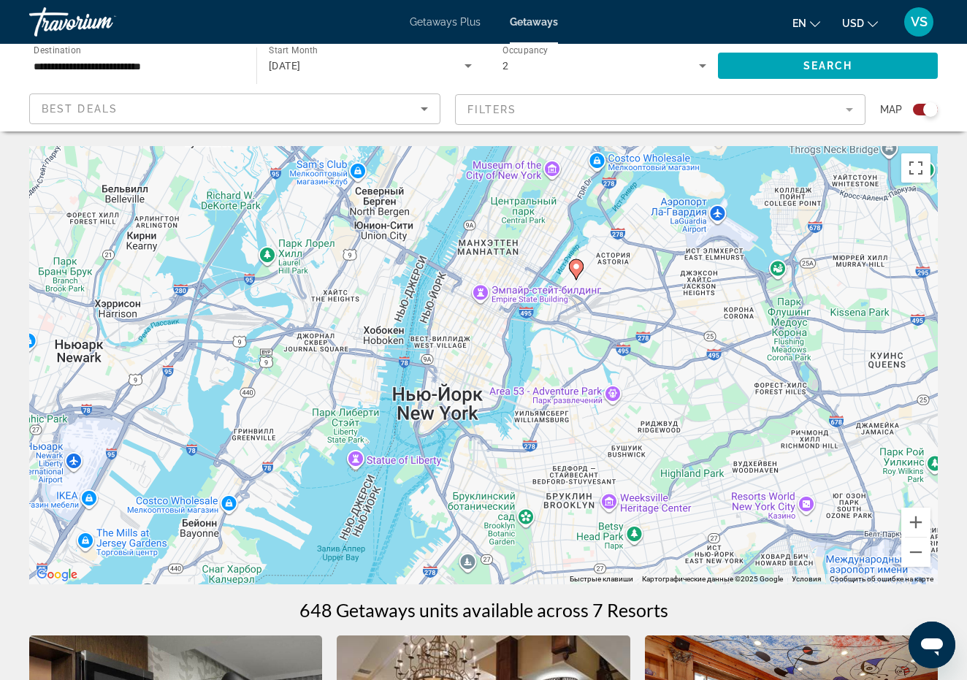
drag, startPoint x: 470, startPoint y: 421, endPoint x: 427, endPoint y: 514, distance: 102.6
click at [431, 522] on div "Чтобы активировать перетаскивание с помощью клавиатуры, нажмите Alt + Ввод. Пос…" at bounding box center [483, 365] width 909 height 438
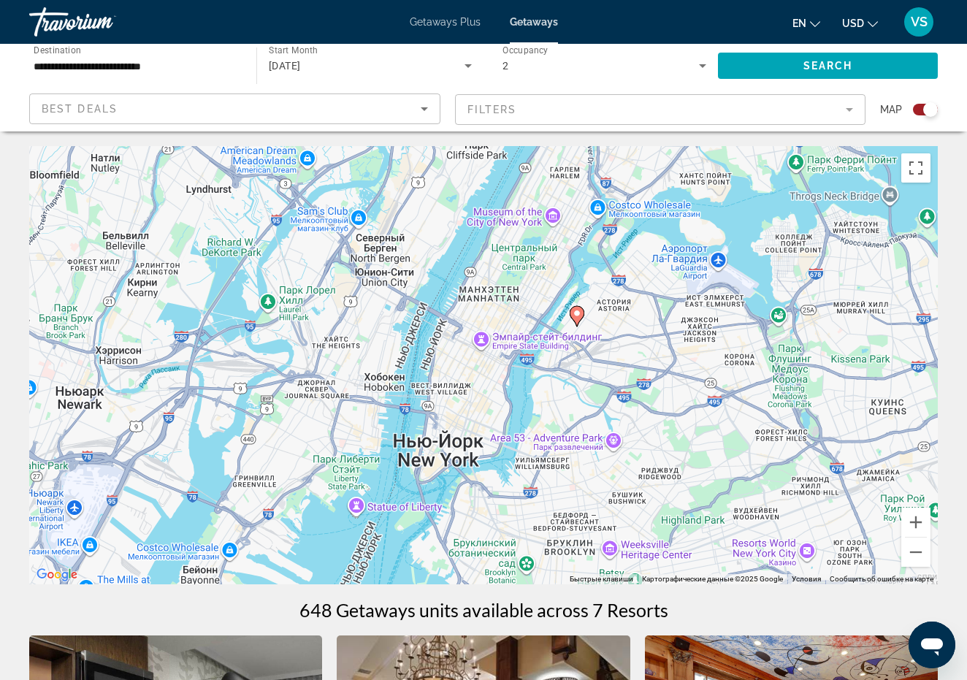
click at [473, 504] on div "Чтобы активировать перетаскивание с помощью клавиатуры, нажмите Alt + Ввод. Пос…" at bounding box center [483, 365] width 909 height 438
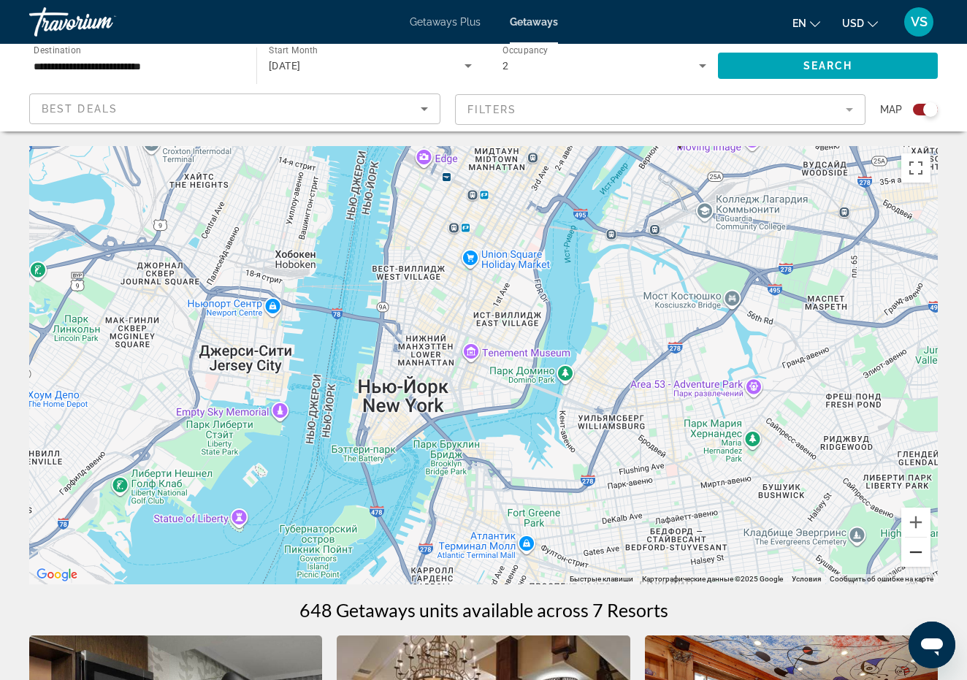
click at [914, 554] on button "Уменьшить" at bounding box center [915, 552] width 29 height 29
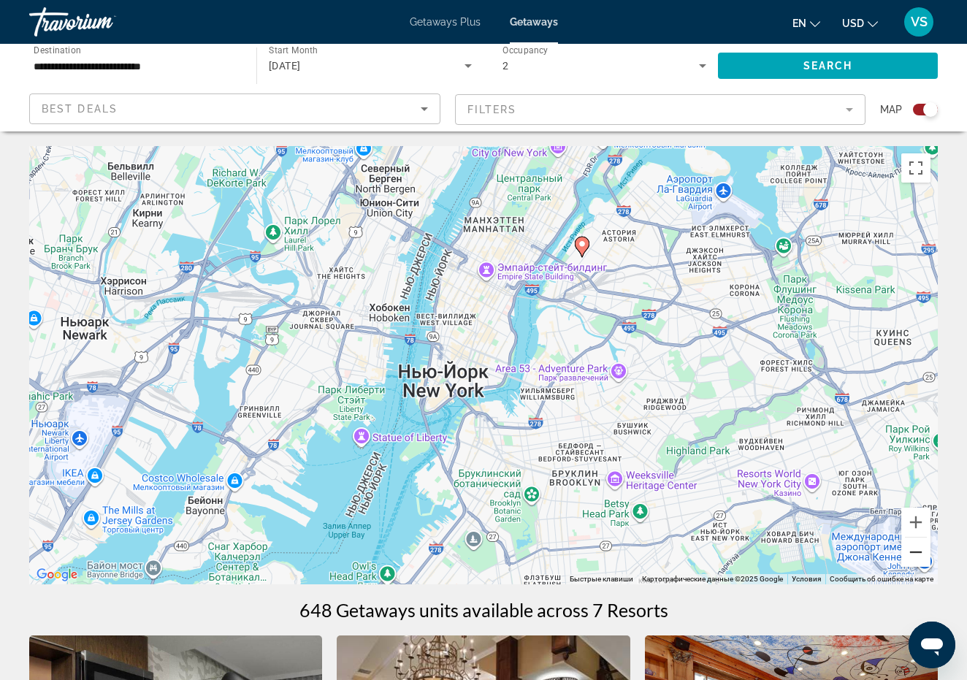
click at [914, 554] on button "Уменьшить" at bounding box center [915, 552] width 29 height 29
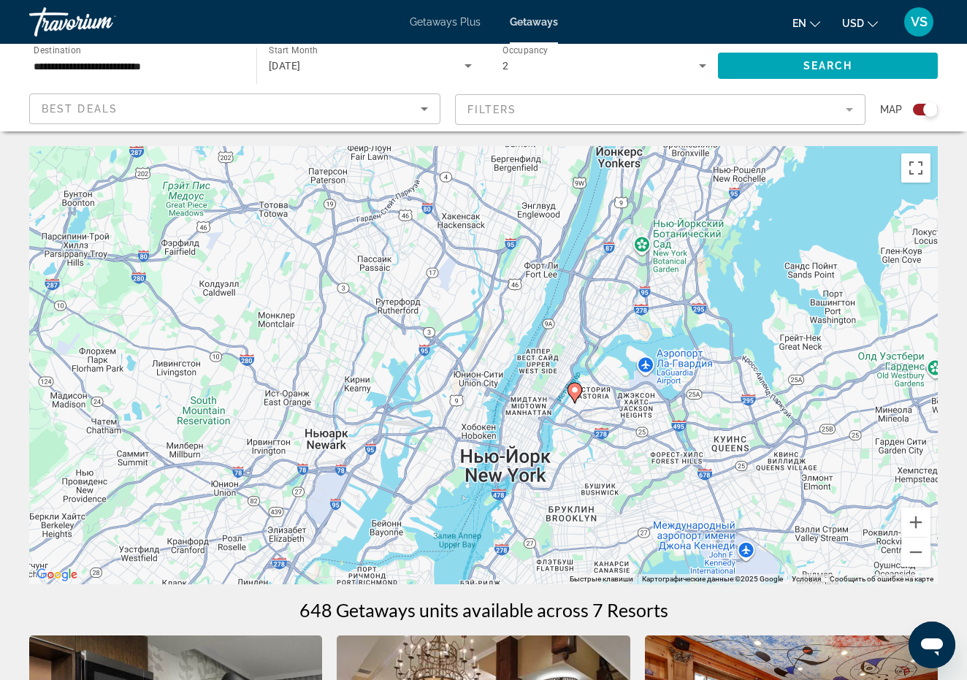
drag, startPoint x: 456, startPoint y: 351, endPoint x: 497, endPoint y: 446, distance: 103.4
click at [498, 447] on div "Чтобы активировать перетаскивание с помощью клавиатуры, нажмите Alt + Ввод. Пос…" at bounding box center [483, 365] width 909 height 438
click at [917, 552] on button "Уменьшить" at bounding box center [915, 552] width 29 height 29
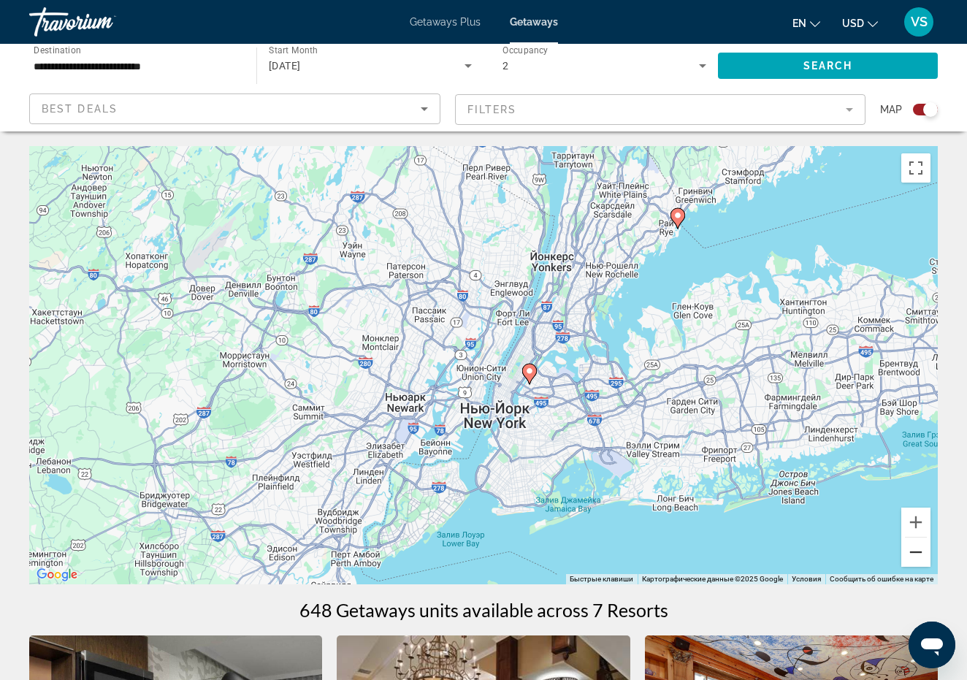
click at [917, 552] on button "Уменьшить" at bounding box center [915, 552] width 29 height 29
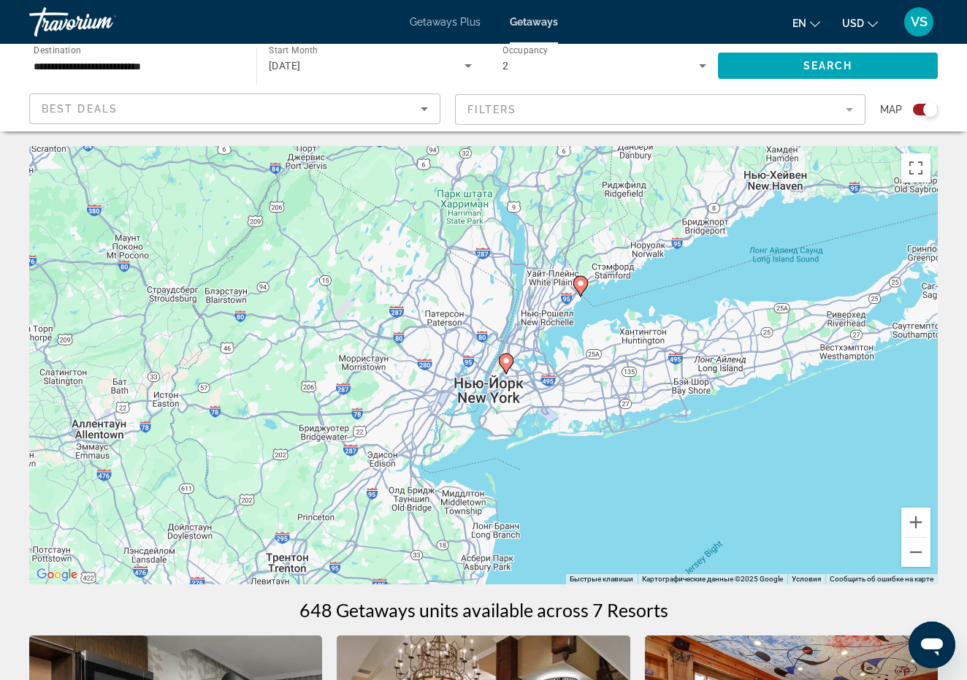
click at [581, 287] on image "Main content" at bounding box center [580, 283] width 9 height 9
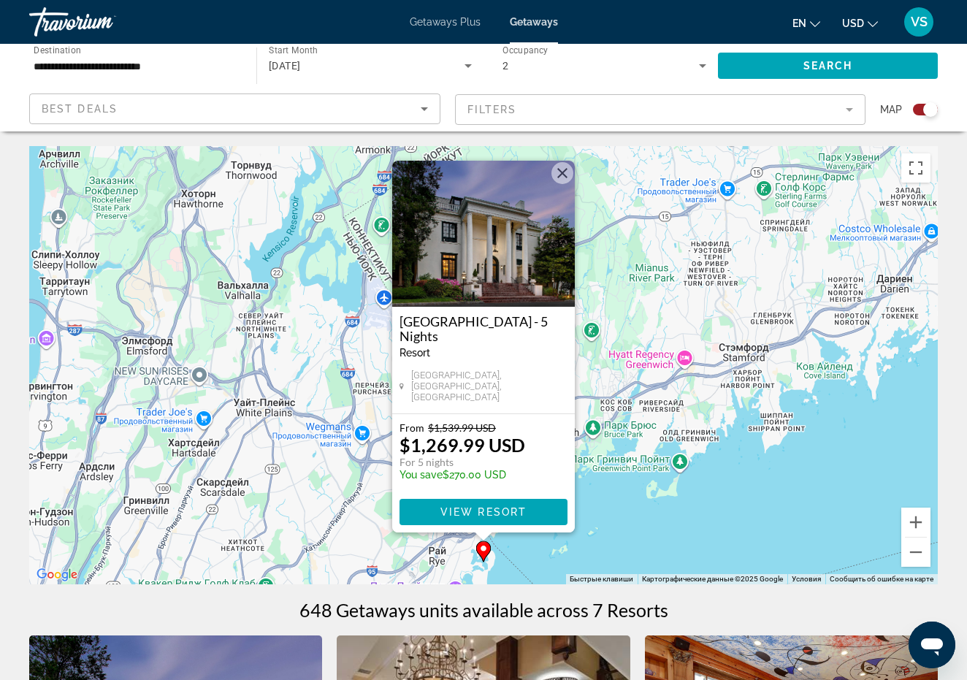
click at [565, 174] on button "Закрыть" at bounding box center [563, 173] width 22 height 22
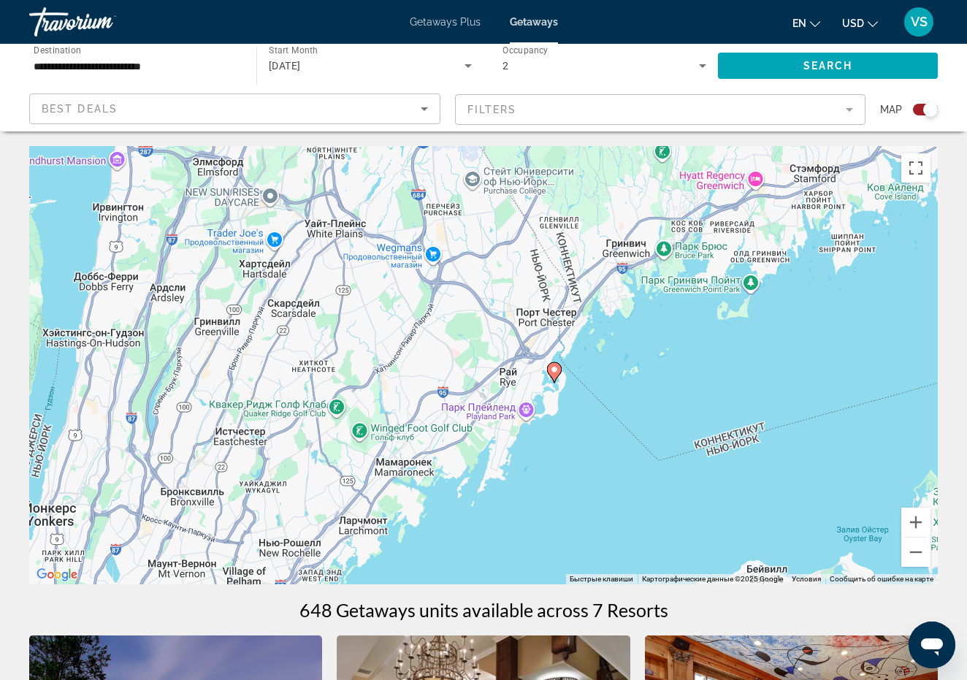
drag, startPoint x: 443, startPoint y: 444, endPoint x: 548, endPoint y: 194, distance: 270.8
click at [548, 200] on div "Чтобы активировать перетаскивание с помощью клавиатуры, нажмите Alt + Ввод. Пос…" at bounding box center [483, 365] width 909 height 438
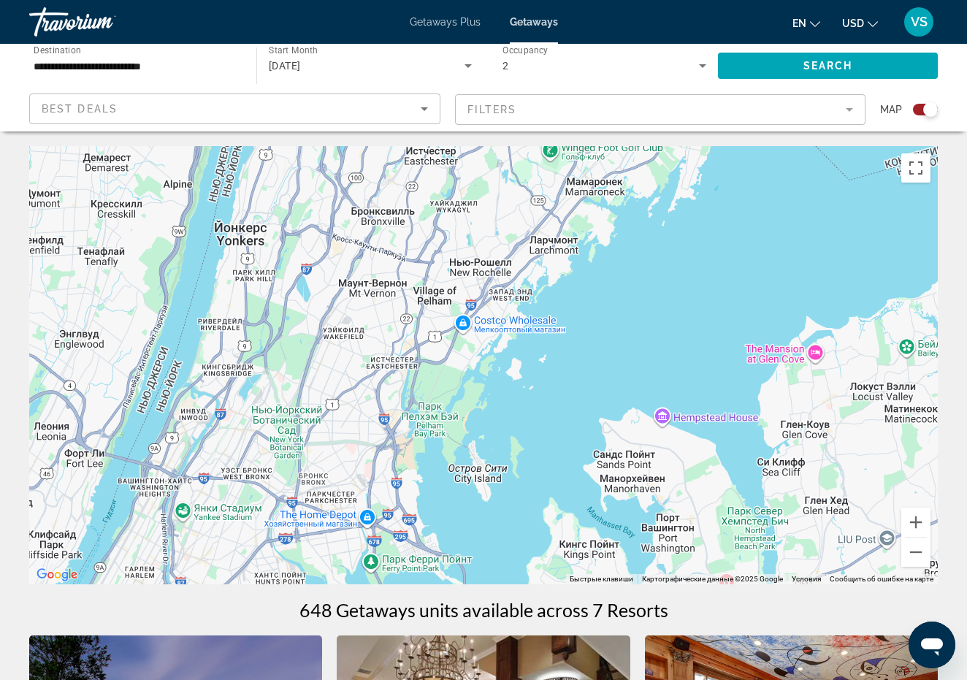
drag, startPoint x: 333, startPoint y: 375, endPoint x: 449, endPoint y: 239, distance: 178.8
click at [449, 239] on div "Чтобы активировать перетаскивание с помощью клавиатуры, нажмите Alt + Ввод. Пос…" at bounding box center [483, 365] width 909 height 438
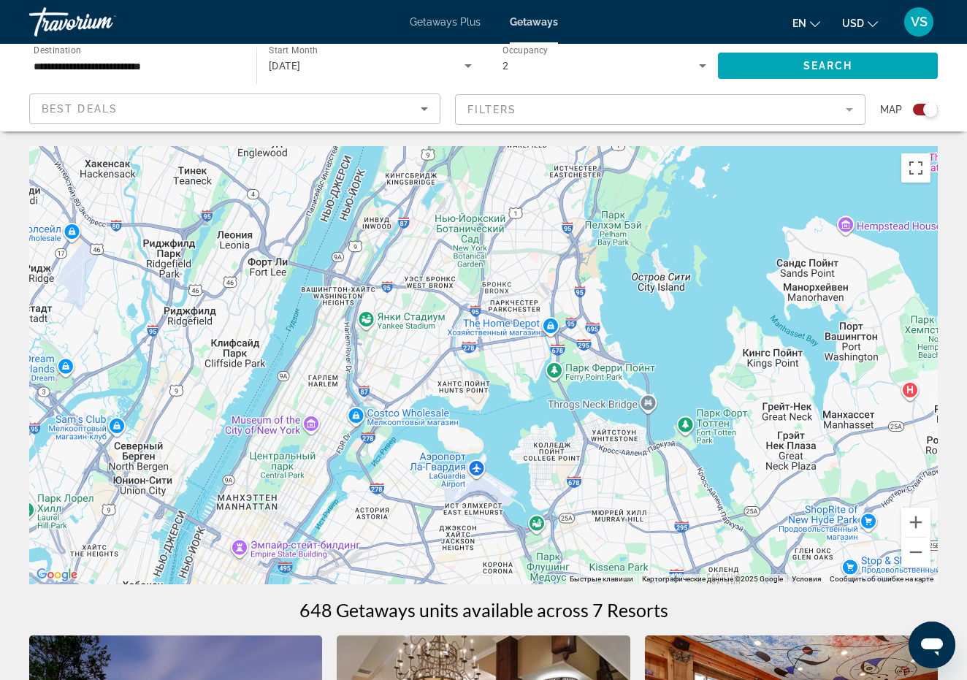
drag, startPoint x: 373, startPoint y: 411, endPoint x: 559, endPoint y: 219, distance: 266.6
click at [559, 219] on div "Чтобы активировать перетаскивание с помощью клавиатуры, нажмите Alt + Ввод. Пос…" at bounding box center [483, 365] width 909 height 438
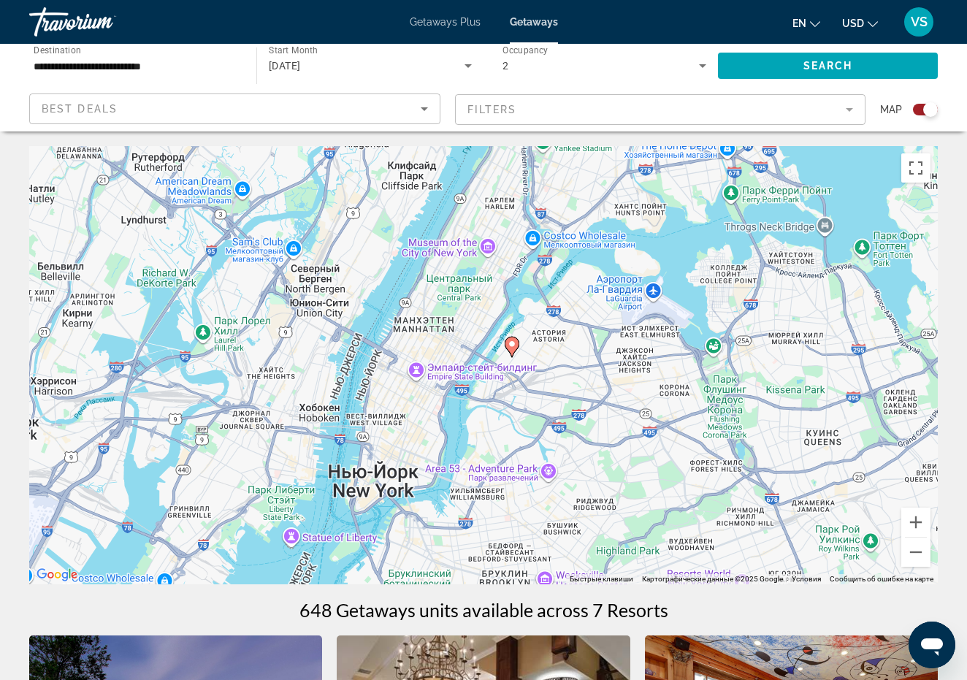
drag, startPoint x: 307, startPoint y: 556, endPoint x: 486, endPoint y: 378, distance: 252.6
click at [486, 378] on div "Чтобы активировать перетаскивание с помощью клавиатуры, нажмите Alt + Ввод. Пос…" at bounding box center [483, 365] width 909 height 438
click at [513, 343] on image "Main content" at bounding box center [512, 344] width 9 height 9
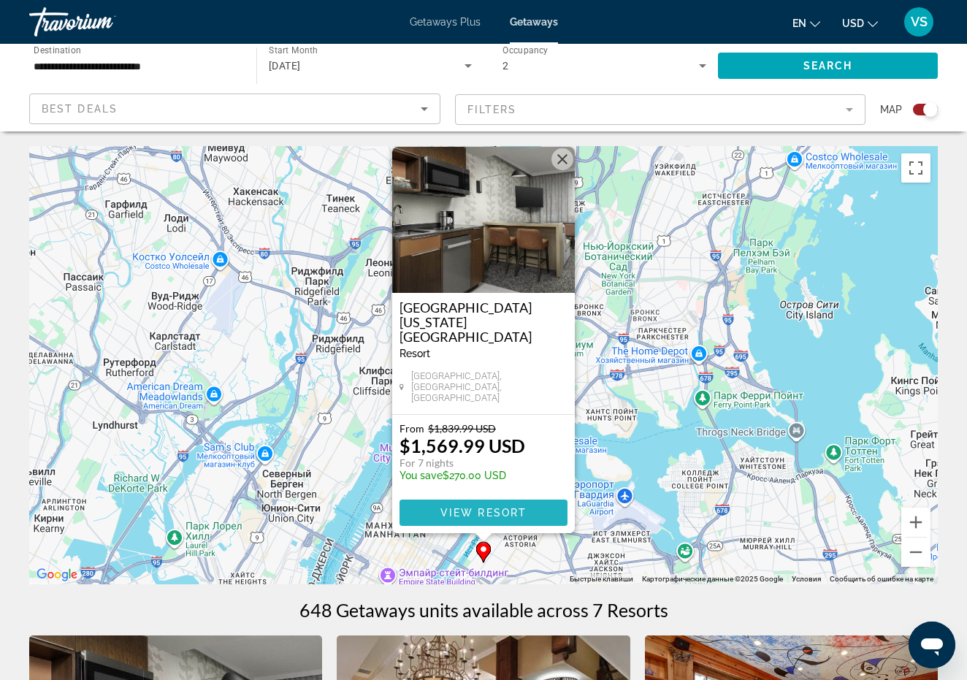
click at [481, 508] on span "View Resort" at bounding box center [483, 513] width 86 height 12
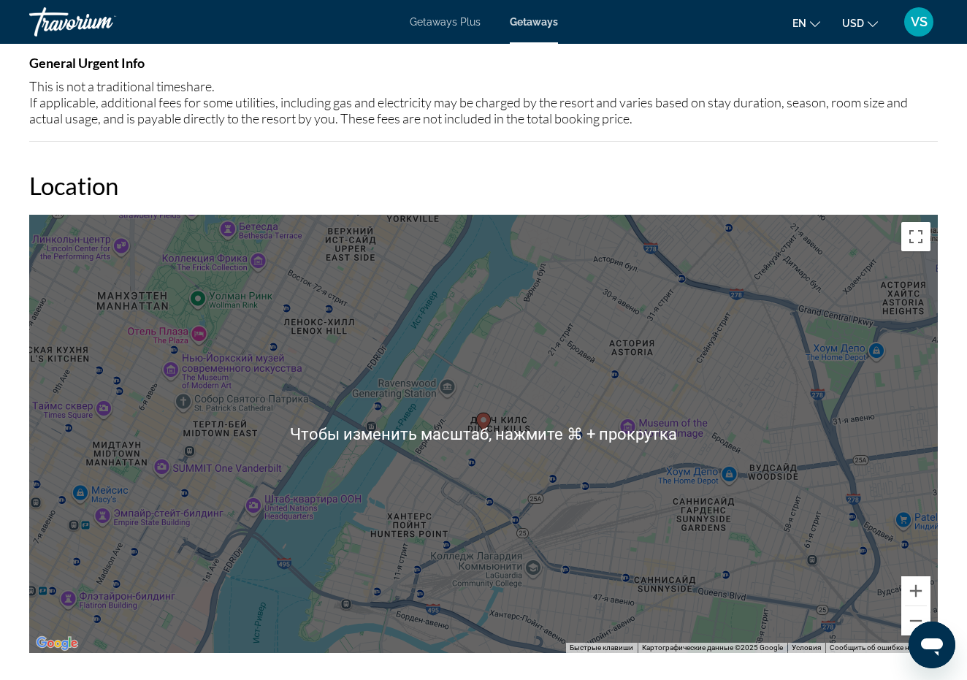
scroll to position [1644, 0]
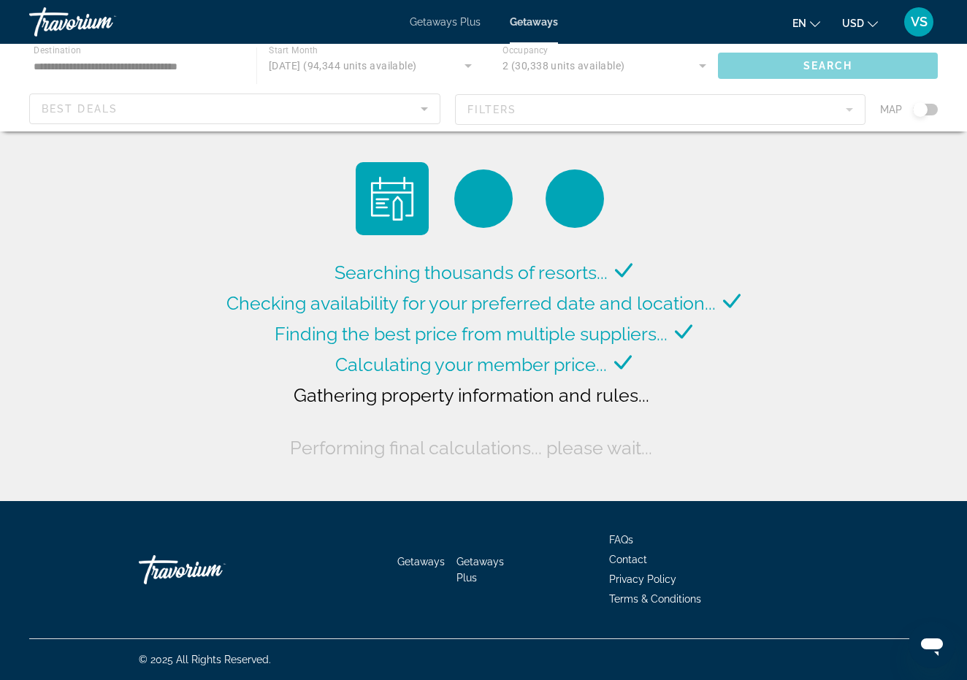
click at [936, 111] on div "Main content" at bounding box center [483, 88] width 967 height 88
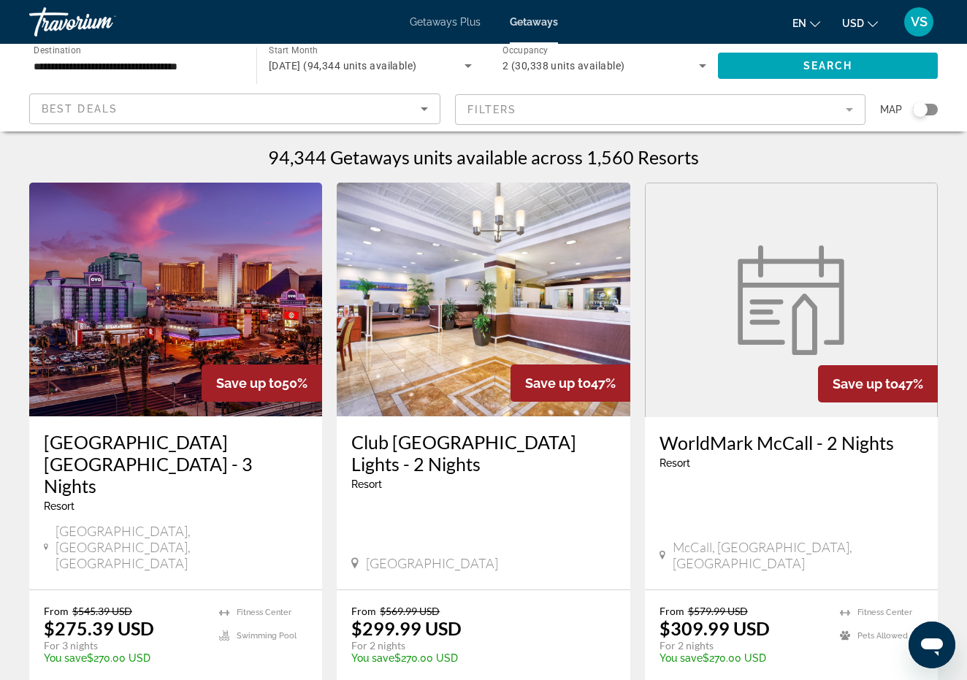
click at [934, 109] on div "Search widget" at bounding box center [925, 110] width 25 height 12
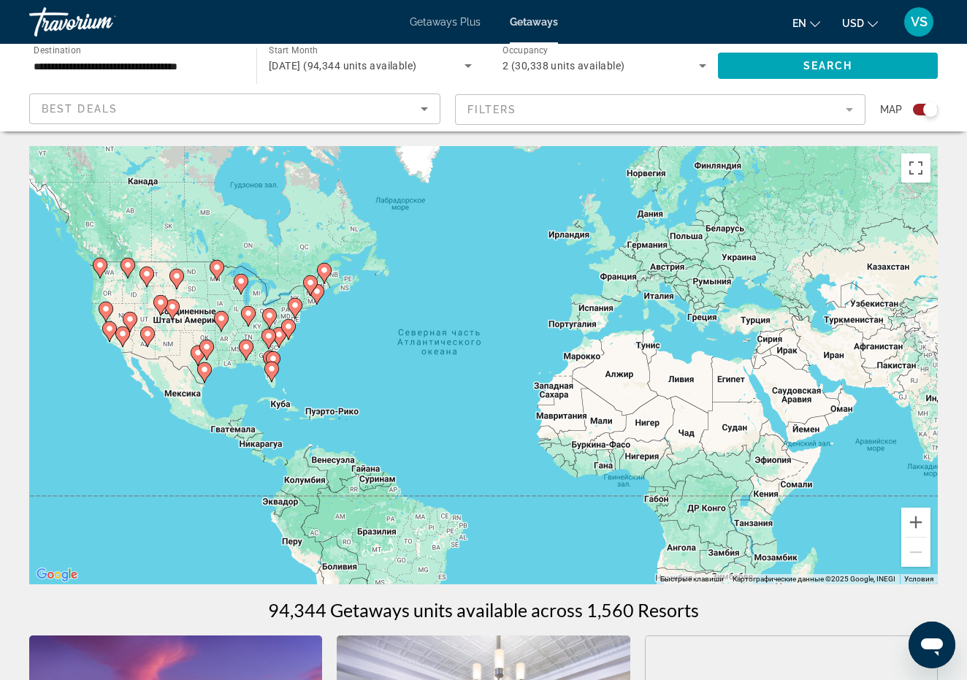
click at [398, 380] on div "Чтобы активировать перетаскивание с помощью клавиатуры, нажмите Alt + Ввод. Пос…" at bounding box center [483, 365] width 909 height 438
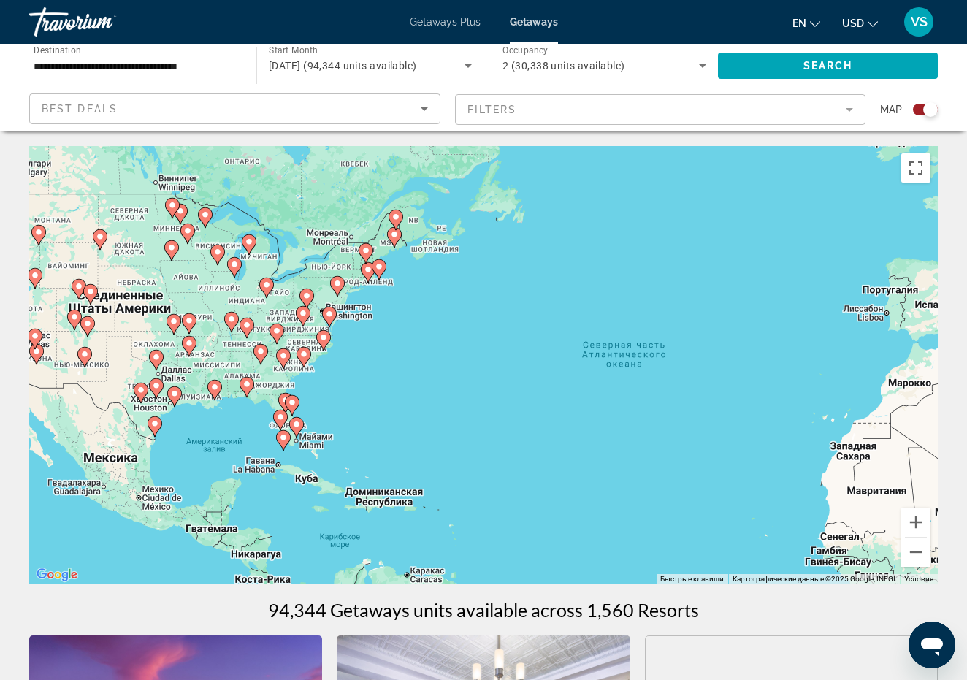
drag, startPoint x: 196, startPoint y: 334, endPoint x: 352, endPoint y: 391, distance: 166.4
click at [352, 390] on div "Чтобы активировать перетаскивание с помощью клавиатуры, нажмите Alt + Ввод. Пос…" at bounding box center [483, 365] width 909 height 438
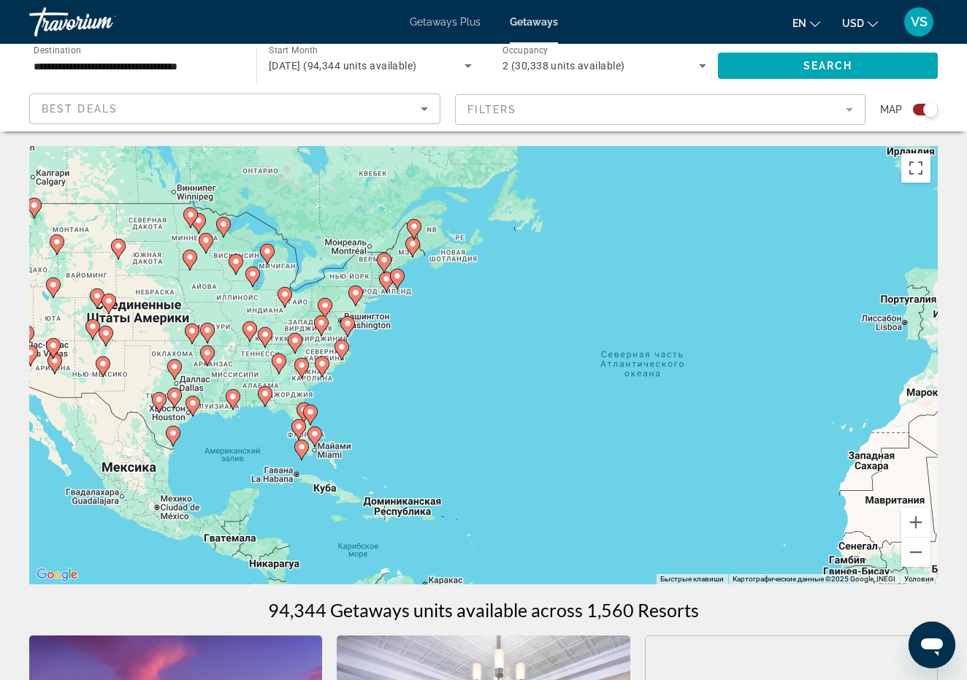
click at [446, 405] on div "Чтобы активировать перетаскивание с помощью клавиатуры, нажмите Alt + Ввод. Пос…" at bounding box center [483, 365] width 909 height 438
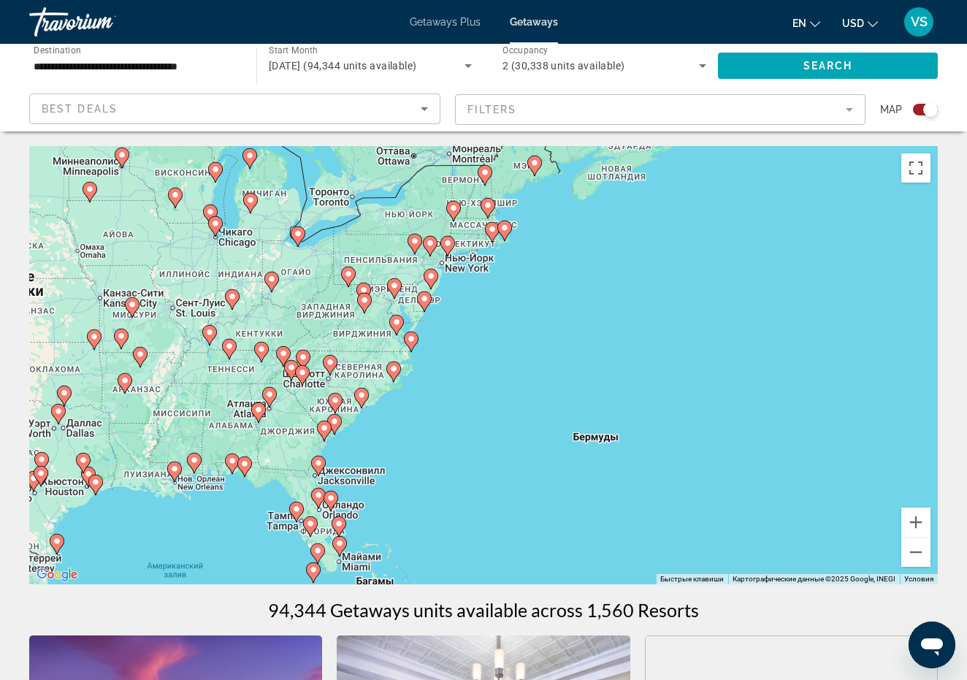
drag, startPoint x: 248, startPoint y: 326, endPoint x: 448, endPoint y: 408, distance: 216.5
click at [449, 410] on div "Чтобы активировать перетаскивание с помощью клавиатуры, нажмите Alt + Ввод. Пос…" at bounding box center [483, 365] width 909 height 438
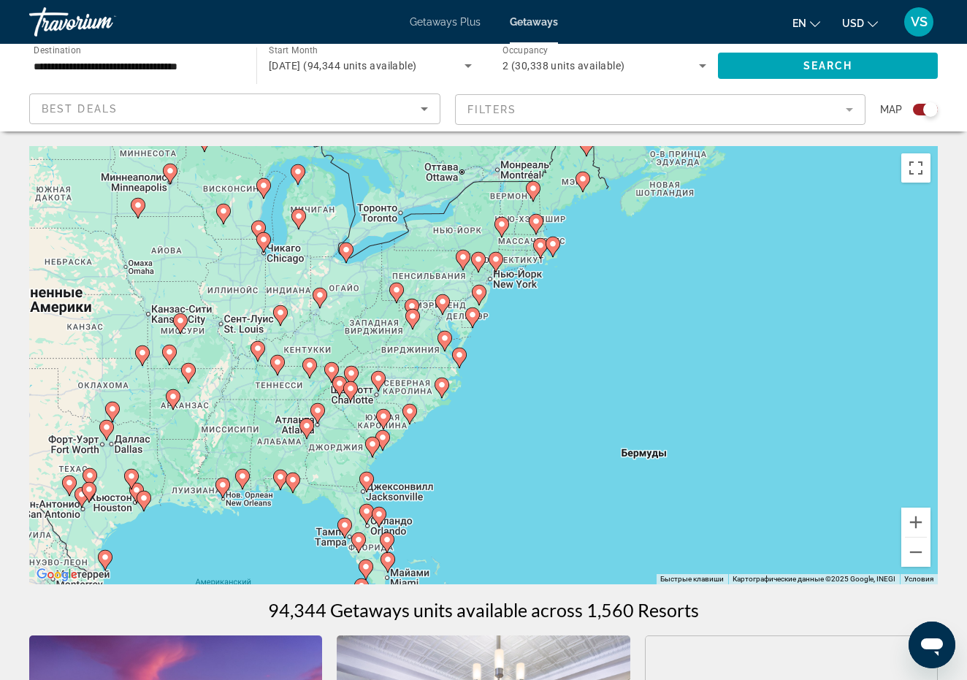
click at [526, 322] on div "Чтобы активировать перетаскивание с помощью клавиатуры, нажмите Alt + Ввод. Пос…" at bounding box center [483, 365] width 909 height 438
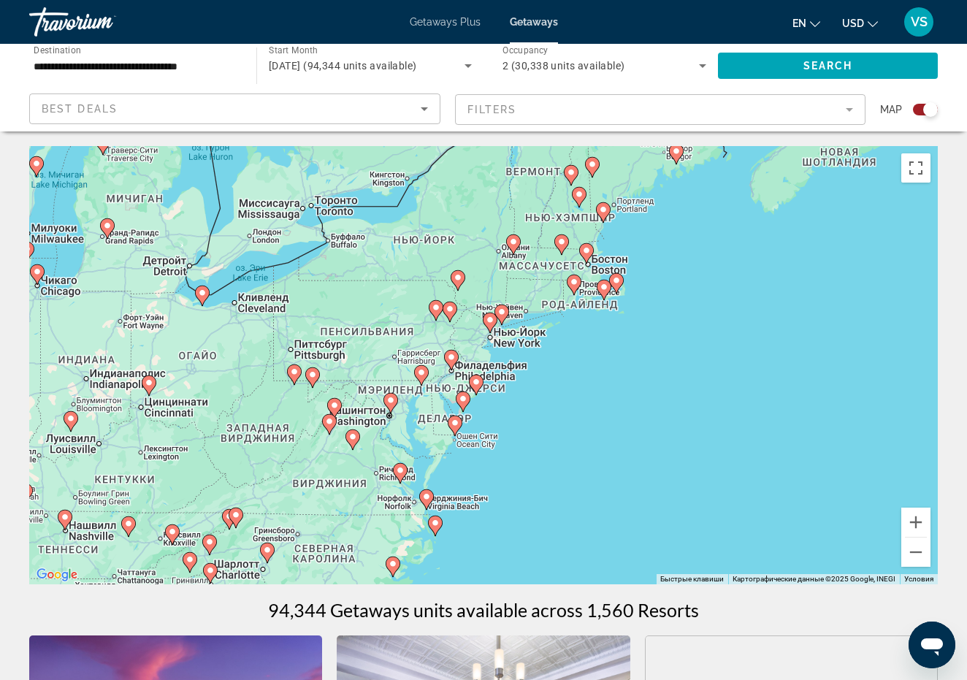
drag, startPoint x: 531, startPoint y: 319, endPoint x: 565, endPoint y: 421, distance: 107.9
click at [566, 422] on div "Чтобы активировать перетаскивание с помощью клавиатуры, нажмите Alt + Ввод. Пос…" at bounding box center [483, 365] width 909 height 438
click at [491, 412] on div "Чтобы активировать перетаскивание с помощью клавиатуры, нажмите Alt + Ввод. Пос…" at bounding box center [483, 365] width 909 height 438
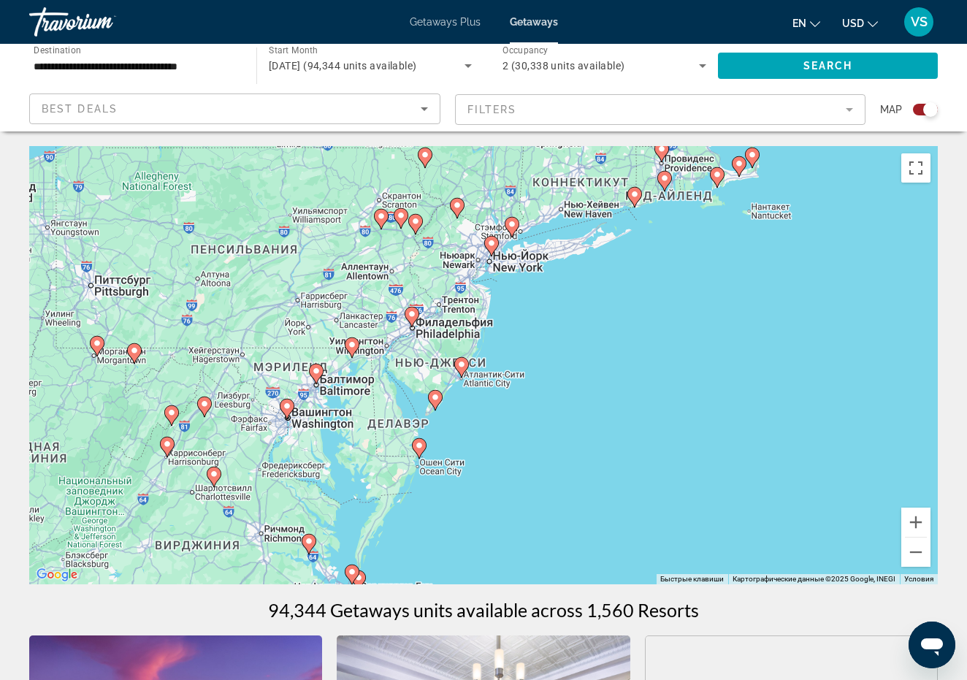
click at [508, 299] on div "Чтобы активировать перетаскивание с помощью клавиатуры, нажмите Alt + Ввод. Пос…" at bounding box center [483, 365] width 909 height 438
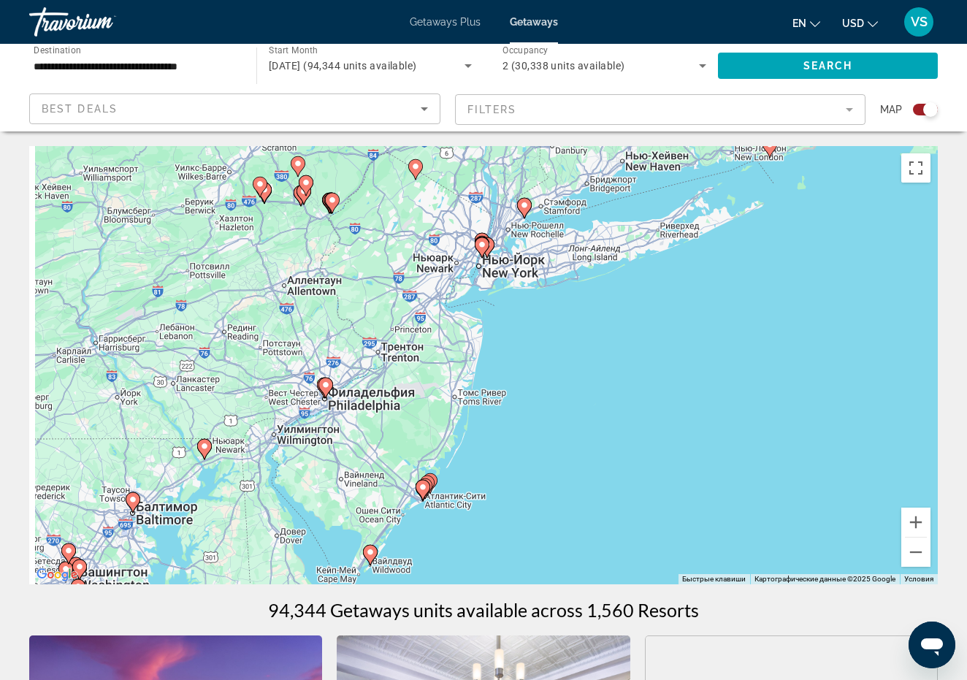
drag, startPoint x: 530, startPoint y: 280, endPoint x: 549, endPoint y: 365, distance: 87.7
click at [549, 363] on div "Чтобы активировать перетаскивание с помощью клавиатуры, нажмите Alt + Ввод. Пос…" at bounding box center [483, 365] width 909 height 438
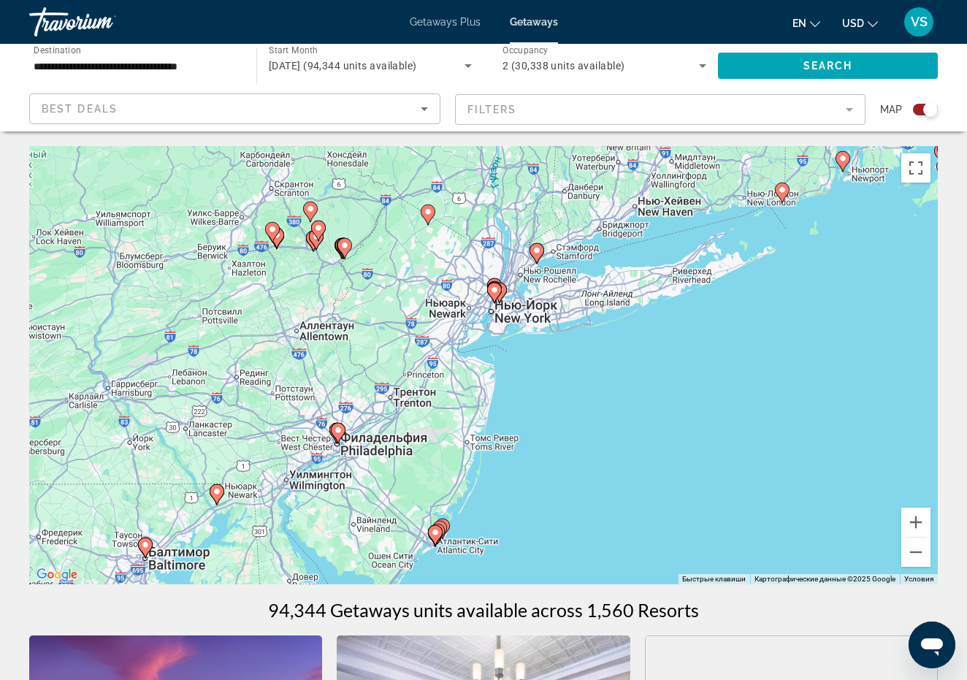
click at [501, 316] on div "Чтобы активировать перетаскивание с помощью клавиатуры, нажмите Alt + Ввод. Пос…" at bounding box center [483, 365] width 909 height 438
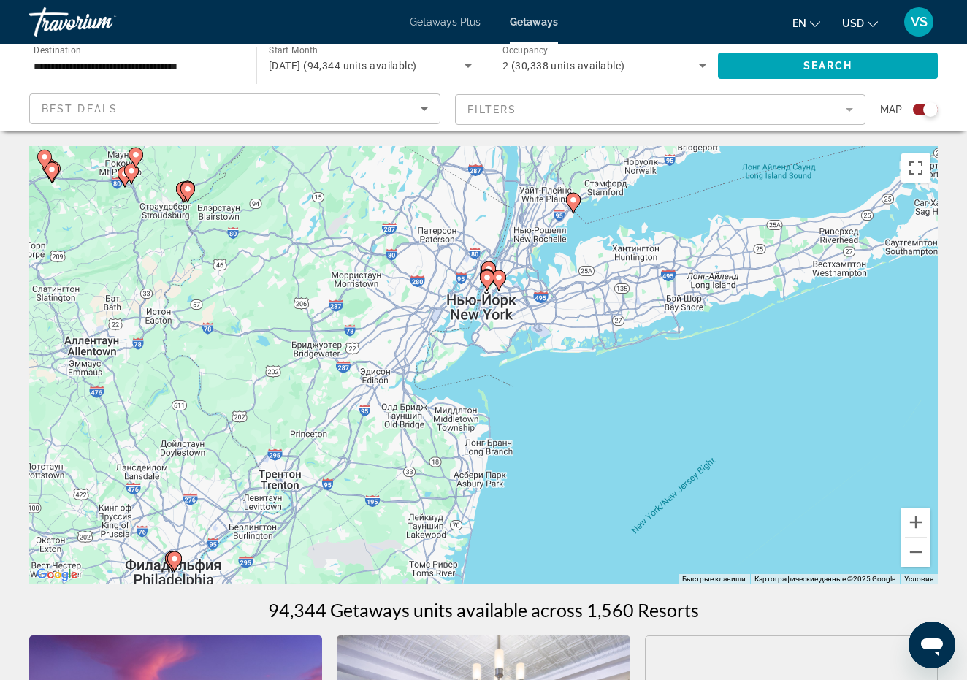
click at [492, 316] on div "Чтобы активировать перетаскивание с помощью клавиатуры, нажмите Alt + Ввод. Пос…" at bounding box center [483, 365] width 909 height 438
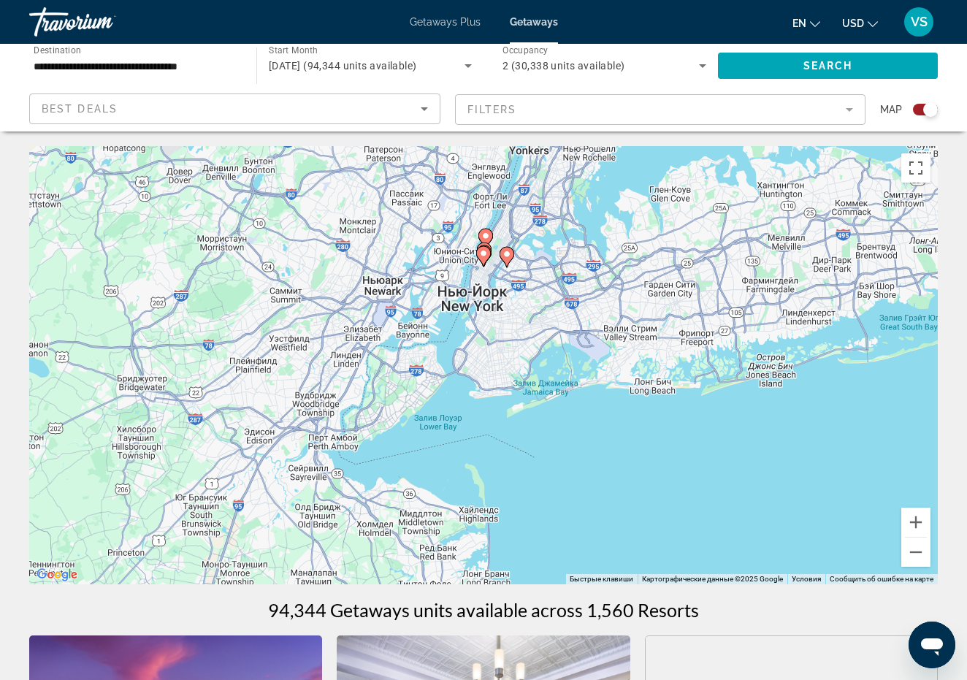
click at [508, 253] on image "Main content" at bounding box center [507, 254] width 9 height 9
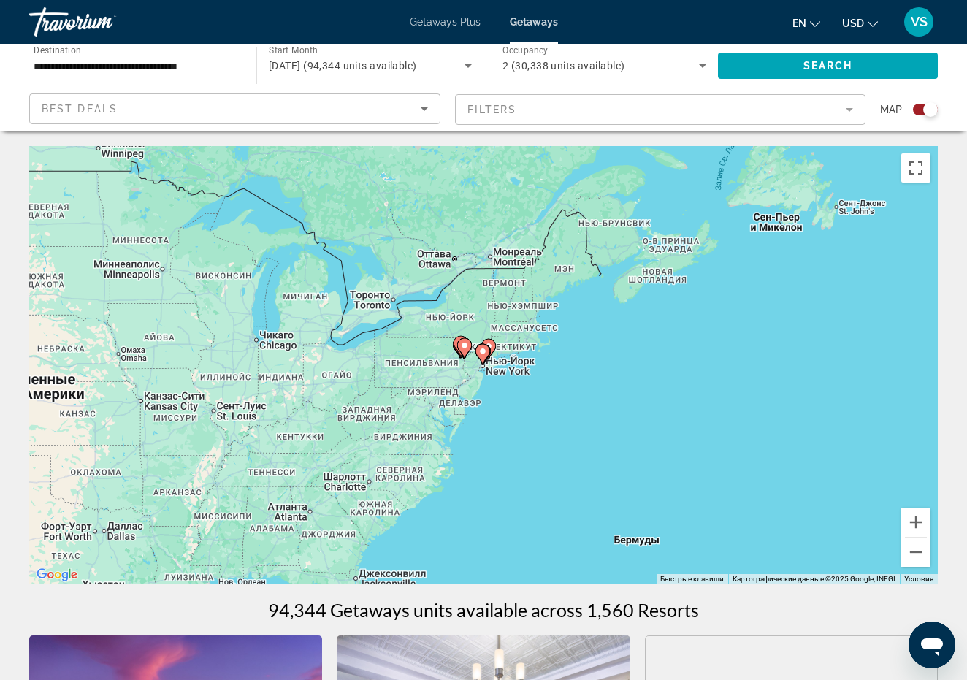
click at [485, 354] on image "Main content" at bounding box center [482, 351] width 9 height 9
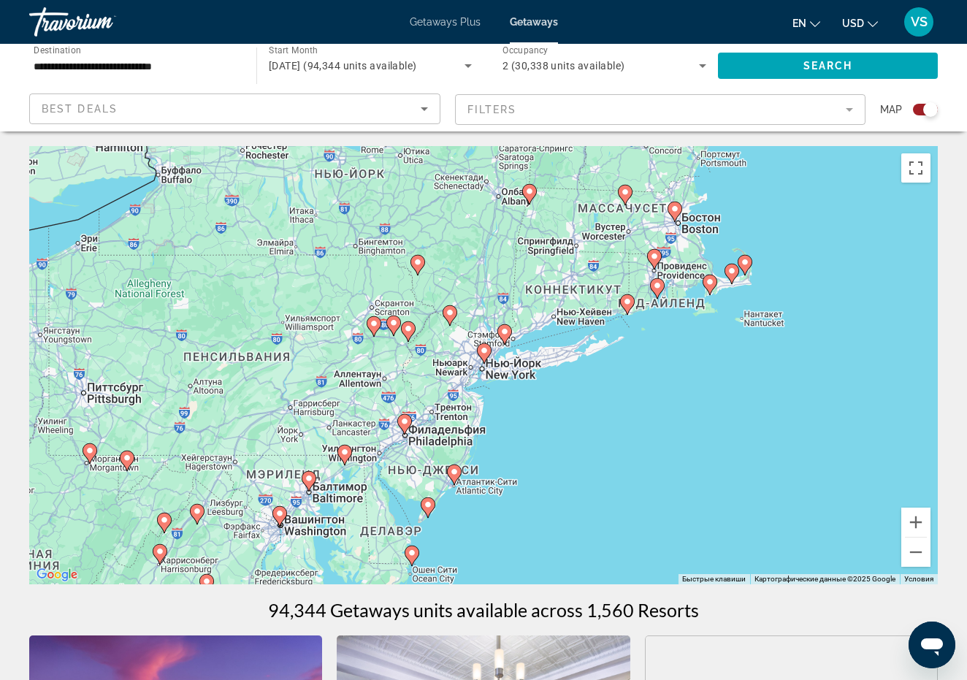
click at [486, 352] on image "Main content" at bounding box center [484, 350] width 9 height 9
type input "**********"
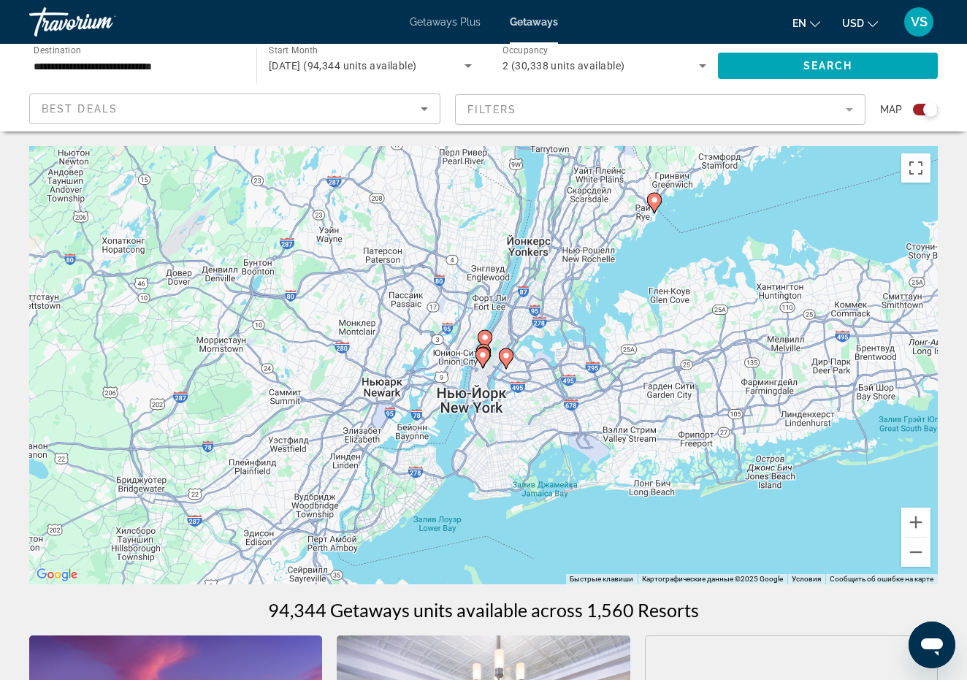
click at [481, 356] on image "Main content" at bounding box center [482, 355] width 9 height 9
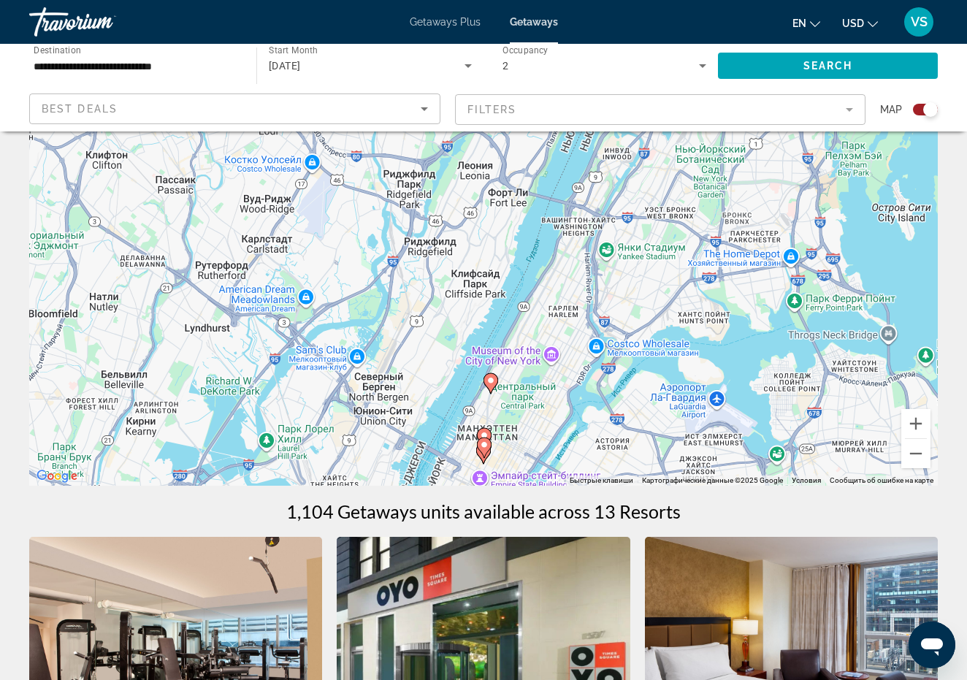
scroll to position [58, 0]
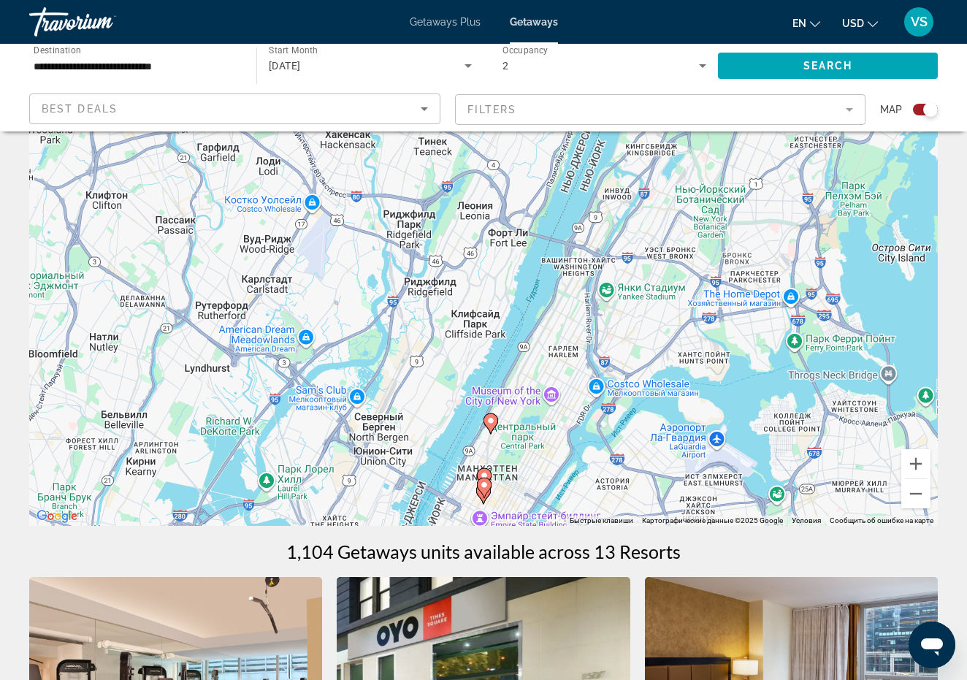
click at [481, 484] on image "Main content" at bounding box center [484, 485] width 9 height 9
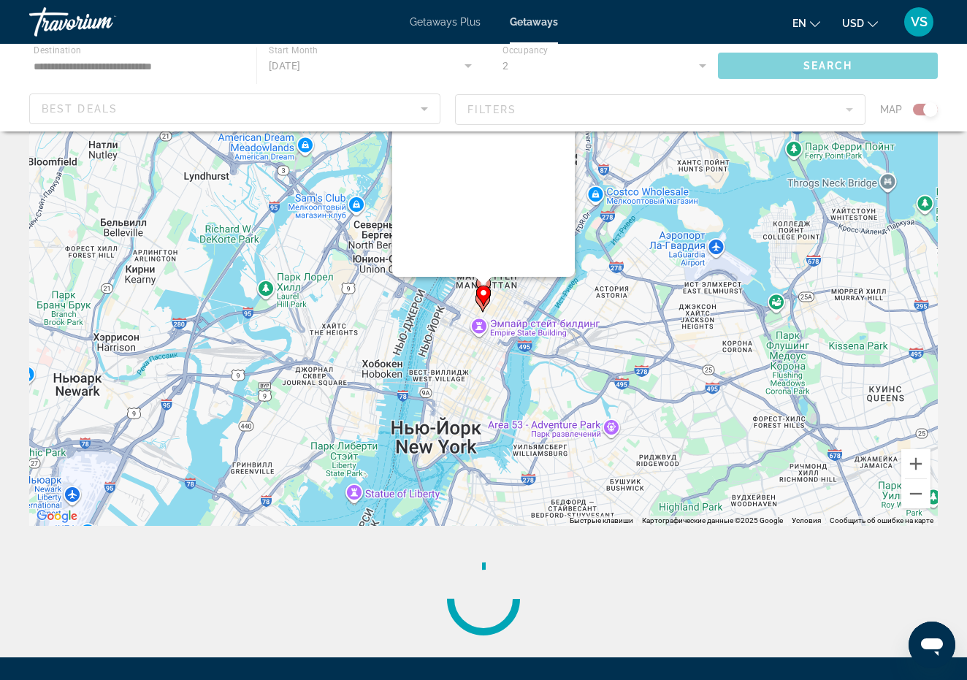
scroll to position [0, 0]
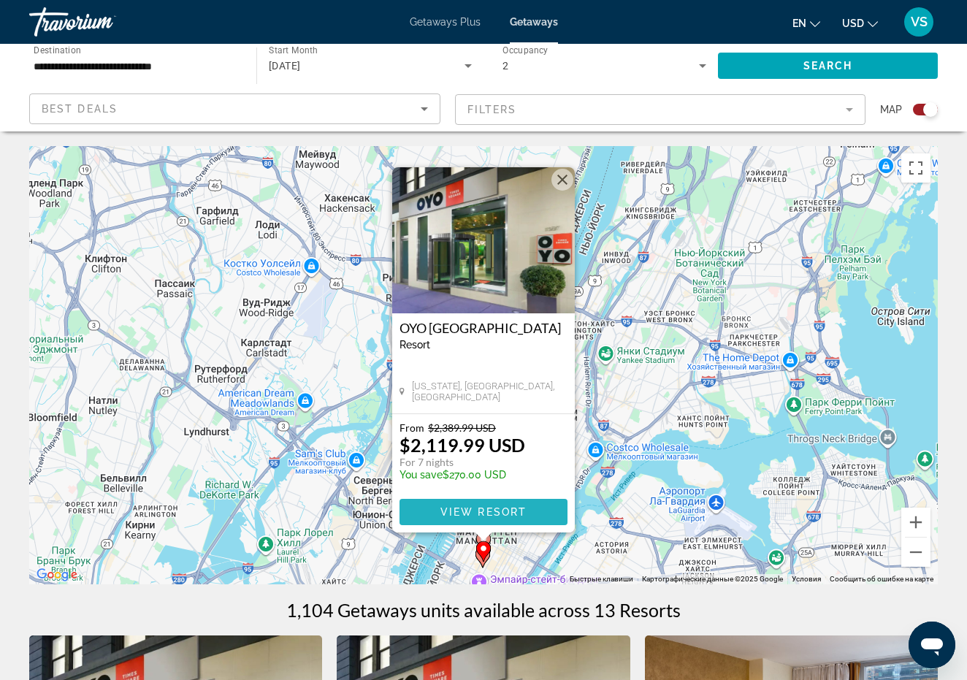
click at [510, 511] on span "View Resort" at bounding box center [483, 512] width 86 height 12
